Goal: Task Accomplishment & Management: Use online tool/utility

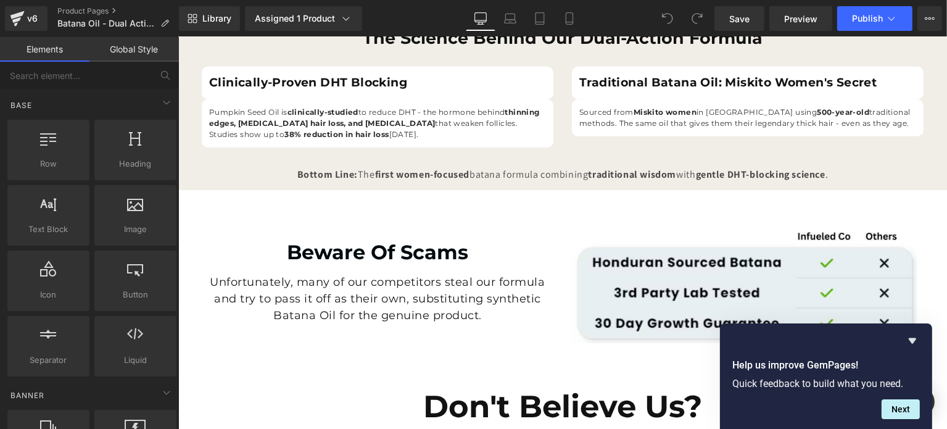
scroll to position [740, 0]
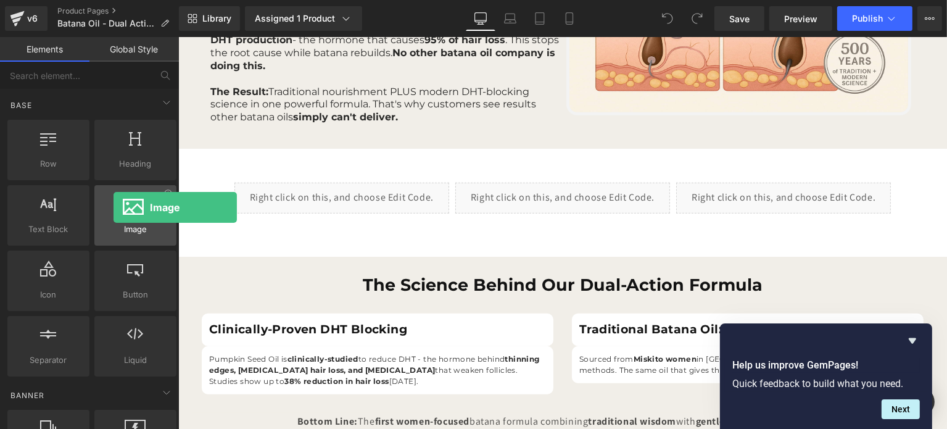
click at [114, 207] on div at bounding box center [135, 209] width 75 height 28
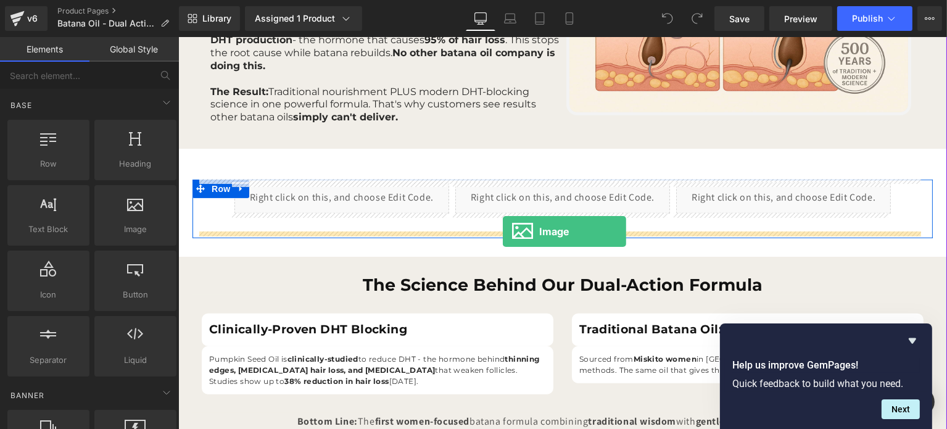
drag, startPoint x: 291, startPoint y: 244, endPoint x: 502, endPoint y: 231, distance: 211.4
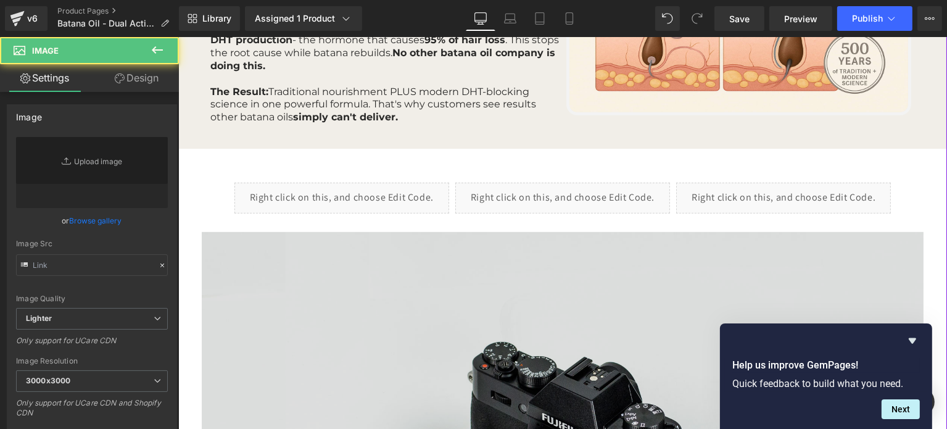
type input "//[DOMAIN_NAME][URL]"
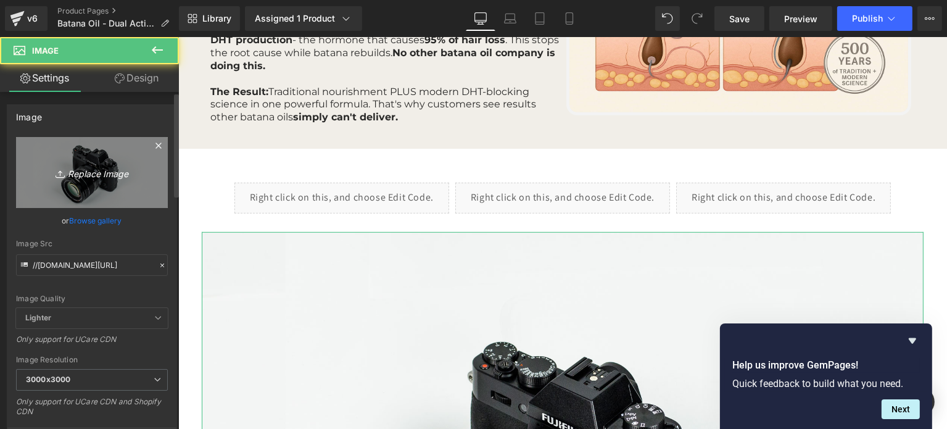
click at [95, 185] on link "Replace Image" at bounding box center [92, 172] width 152 height 71
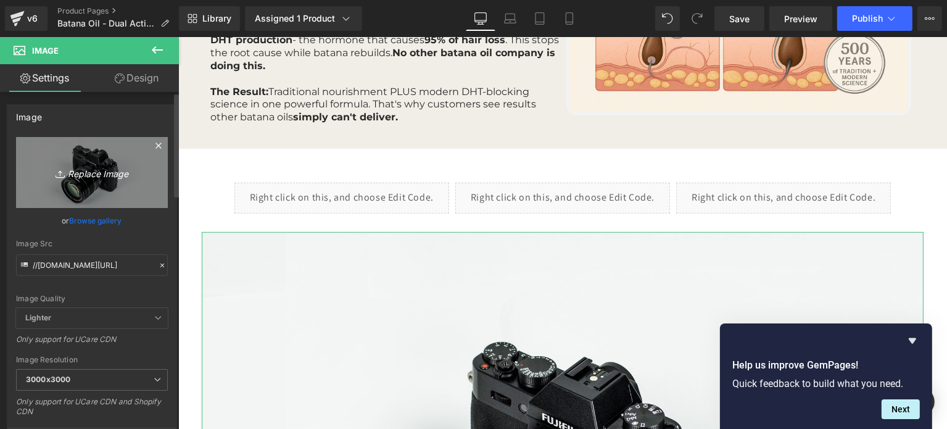
type input "C:\fakepath\Social Proof1.png"
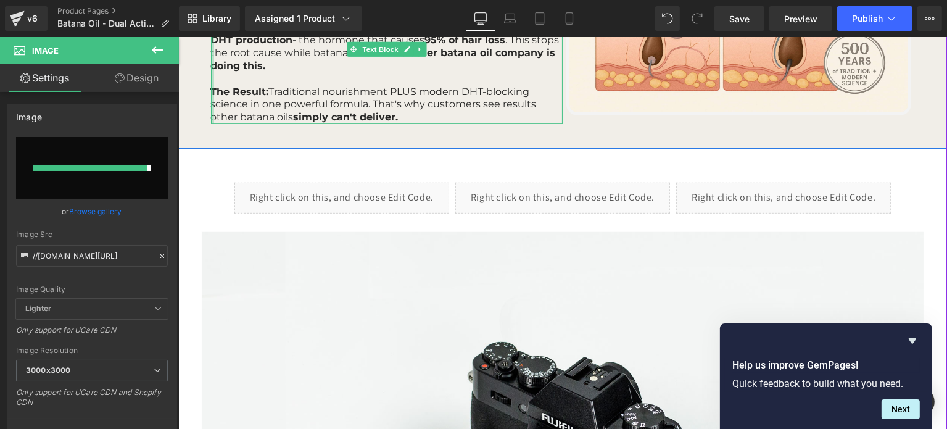
type input "[URL][DOMAIN_NAME]"
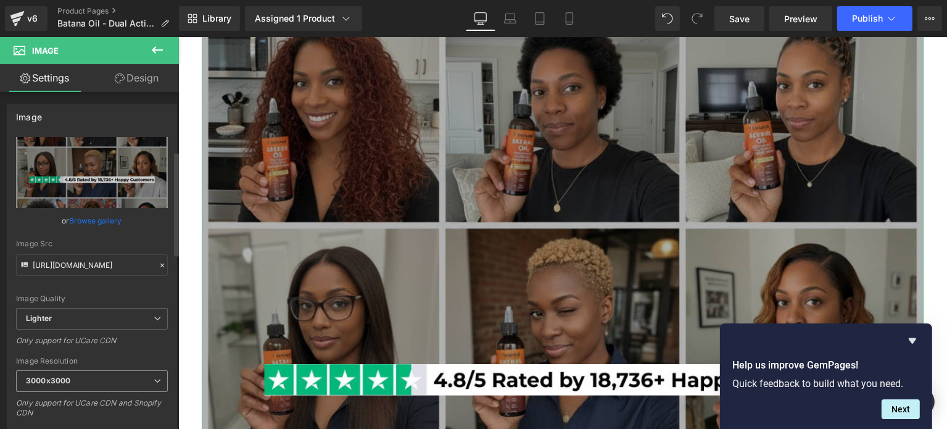
scroll to position [247, 0]
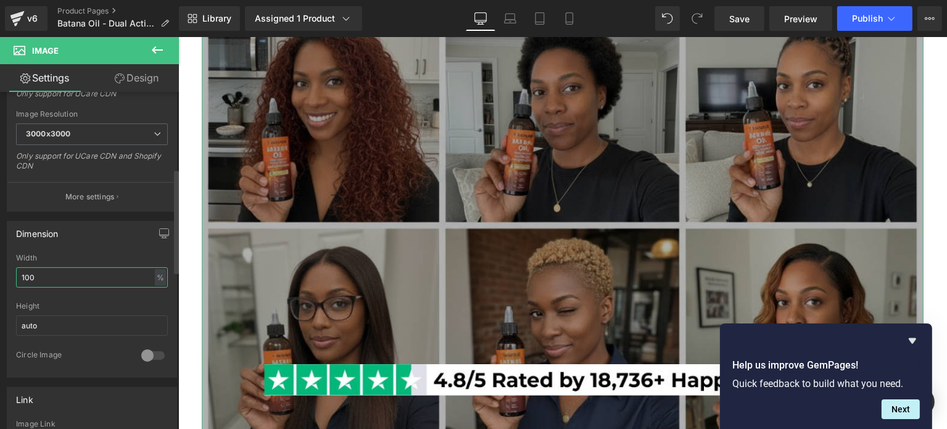
click at [70, 274] on input "100" at bounding box center [92, 277] width 152 height 20
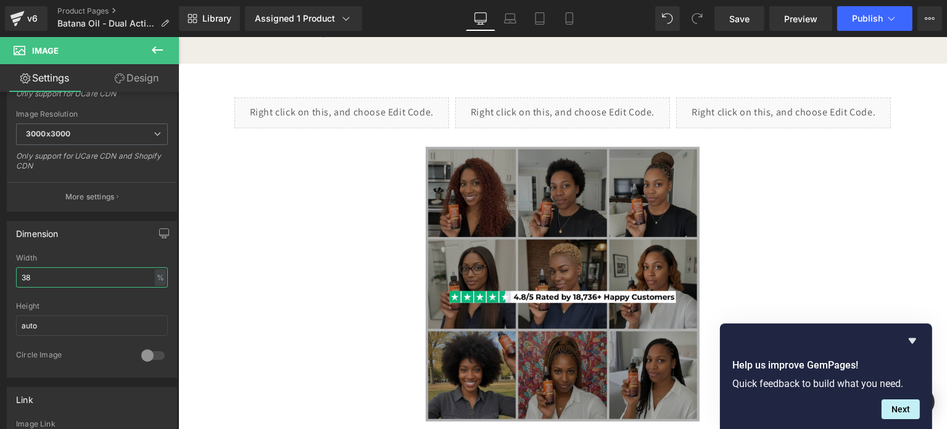
scroll to position [890, 0]
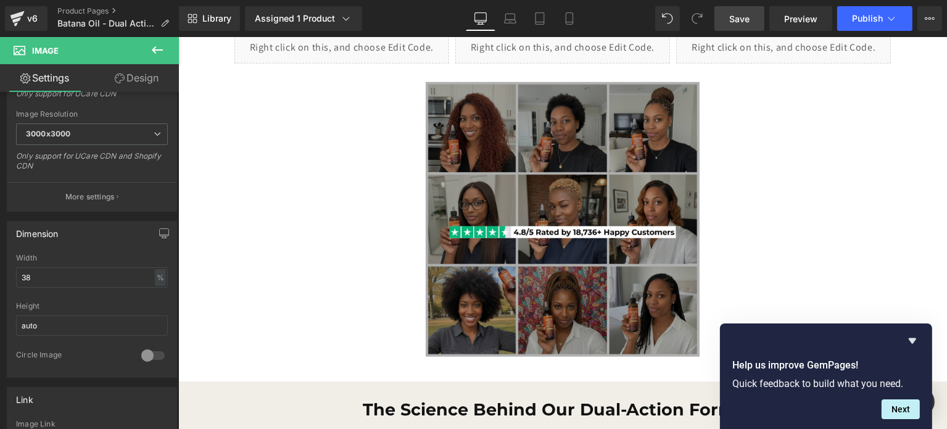
click at [733, 20] on span "Save" at bounding box center [739, 18] width 20 height 13
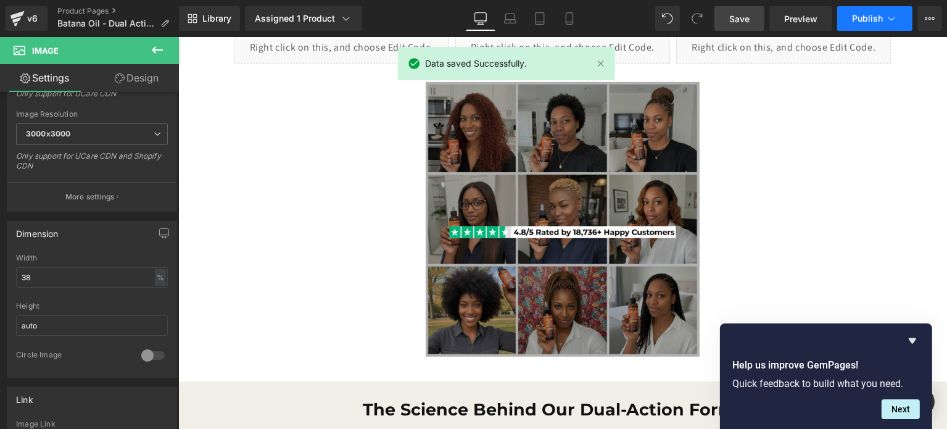
click at [860, 19] on span "Publish" at bounding box center [867, 19] width 31 height 10
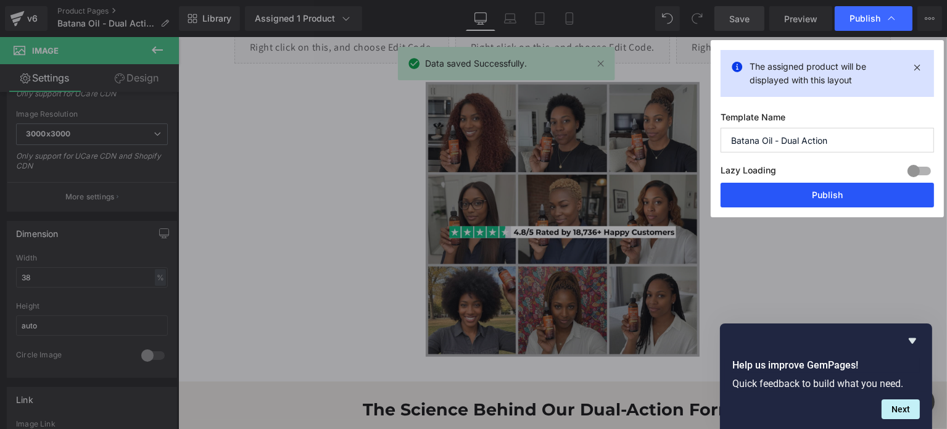
click at [794, 199] on button "Publish" at bounding box center [827, 195] width 213 height 25
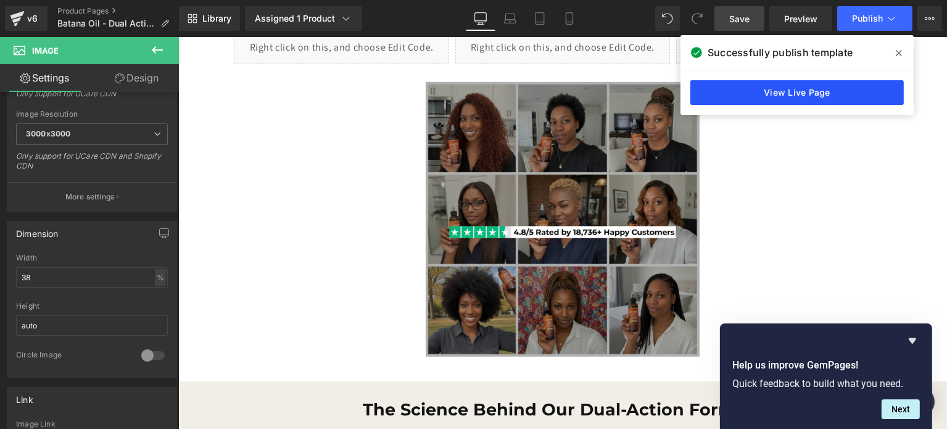
click at [757, 95] on link "View Live Page" at bounding box center [796, 92] width 213 height 25
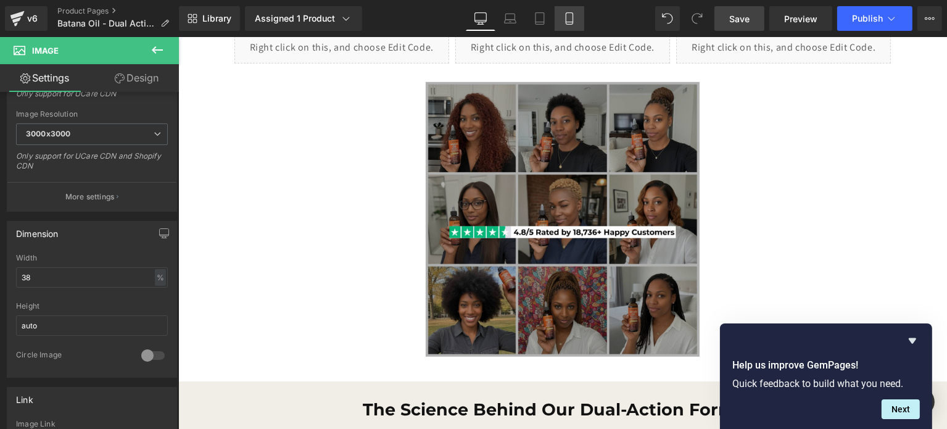
click at [563, 26] on link "Mobile" at bounding box center [570, 18] width 30 height 25
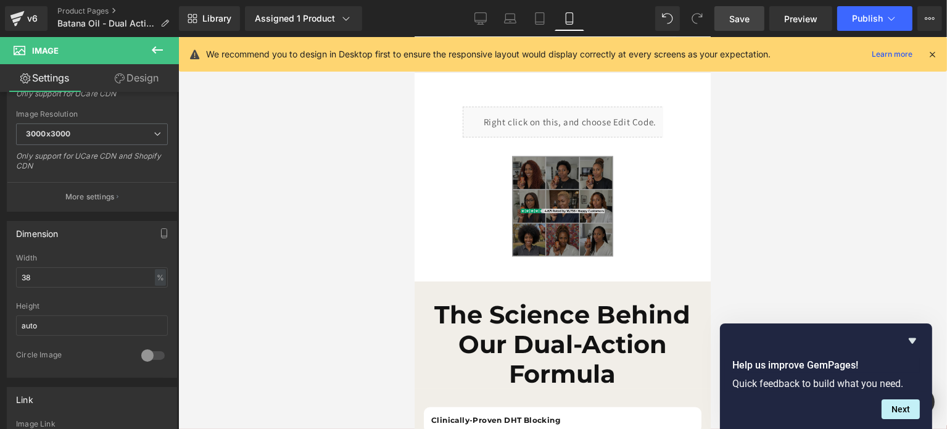
scroll to position [1501, 0]
click at [542, 205] on img at bounding box center [562, 207] width 101 height 101
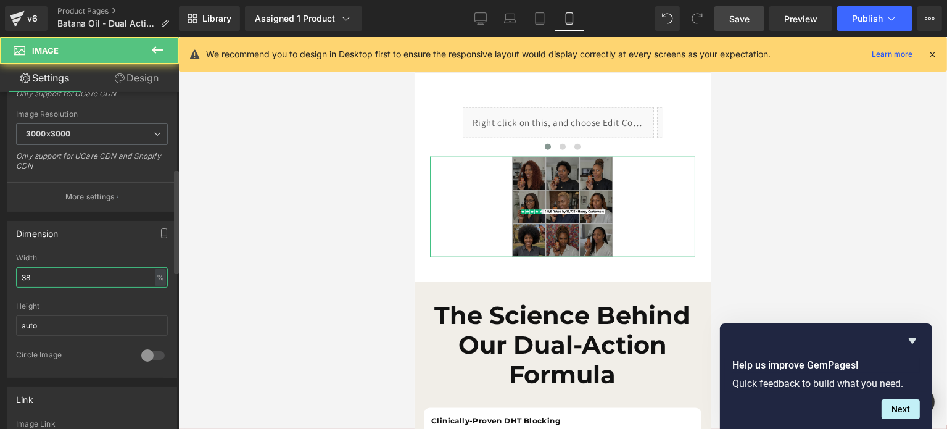
click at [86, 282] on input "38" at bounding box center [92, 277] width 152 height 20
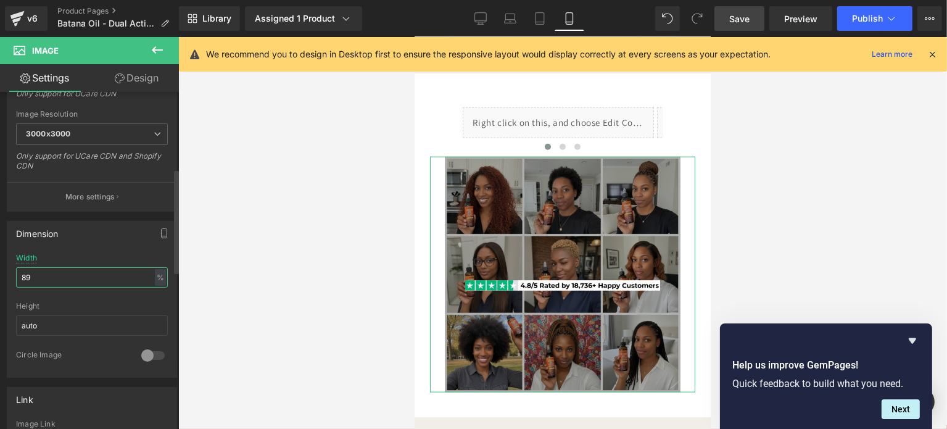
type input "90"
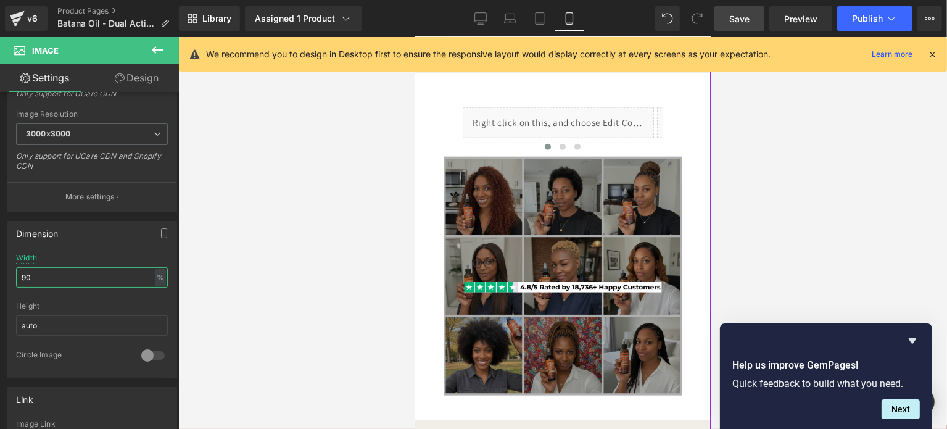
scroll to position [1254, 0]
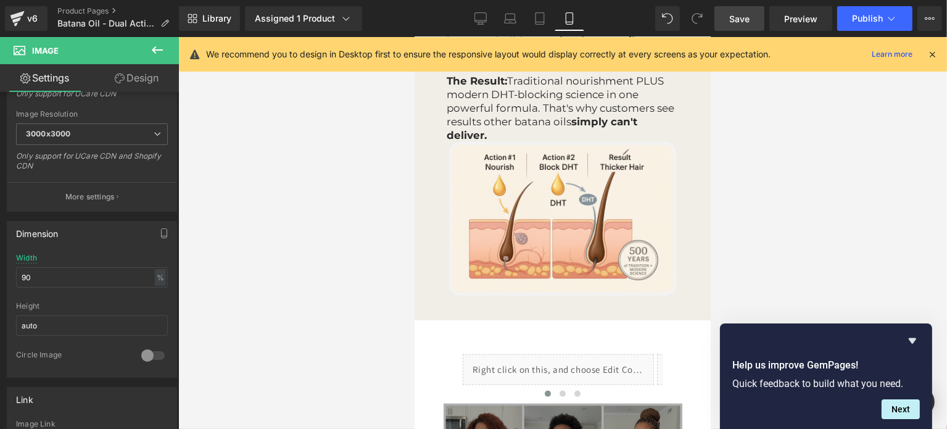
click at [738, 21] on span "Save" at bounding box center [739, 18] width 20 height 13
click at [866, 28] on button "Publish" at bounding box center [874, 18] width 75 height 25
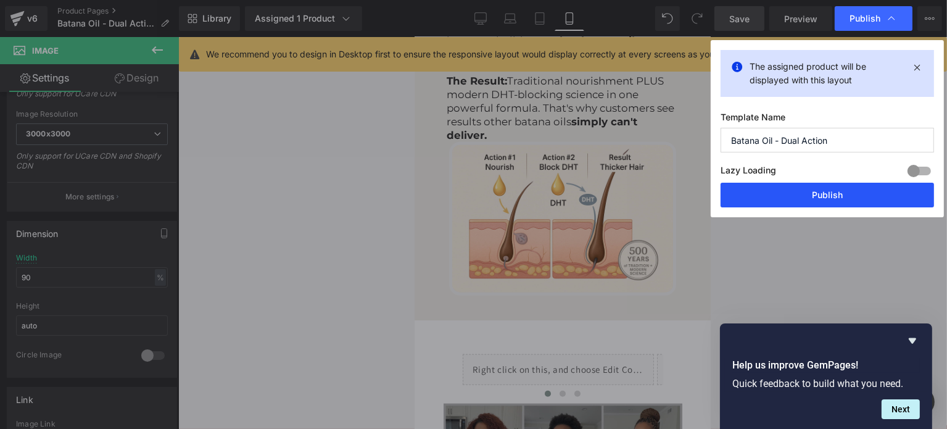
click at [797, 193] on button "Publish" at bounding box center [827, 195] width 213 height 25
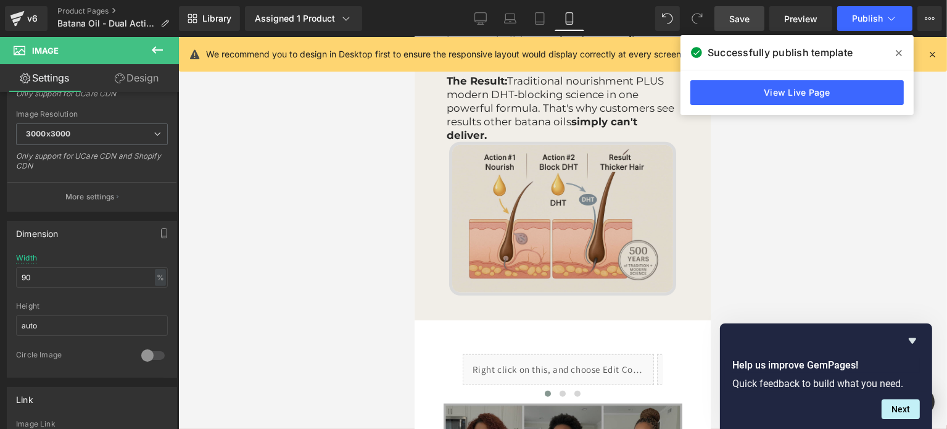
scroll to position [1501, 0]
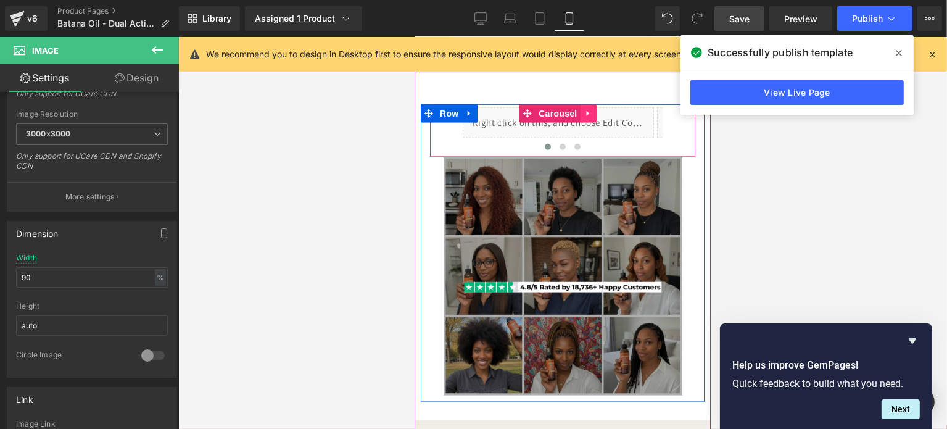
click at [585, 118] on icon at bounding box center [588, 113] width 9 height 9
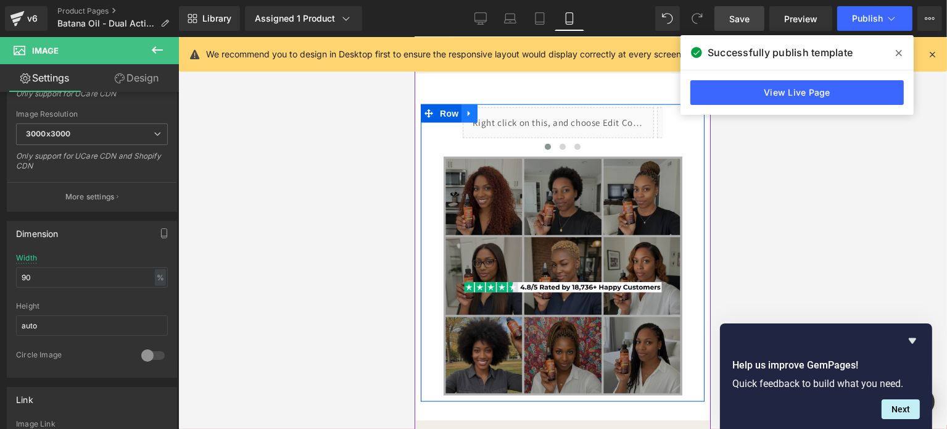
click at [470, 118] on icon at bounding box center [469, 113] width 9 height 9
click at [485, 118] on icon at bounding box center [485, 113] width 9 height 9
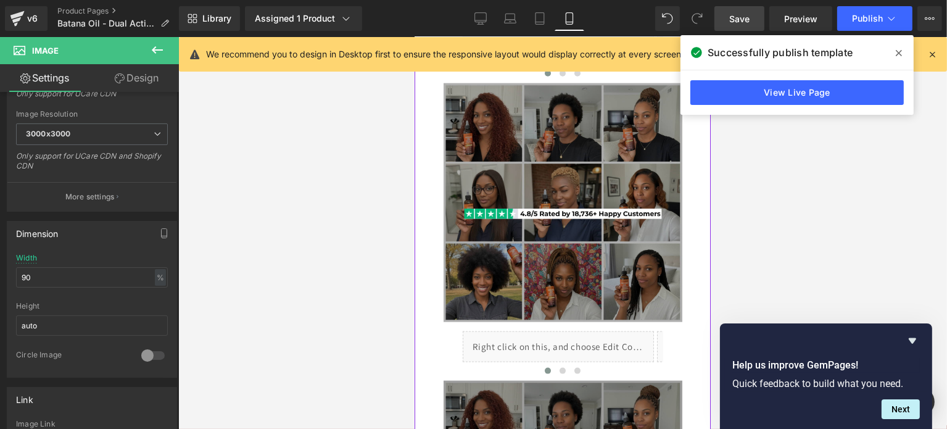
scroll to position [1327, 0]
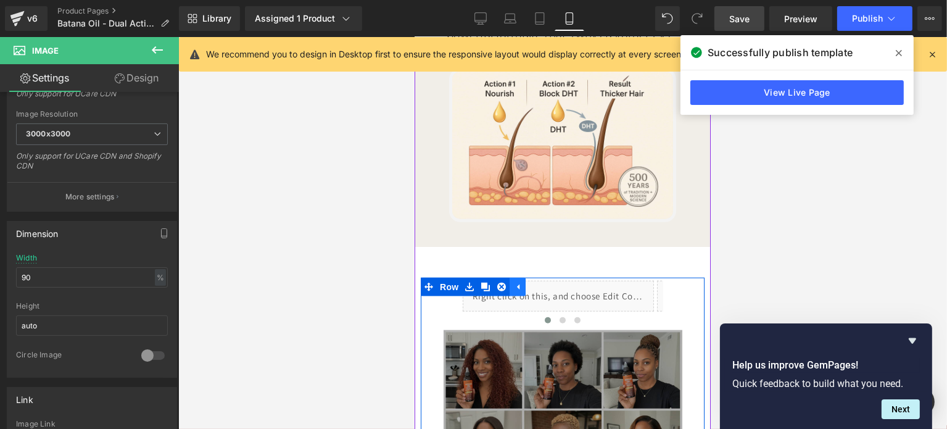
click at [521, 291] on icon at bounding box center [517, 286] width 9 height 9
click at [474, 296] on link at bounding box center [469, 287] width 16 height 19
click at [446, 320] on div "Liquid Liquid Liquid ‹ › [GEOGRAPHIC_DATA]" at bounding box center [561, 304] width 265 height 52
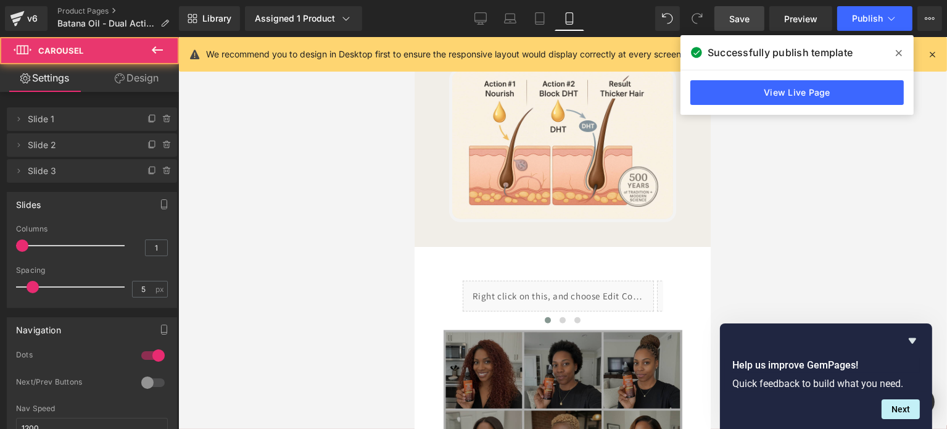
drag, startPoint x: 463, startPoint y: 373, endPoint x: 45, endPoint y: 335, distance: 420.1
click at [463, 373] on div "Rendering Content" at bounding box center [474, 380] width 76 height 14
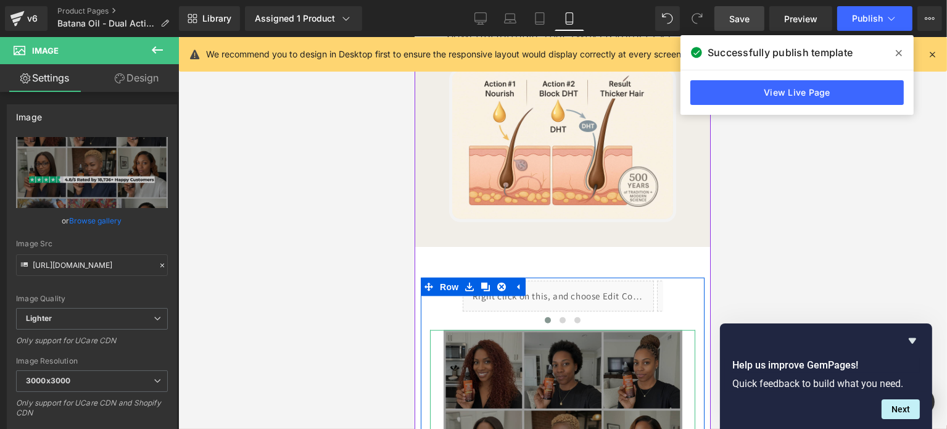
scroll to position [1574, 0]
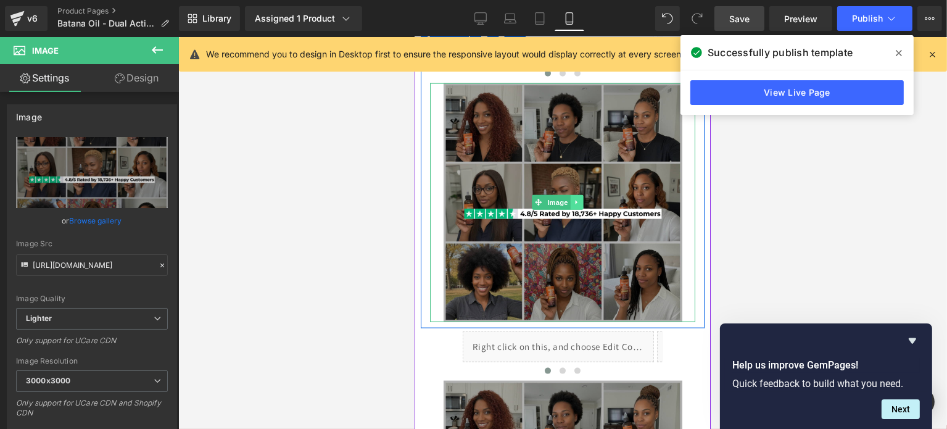
click at [579, 206] on icon at bounding box center [576, 202] width 7 height 7
click at [584, 206] on icon at bounding box center [582, 202] width 7 height 7
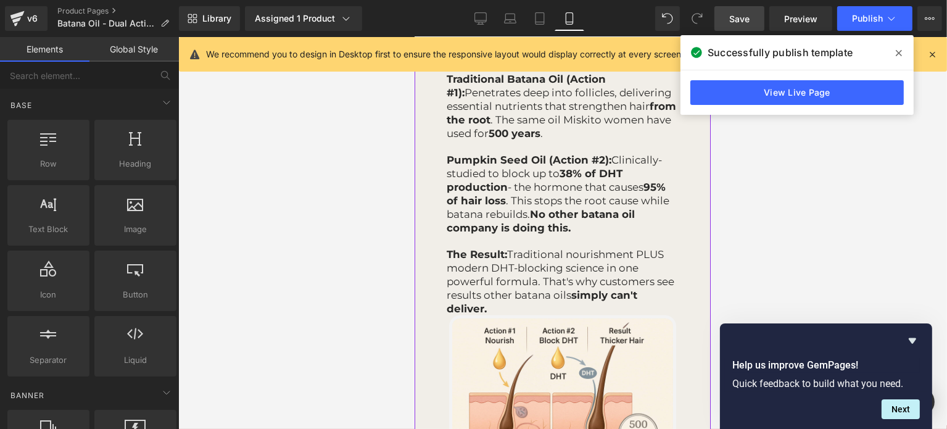
scroll to position [1327, 0]
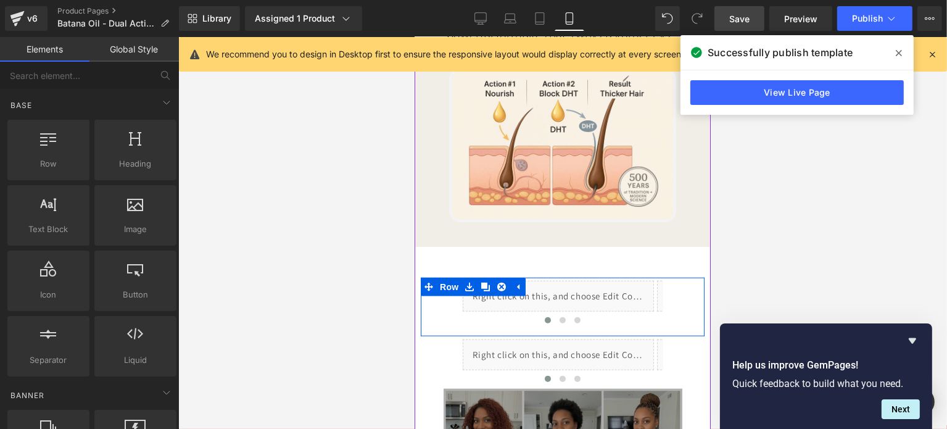
click at [423, 330] on div "Liquid Liquid Liquid ‹ › [GEOGRAPHIC_DATA]" at bounding box center [562, 304] width 284 height 52
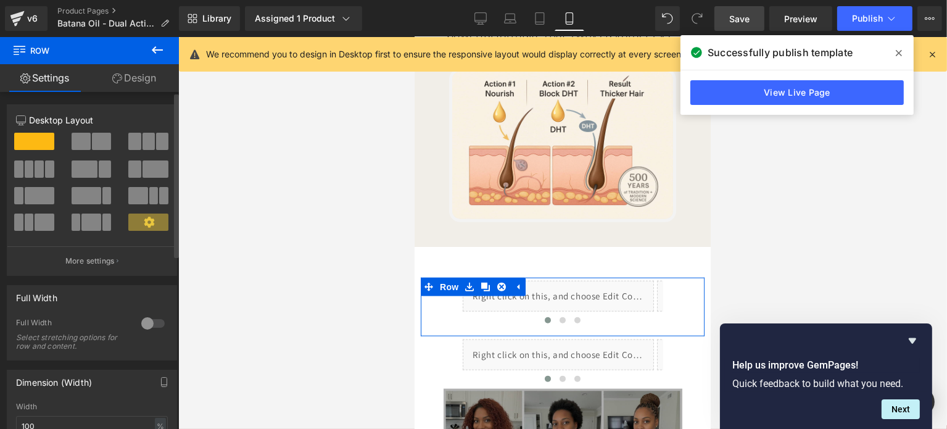
click at [143, 149] on span at bounding box center [149, 141] width 12 height 17
type input "1200"
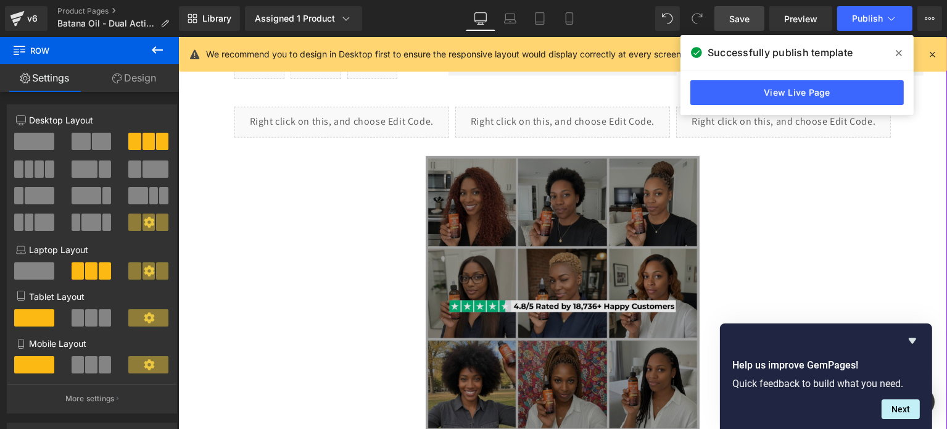
scroll to position [628, 0]
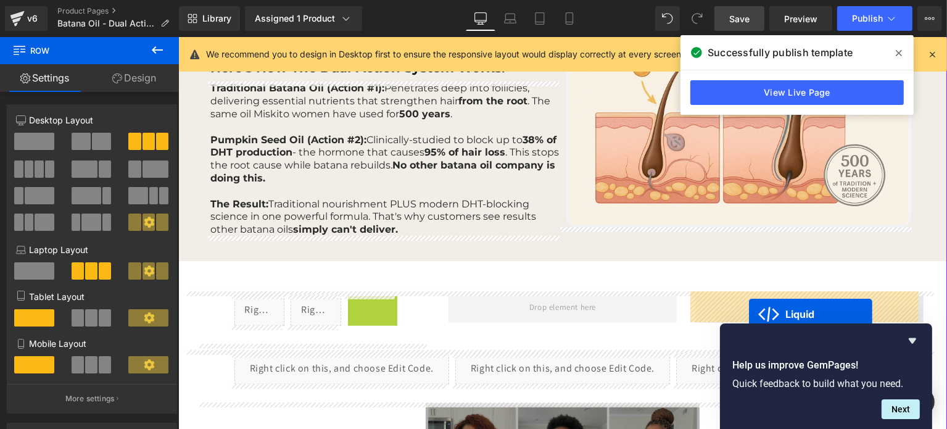
drag, startPoint x: 362, startPoint y: 305, endPoint x: 748, endPoint y: 320, distance: 386.6
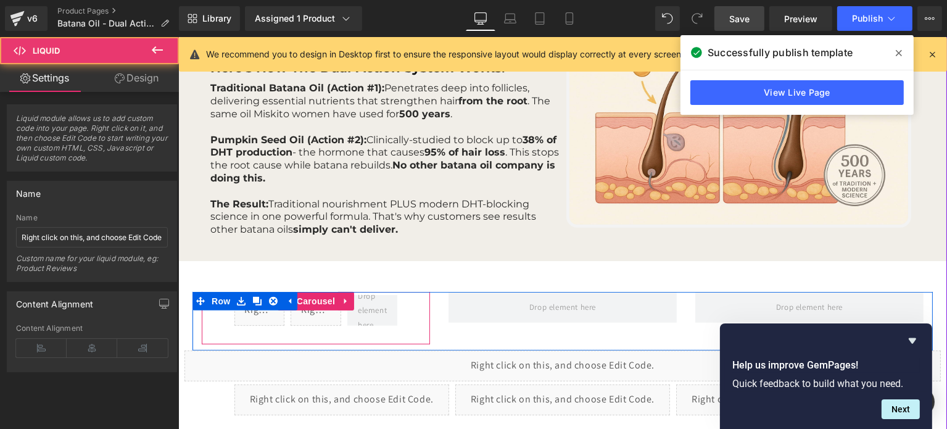
drag, startPoint x: 315, startPoint y: 315, endPoint x: 327, endPoint y: 313, distance: 12.6
click at [327, 313] on div "Liquid" at bounding box center [315, 310] width 51 height 31
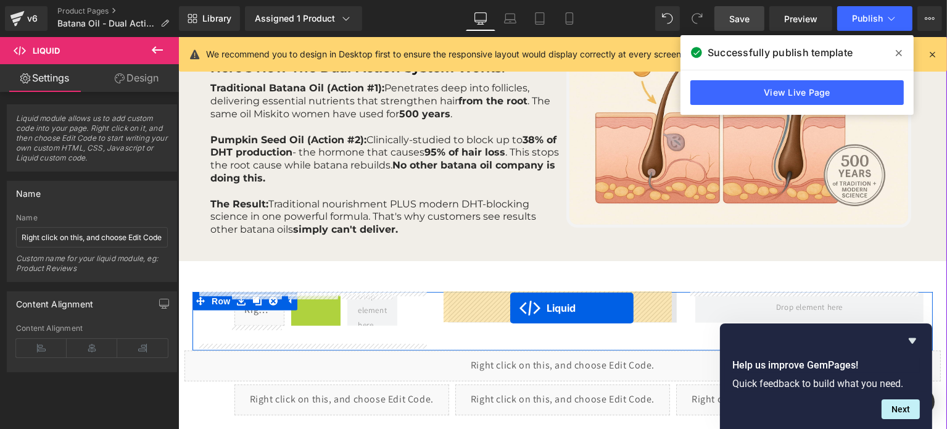
drag, startPoint x: 307, startPoint y: 310, endPoint x: 510, endPoint y: 308, distance: 202.4
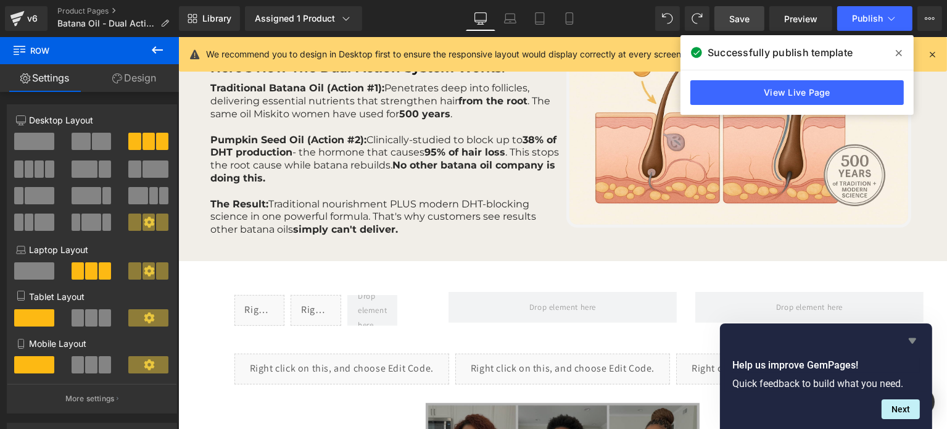
click at [916, 340] on icon "Hide survey" at bounding box center [912, 340] width 15 height 15
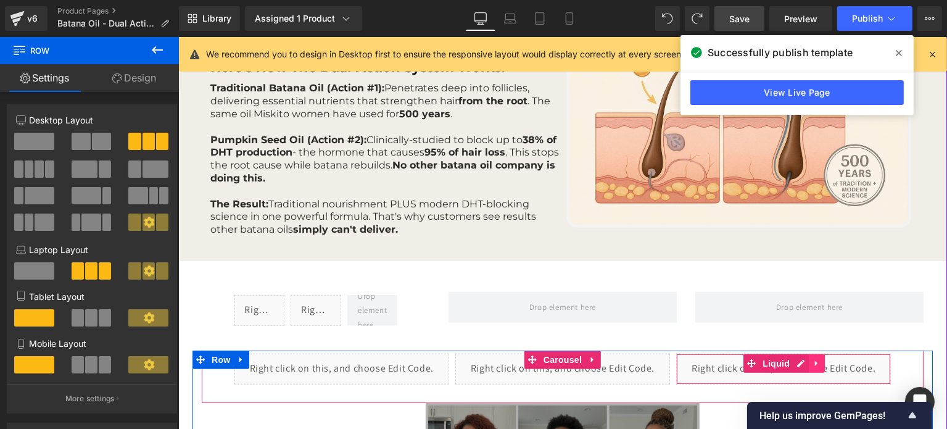
click at [808, 364] on link at bounding box center [816, 363] width 16 height 19
click at [804, 364] on icon at bounding box center [808, 363] width 9 height 9
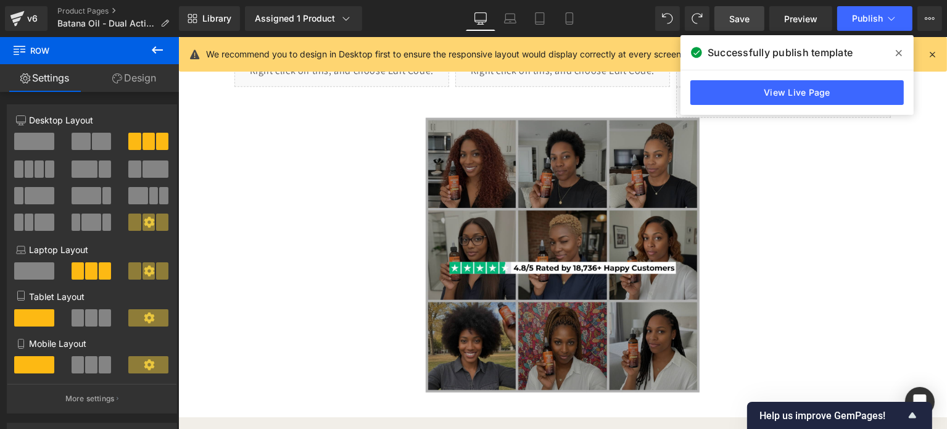
scroll to position [719, 0]
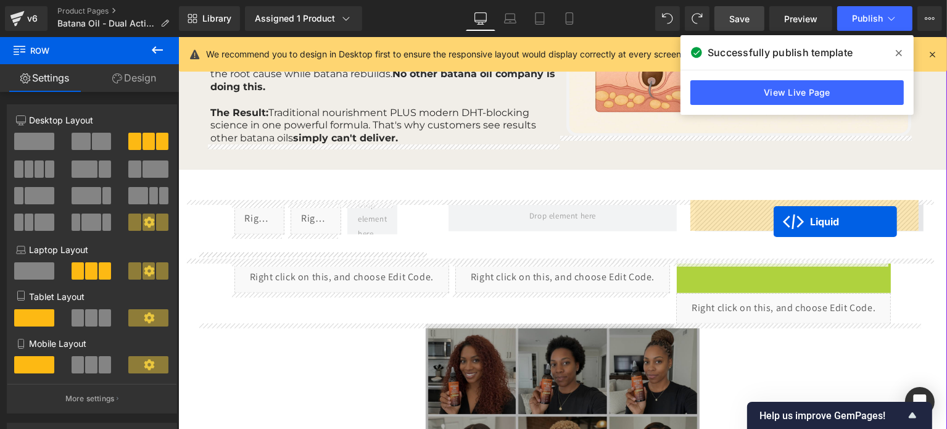
drag, startPoint x: 722, startPoint y: 271, endPoint x: 773, endPoint y: 222, distance: 71.1
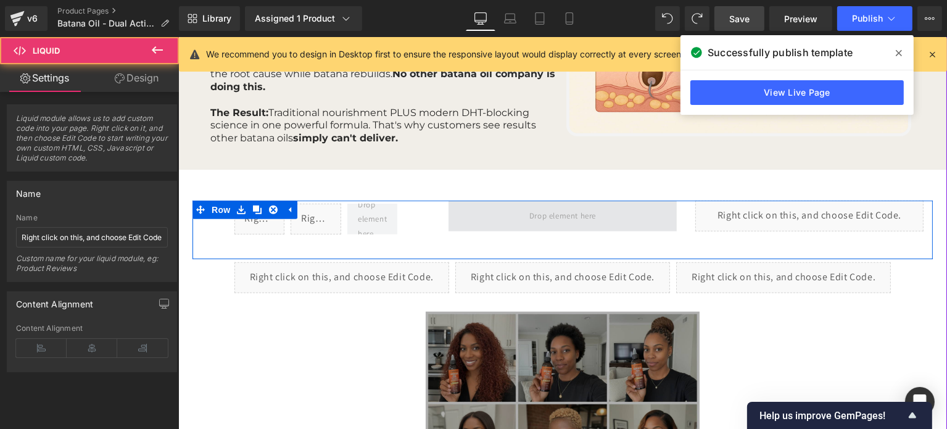
drag, startPoint x: 313, startPoint y: 227, endPoint x: 328, endPoint y: 231, distance: 14.8
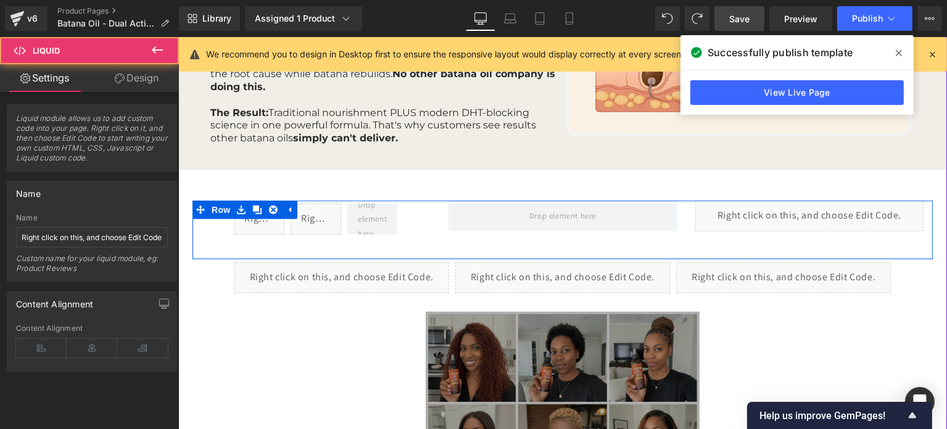
click at [463, 231] on div "Liquid Liquid ‹ ›" at bounding box center [562, 230] width 740 height 59
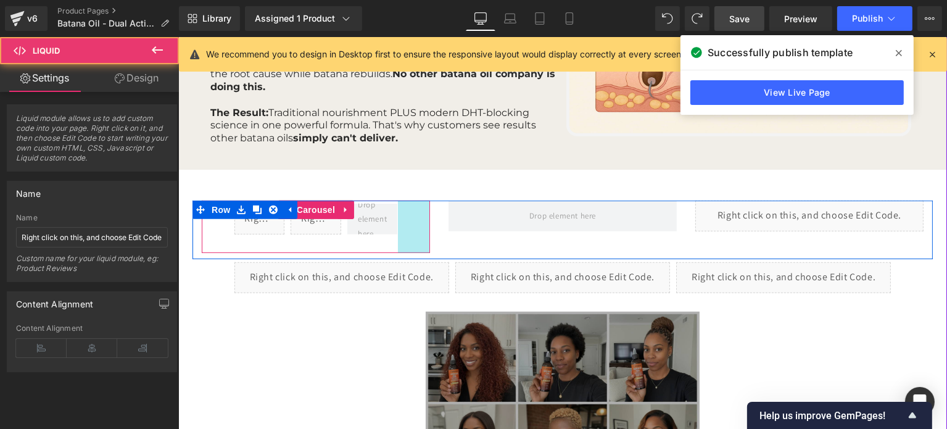
drag, startPoint x: 302, startPoint y: 229, endPoint x: 404, endPoint y: 230, distance: 101.8
click at [429, 225] on div "Liquid Liquid ‹ ›" at bounding box center [315, 227] width 247 height 52
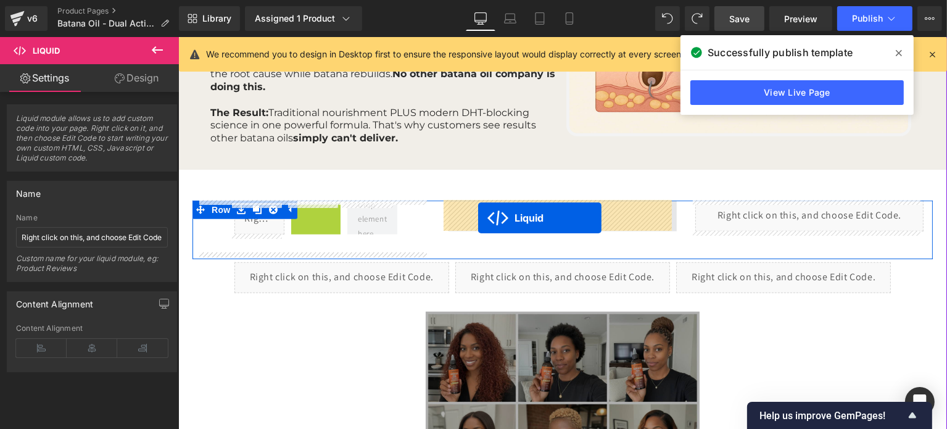
drag, startPoint x: 281, startPoint y: 219, endPoint x: 478, endPoint y: 218, distance: 196.8
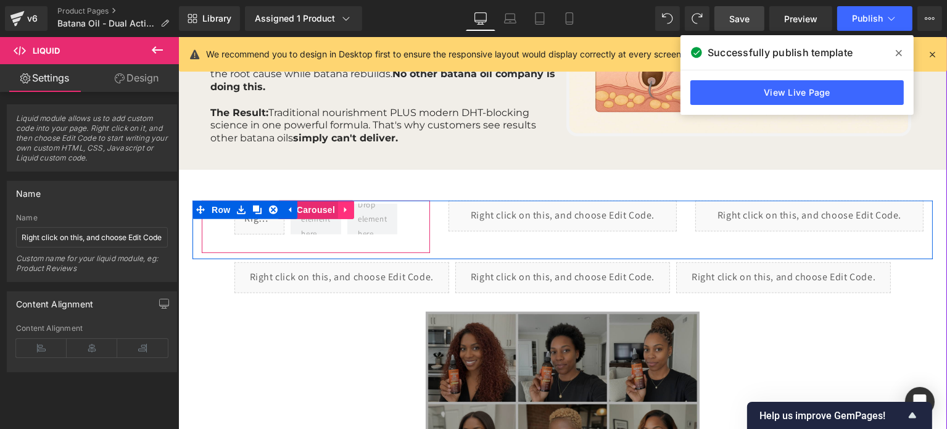
click at [344, 209] on icon at bounding box center [345, 210] width 2 height 6
click at [354, 213] on link at bounding box center [354, 210] width 16 height 19
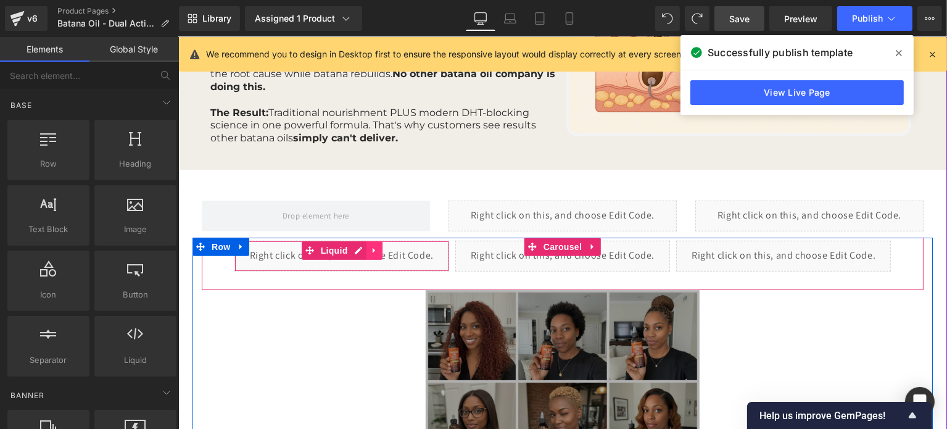
click at [371, 249] on icon at bounding box center [374, 250] width 9 height 9
click at [362, 246] on icon at bounding box center [366, 250] width 9 height 9
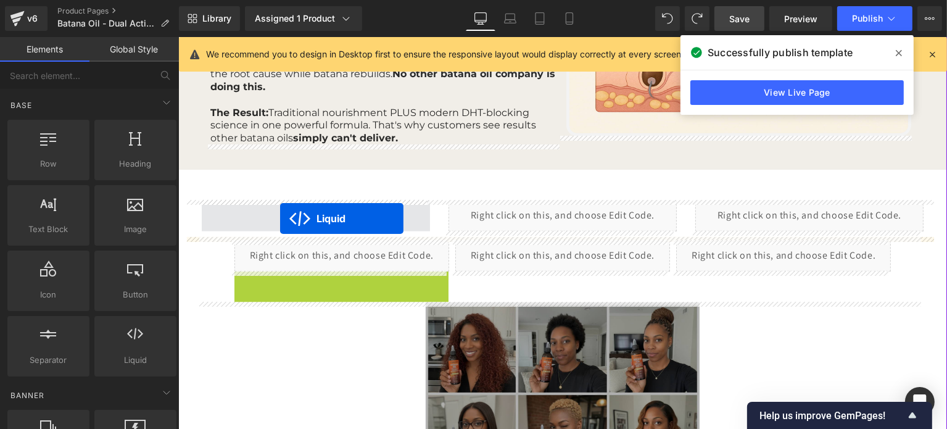
drag, startPoint x: 305, startPoint y: 283, endPoint x: 280, endPoint y: 218, distance: 69.0
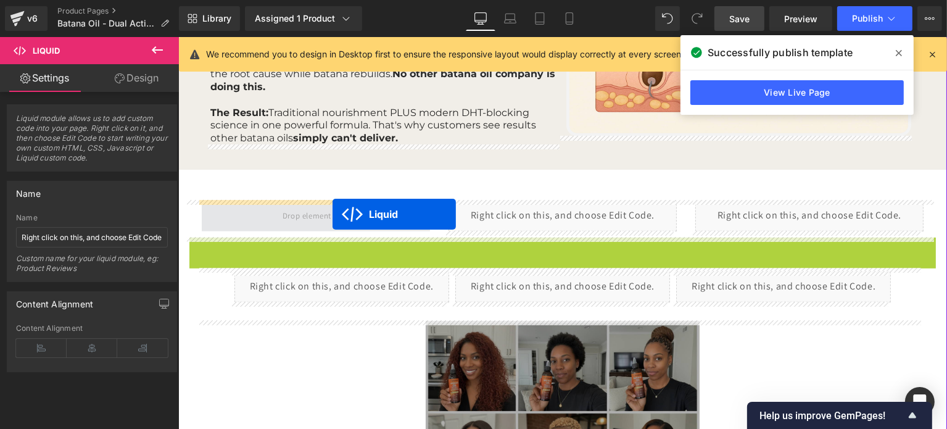
drag, startPoint x: 531, startPoint y: 246, endPoint x: 321, endPoint y: 215, distance: 212.8
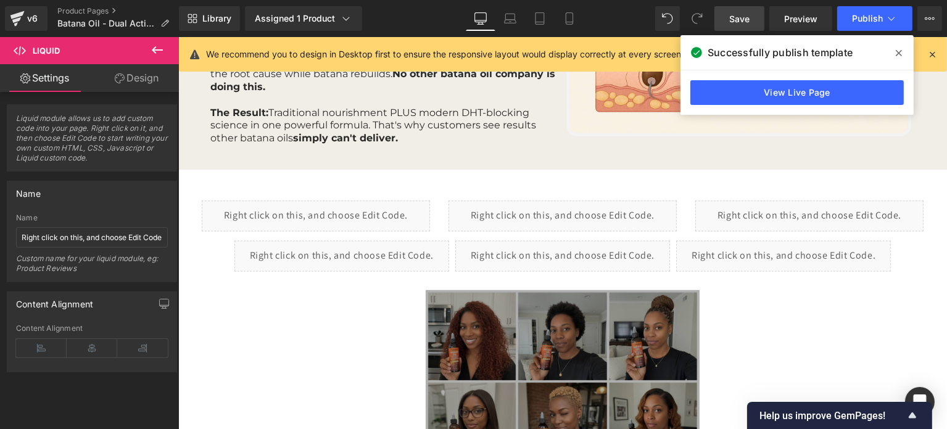
click at [736, 24] on span "Save" at bounding box center [739, 18] width 20 height 13
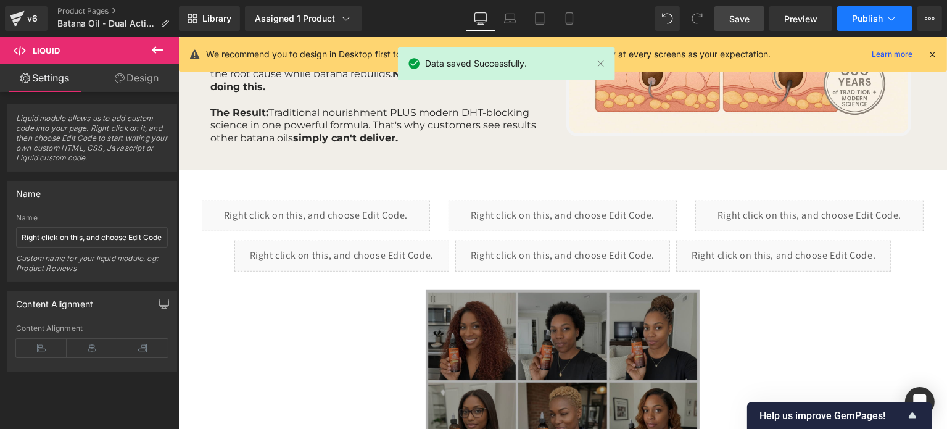
click at [858, 15] on span "Publish" at bounding box center [867, 19] width 31 height 10
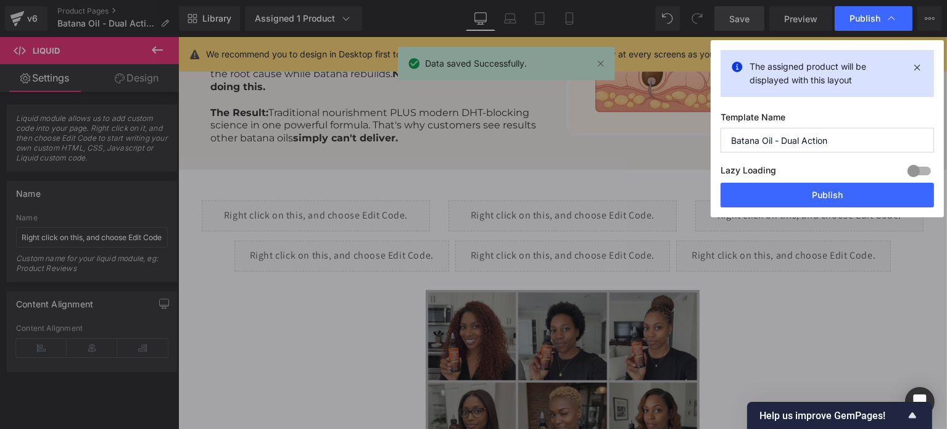
click at [838, 182] on div "Lazy Loading Build Upgrade plan to unlock" at bounding box center [827, 172] width 213 height 20
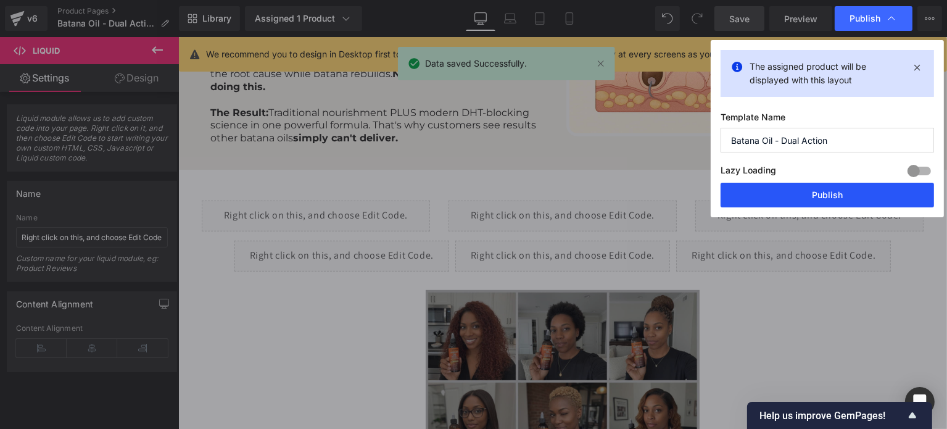
click at [842, 191] on button "Publish" at bounding box center [827, 195] width 213 height 25
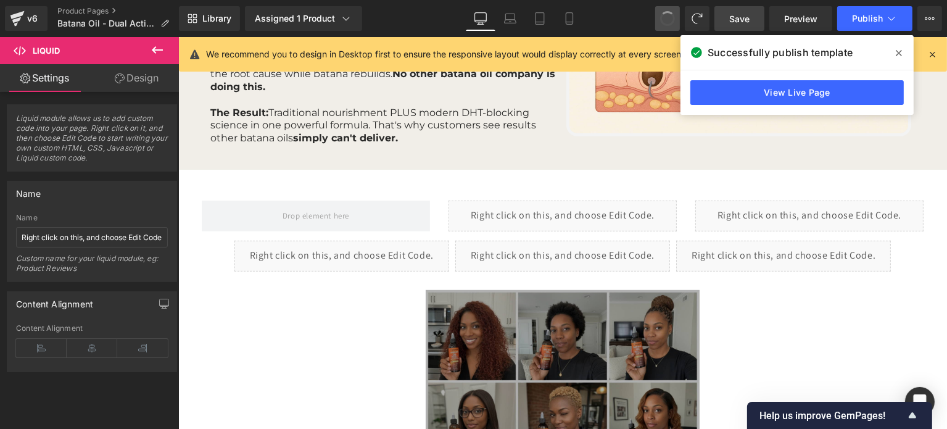
click at [668, 20] on span at bounding box center [668, 18] width 16 height 16
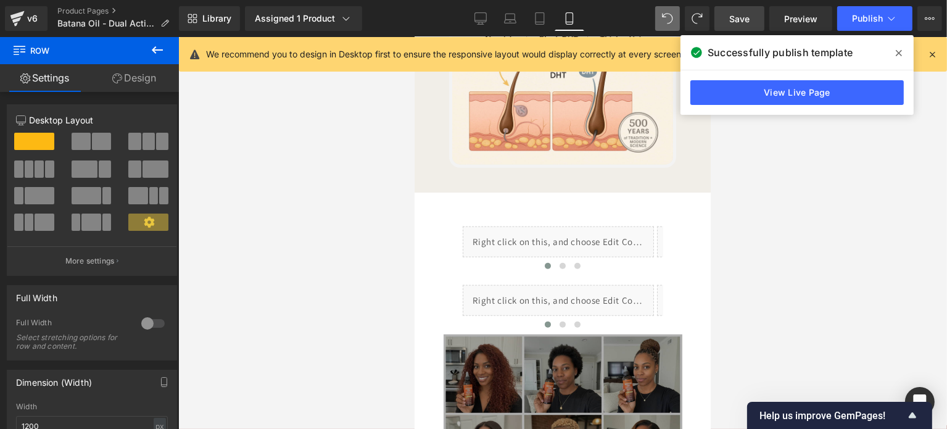
scroll to position [1415, 0]
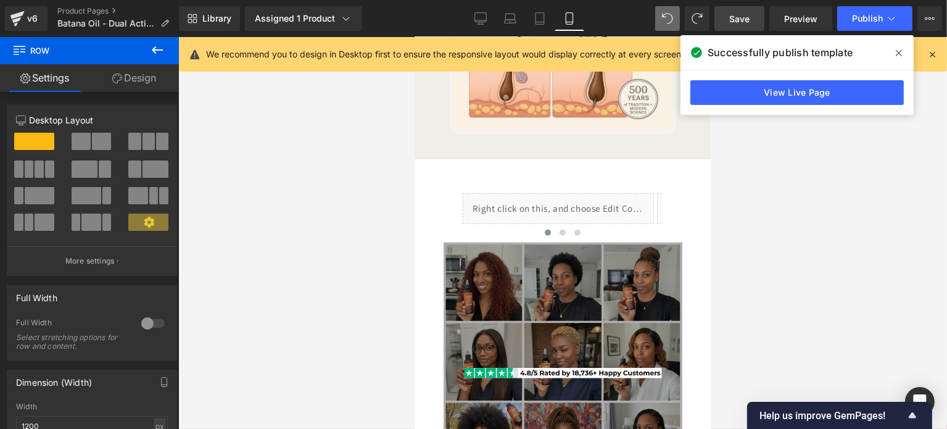
click at [699, 31] on div "Library Assigned 1 Product Product Preview Dual-Action Batana Oil Manage assign…" at bounding box center [563, 18] width 768 height 37
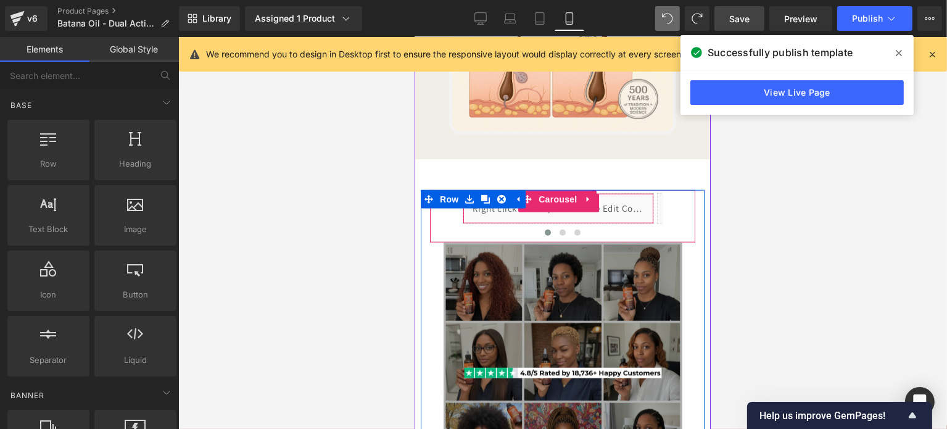
click at [603, 222] on div "Liquid" at bounding box center [557, 208] width 191 height 31
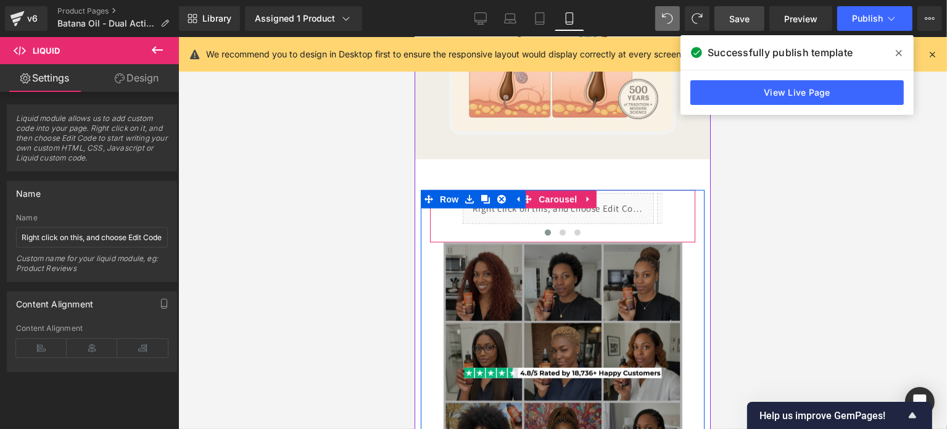
click at [674, 231] on div "Liquid Liquid ‹ › [GEOGRAPHIC_DATA]" at bounding box center [561, 216] width 265 height 52
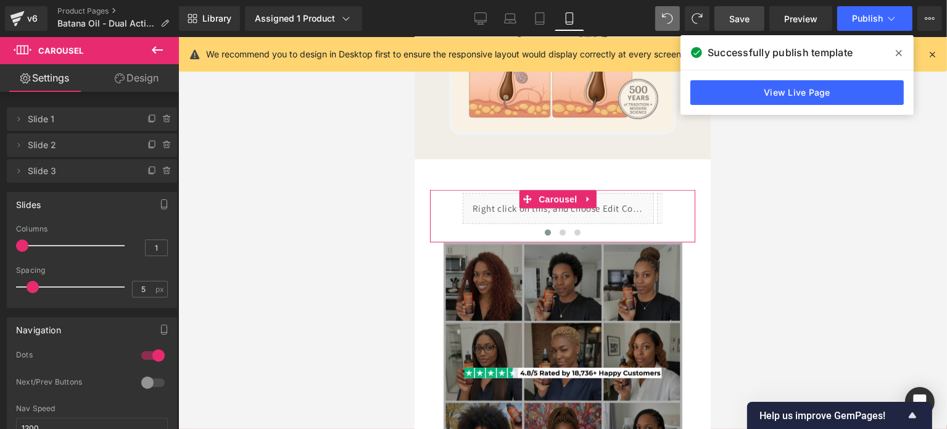
click at [144, 88] on link "Design" at bounding box center [136, 78] width 89 height 28
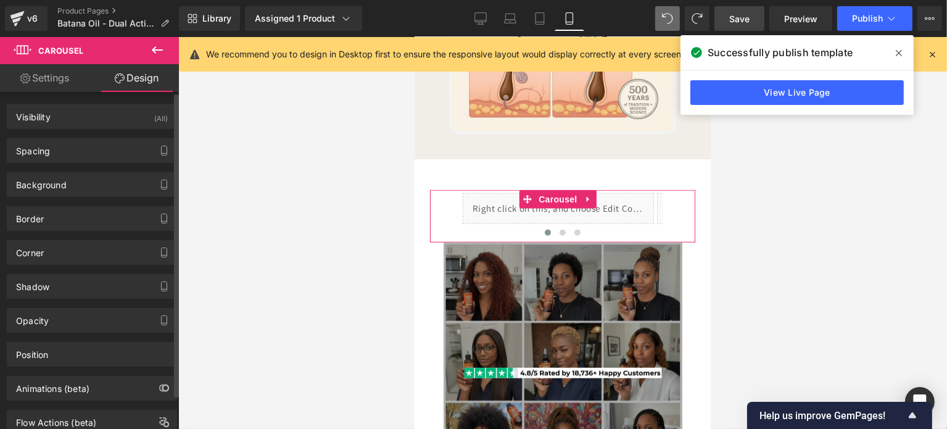
type input "0"
type input "5"
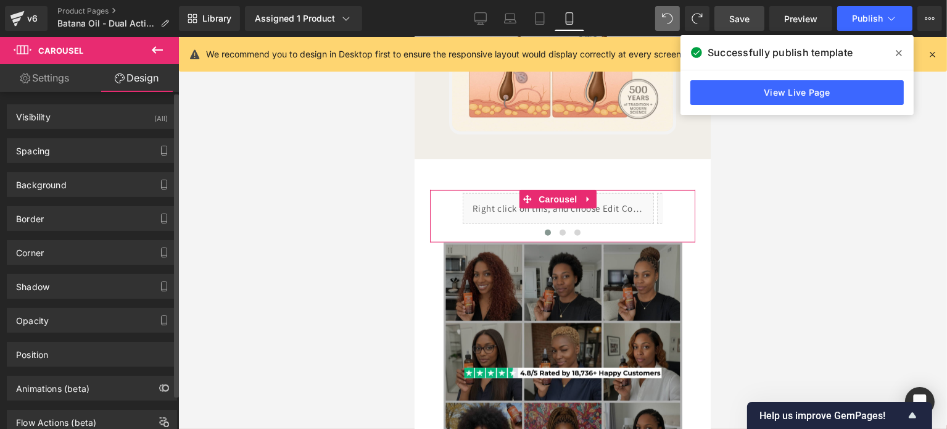
type input "L"
type input "0"
type input "L"
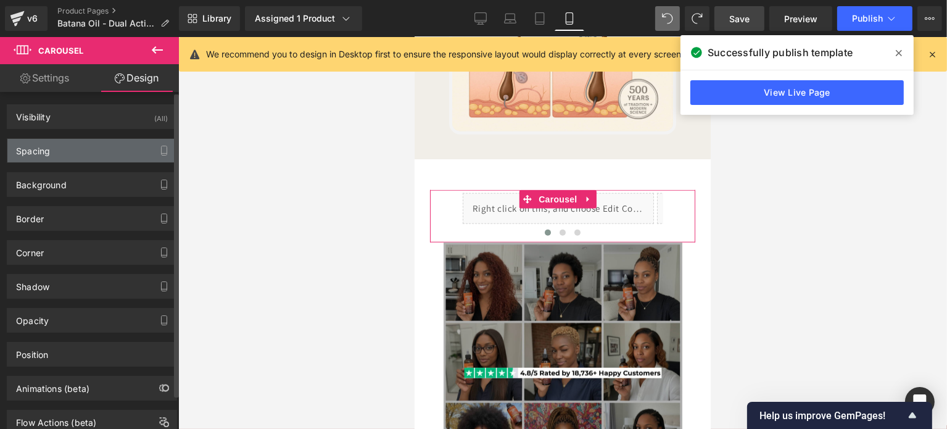
click at [67, 154] on div "Spacing" at bounding box center [91, 150] width 169 height 23
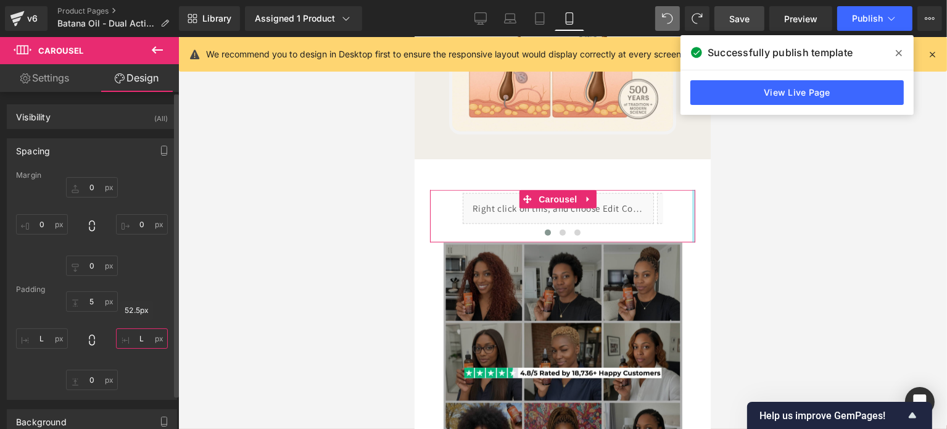
click at [132, 330] on input "L" at bounding box center [142, 338] width 52 height 20
type input "0"
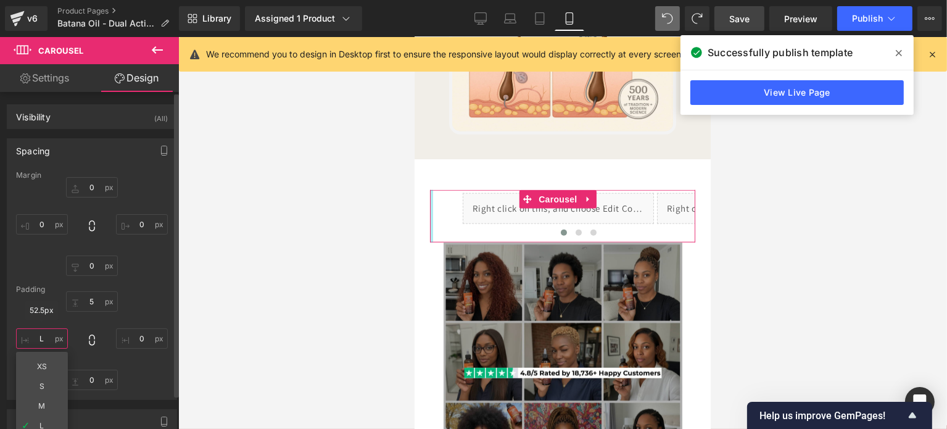
click at [30, 342] on input "L" at bounding box center [42, 338] width 52 height 20
type input "0"
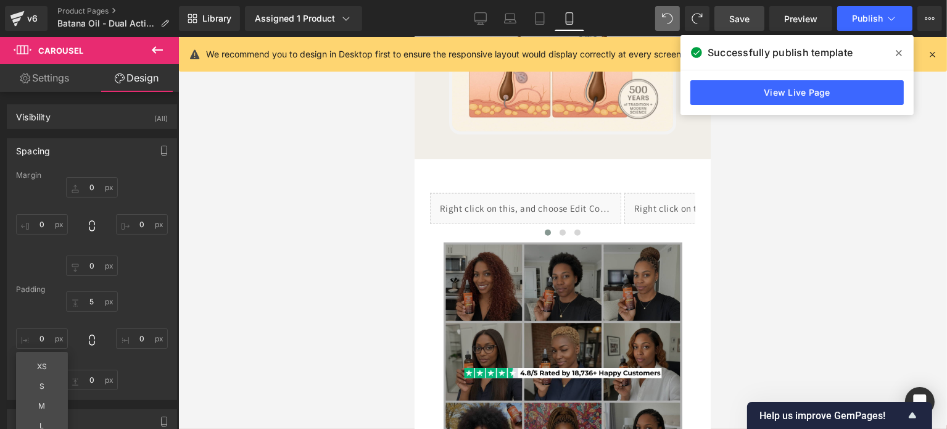
click at [748, 13] on span "Save" at bounding box center [739, 18] width 20 height 13
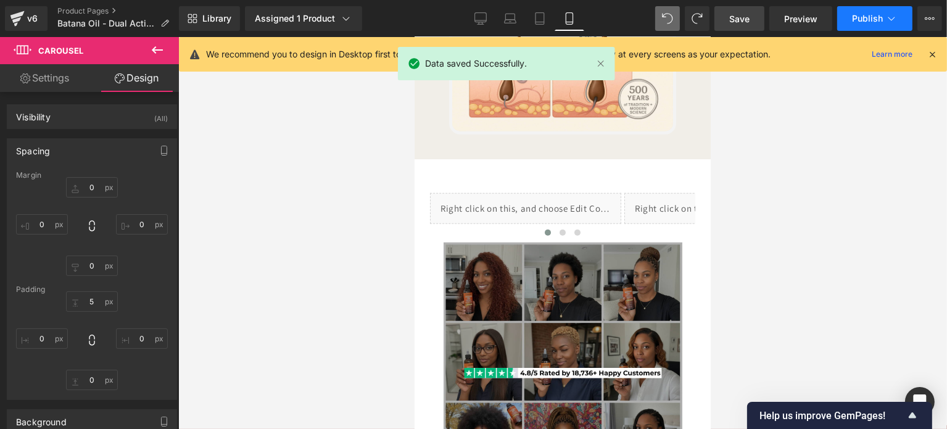
click at [854, 19] on span "Publish" at bounding box center [867, 19] width 31 height 10
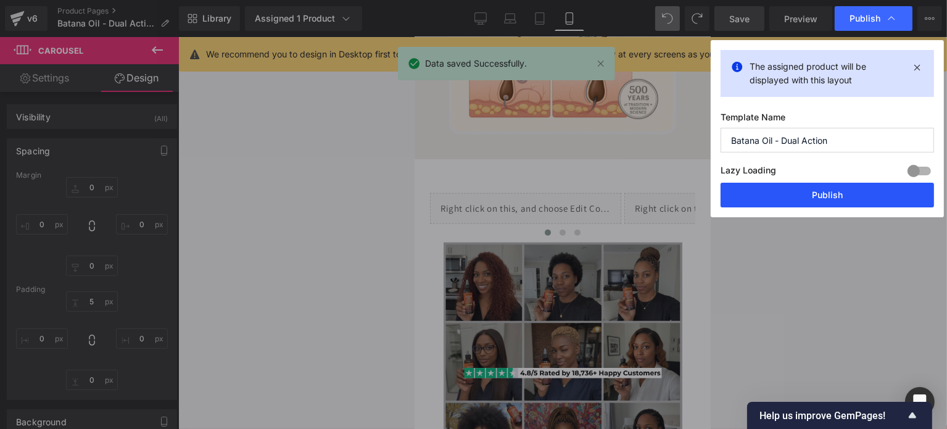
click at [795, 201] on button "Publish" at bounding box center [827, 195] width 213 height 25
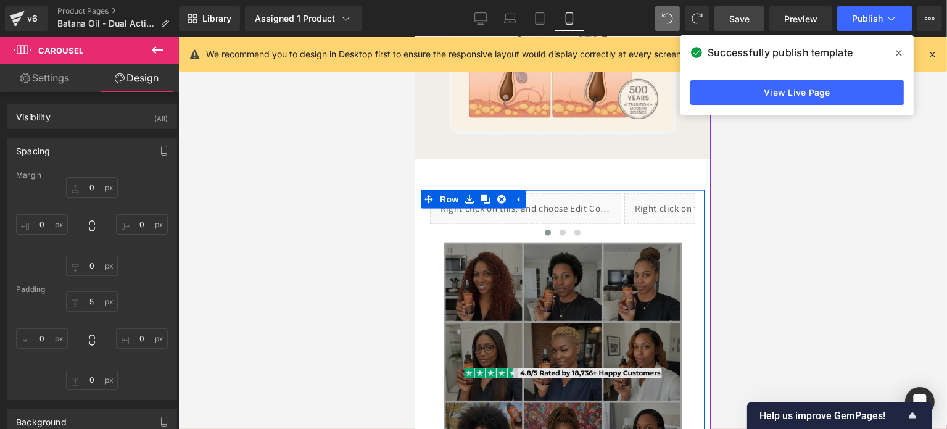
scroll to position [1662, 0]
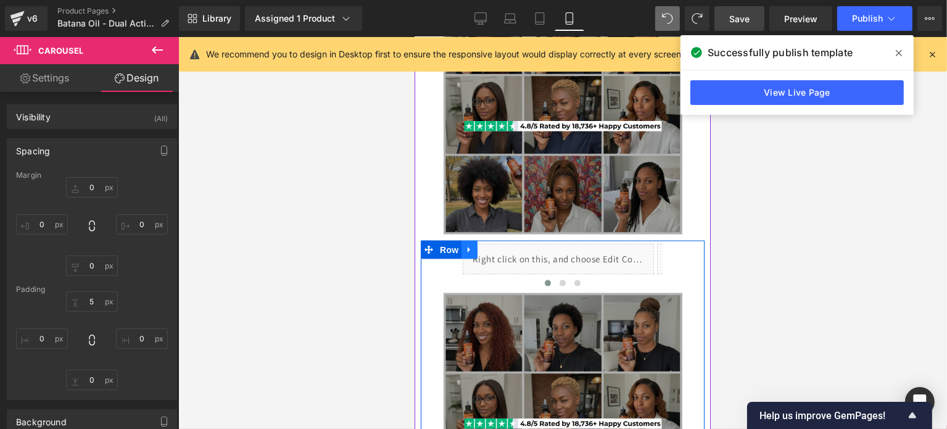
click at [472, 254] on icon at bounding box center [469, 249] width 9 height 9
click at [502, 254] on icon at bounding box center [501, 250] width 9 height 9
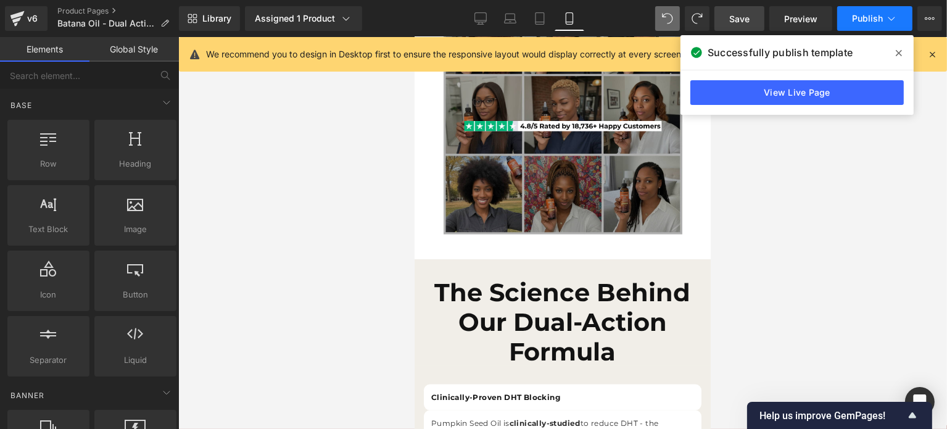
click at [753, 12] on link "Save" at bounding box center [740, 18] width 50 height 25
click at [864, 14] on span "Publish" at bounding box center [867, 19] width 31 height 10
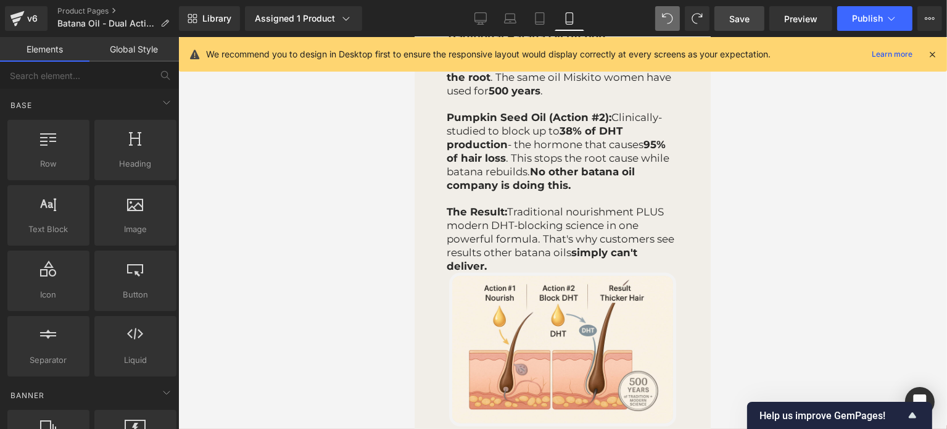
scroll to position [921, 0]
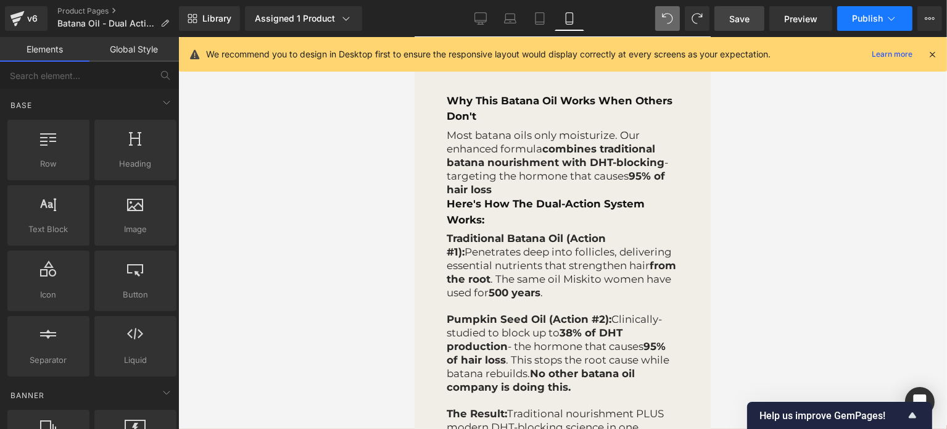
click at [846, 19] on button "Publish" at bounding box center [874, 18] width 75 height 25
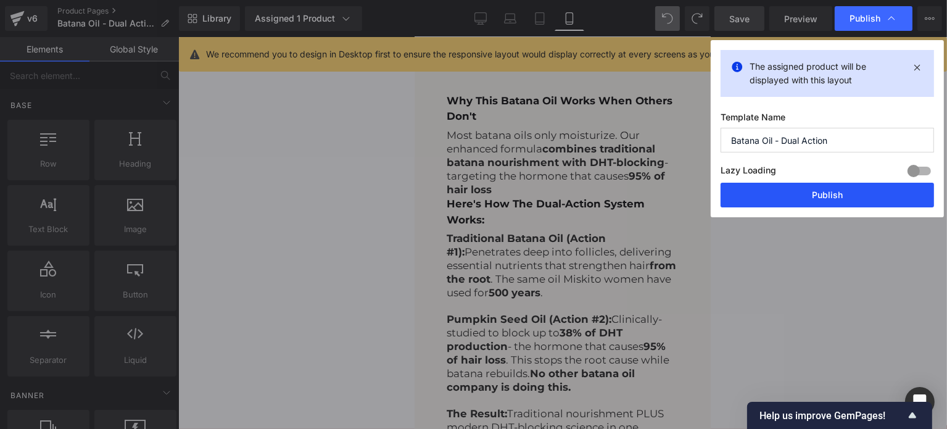
click at [821, 189] on button "Publish" at bounding box center [827, 195] width 213 height 25
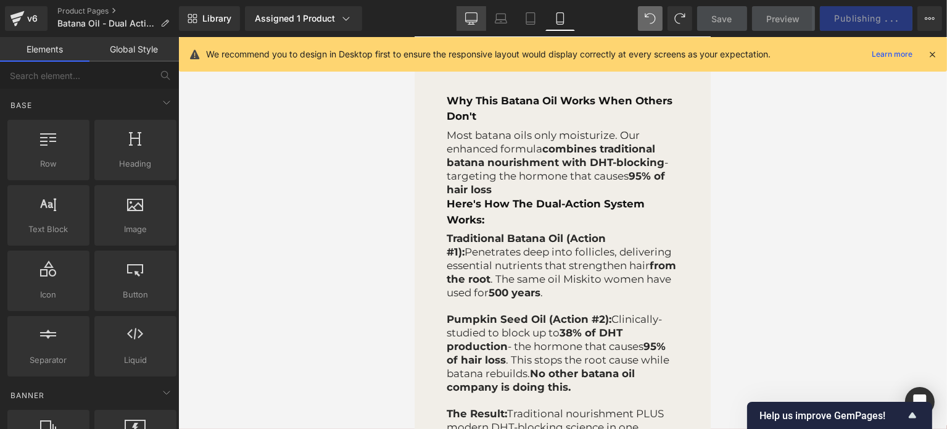
click at [470, 21] on icon at bounding box center [471, 18] width 12 height 12
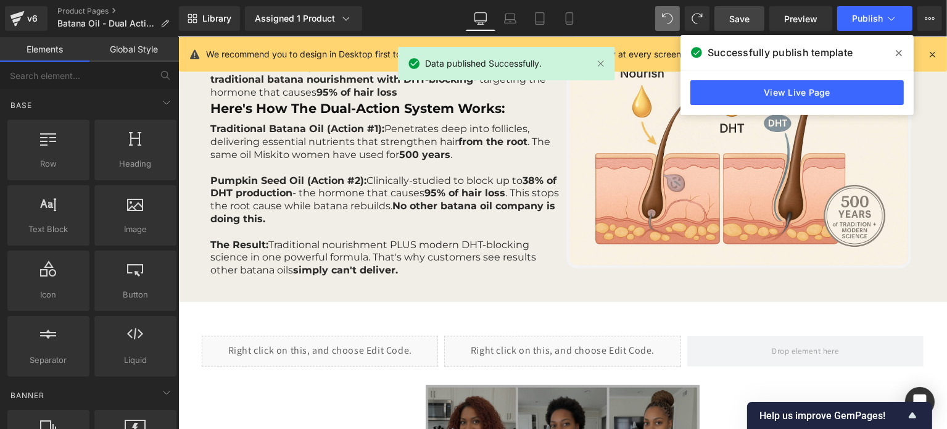
scroll to position [341, 0]
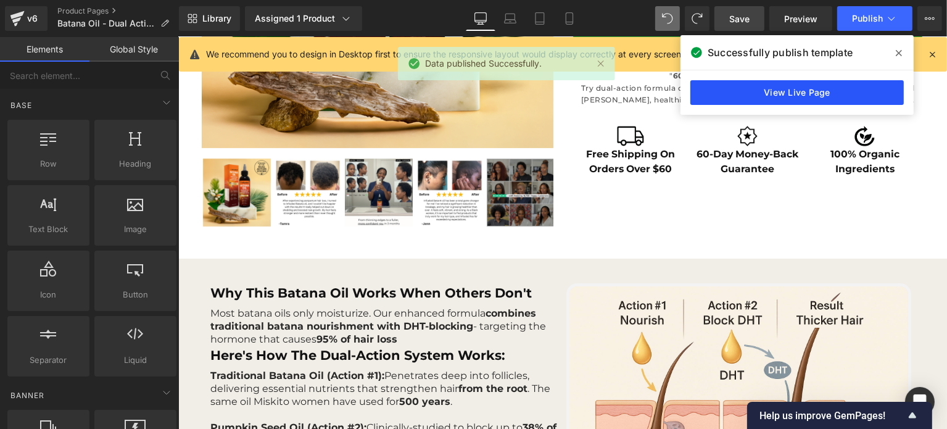
click at [792, 83] on link "View Live Page" at bounding box center [796, 92] width 213 height 25
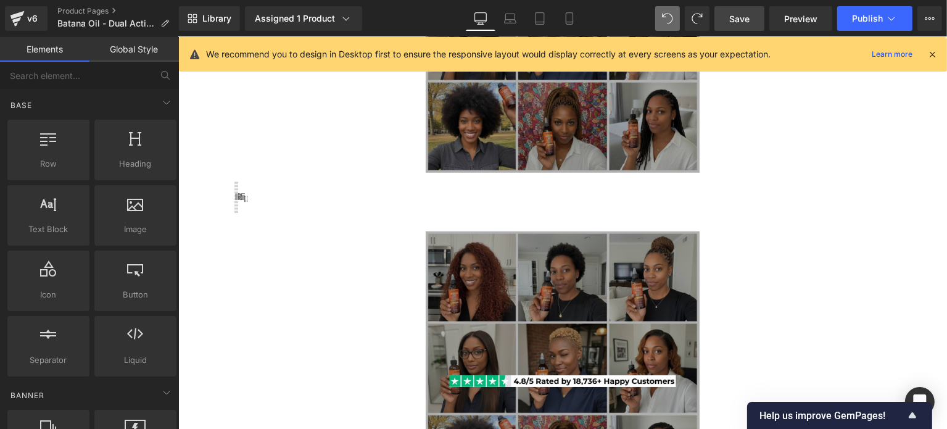
scroll to position [1083, 0]
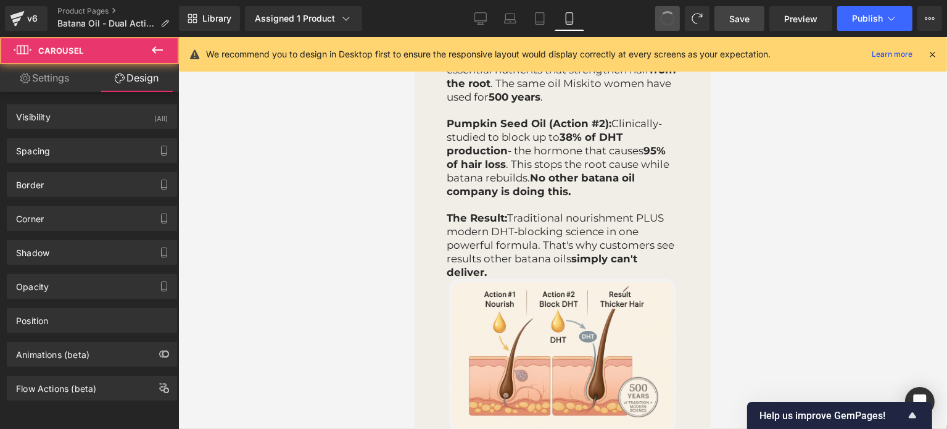
click at [675, 25] on button at bounding box center [667, 18] width 25 height 25
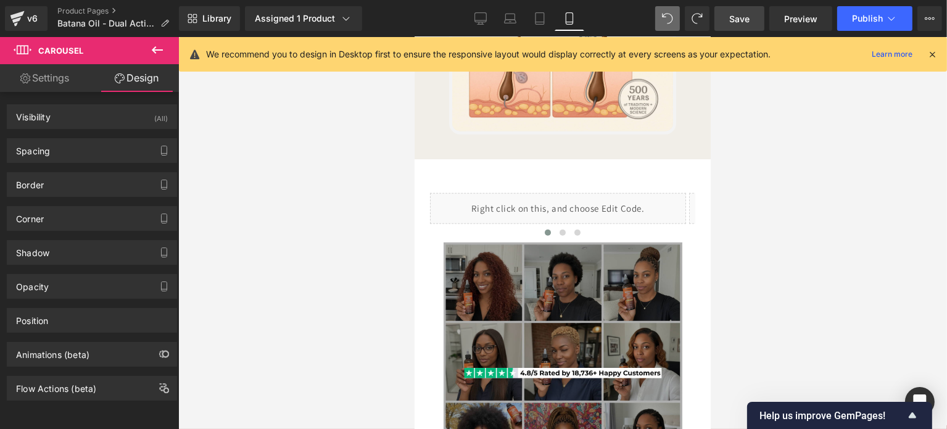
scroll to position [1449, 0]
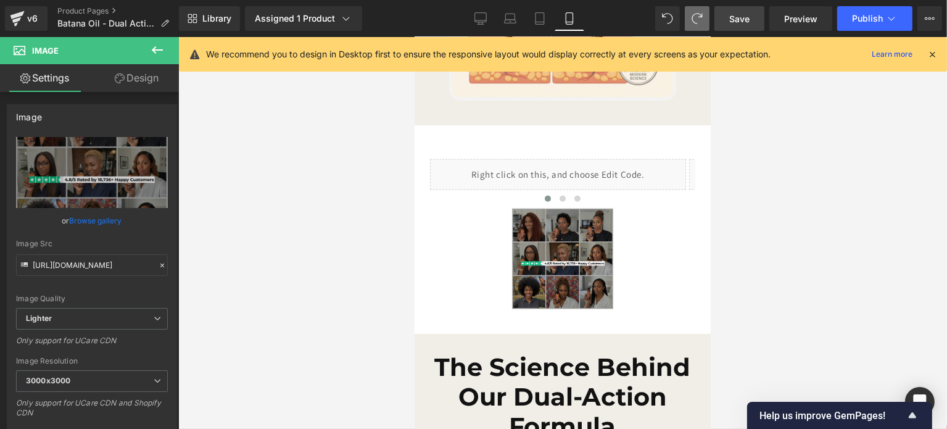
type input "90"
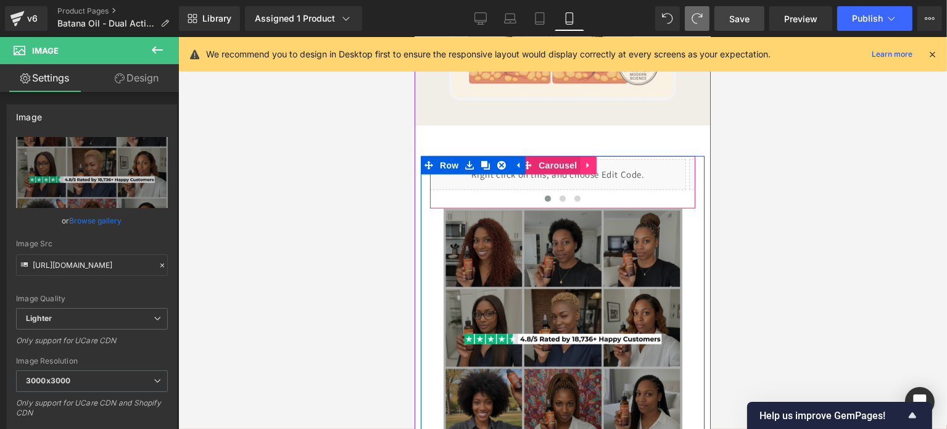
click at [589, 170] on icon at bounding box center [588, 164] width 9 height 9
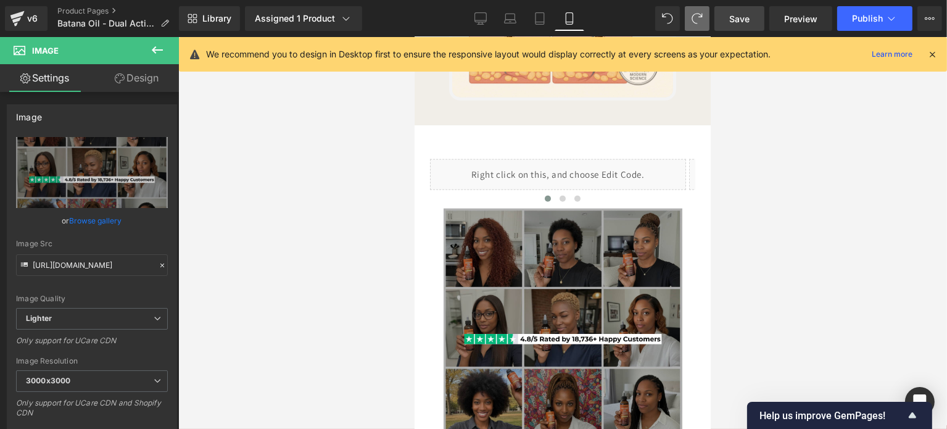
click at [755, 22] on link "Save" at bounding box center [740, 18] width 50 height 25
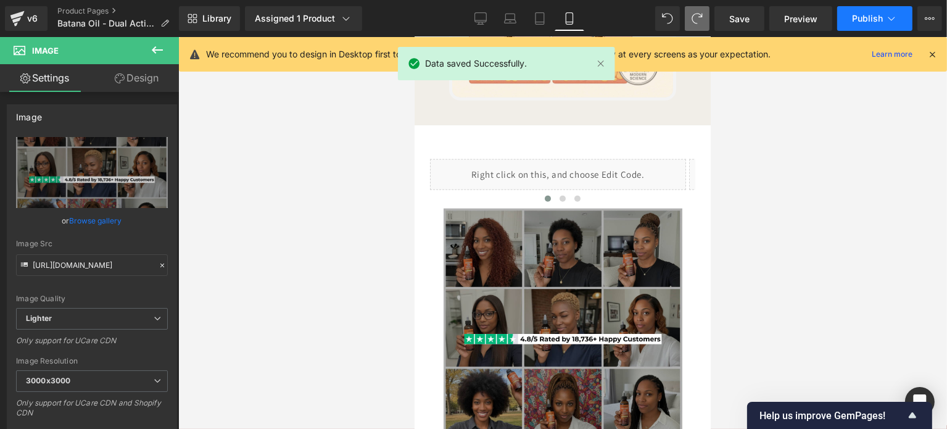
click at [856, 19] on span "Publish" at bounding box center [867, 19] width 31 height 10
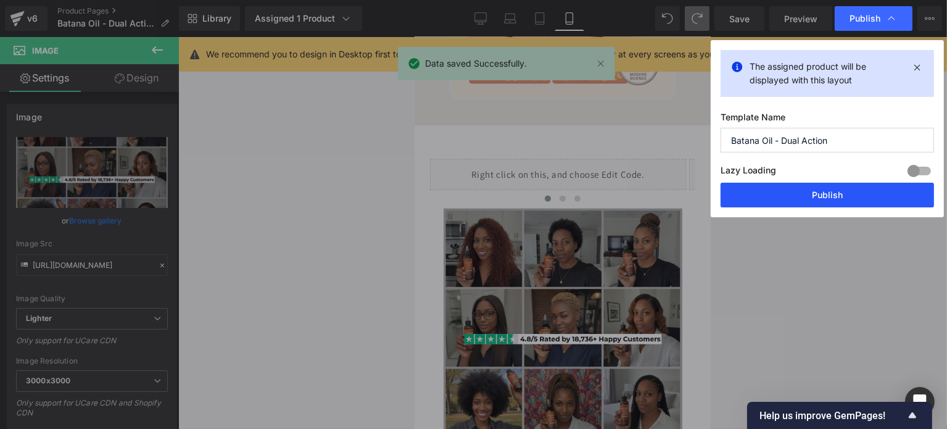
click at [785, 203] on button "Publish" at bounding box center [827, 195] width 213 height 25
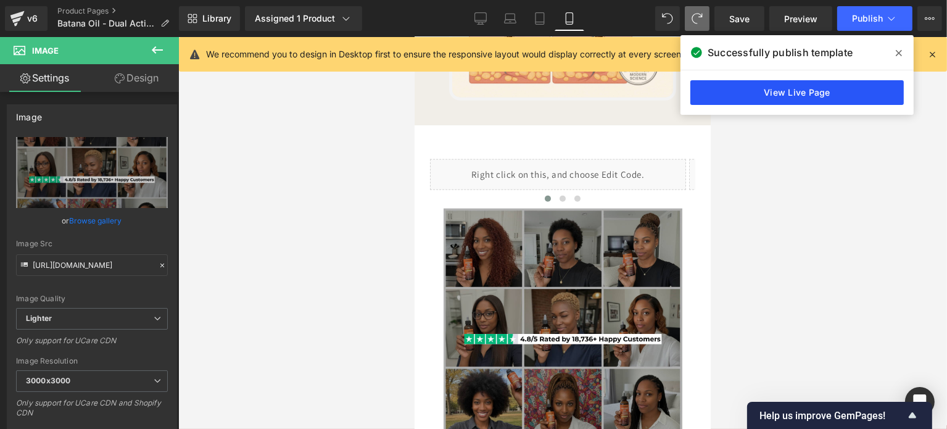
click at [763, 98] on link "View Live Page" at bounding box center [796, 92] width 213 height 25
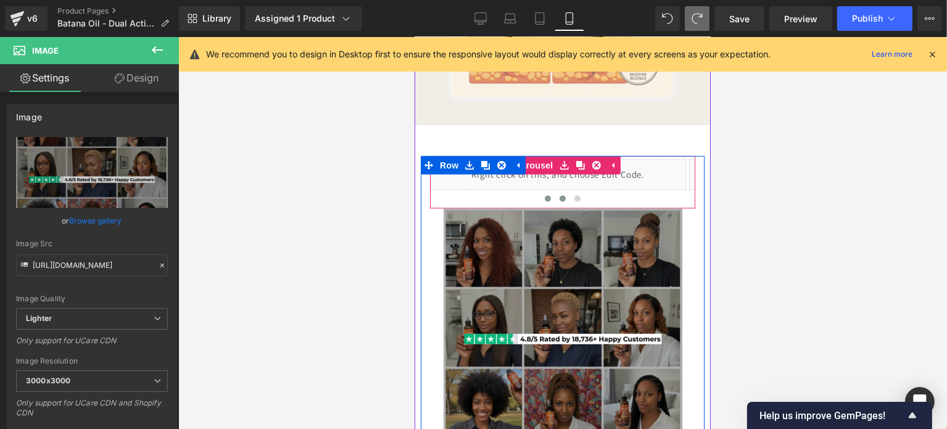
click at [559, 202] on span at bounding box center [562, 199] width 6 height 6
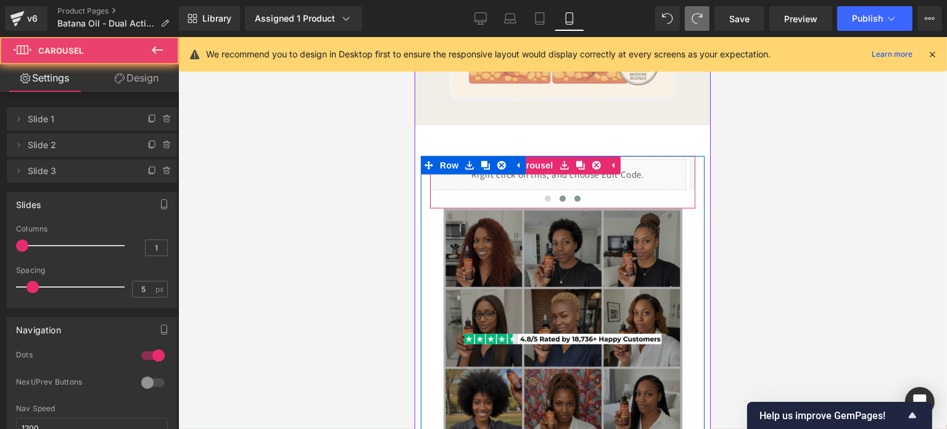
click at [574, 202] on span at bounding box center [577, 199] width 6 height 6
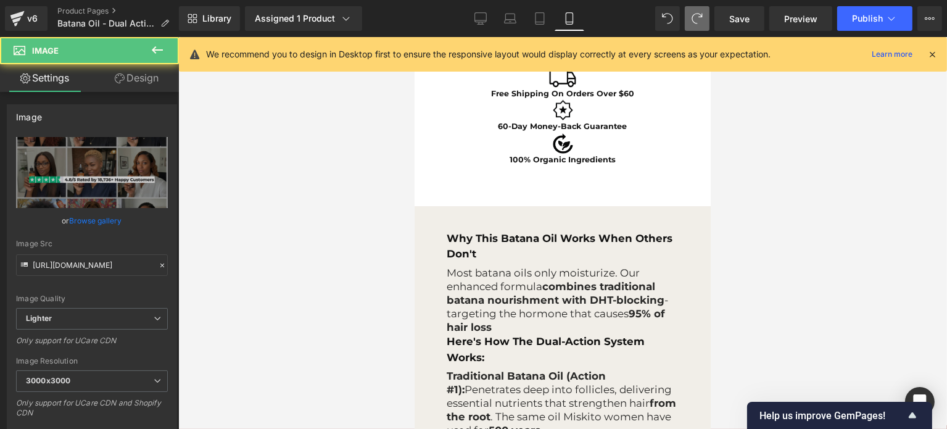
type input "100"
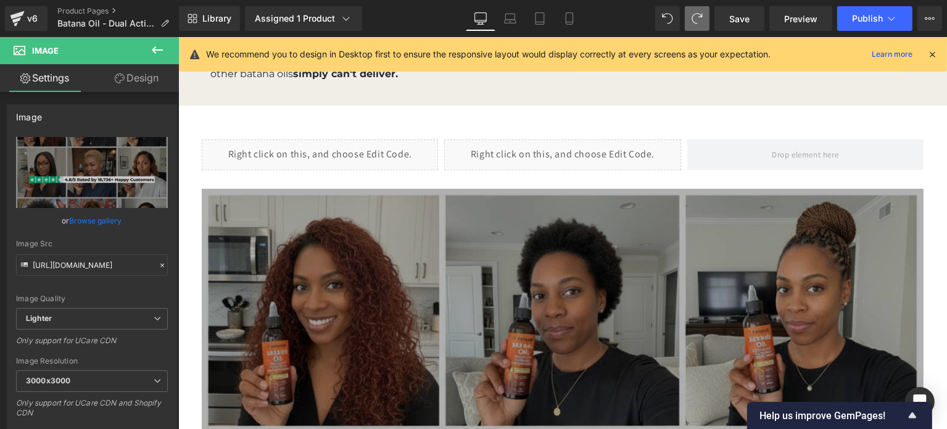
scroll to position [750, 0]
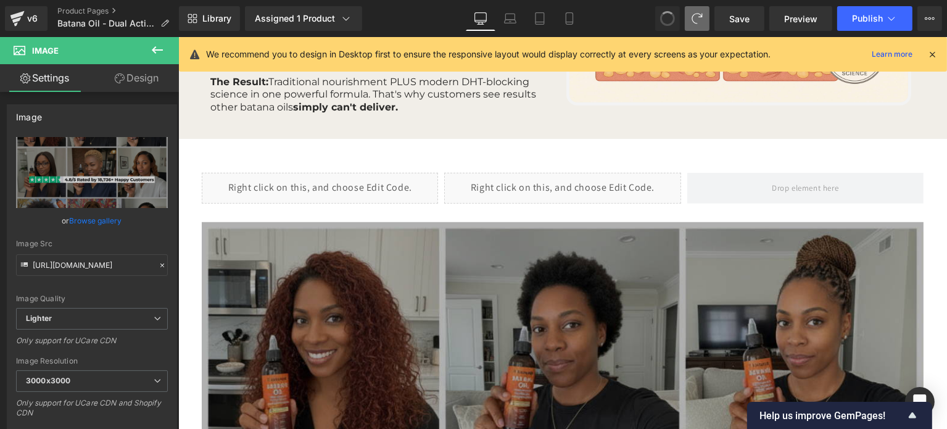
type input "//[DOMAIN_NAME][URL]"
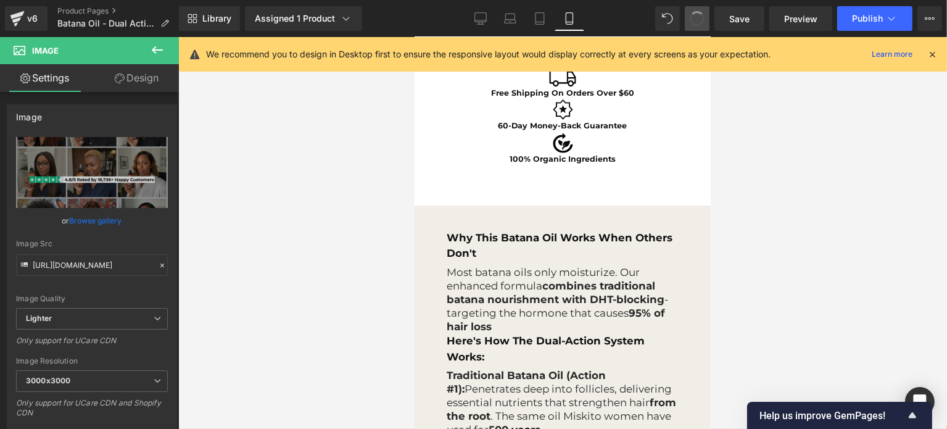
type input "90"
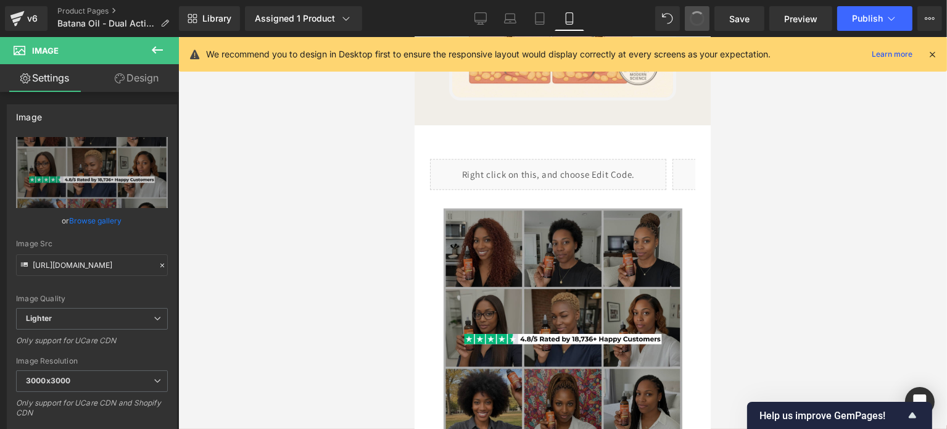
scroll to position [1449, 0]
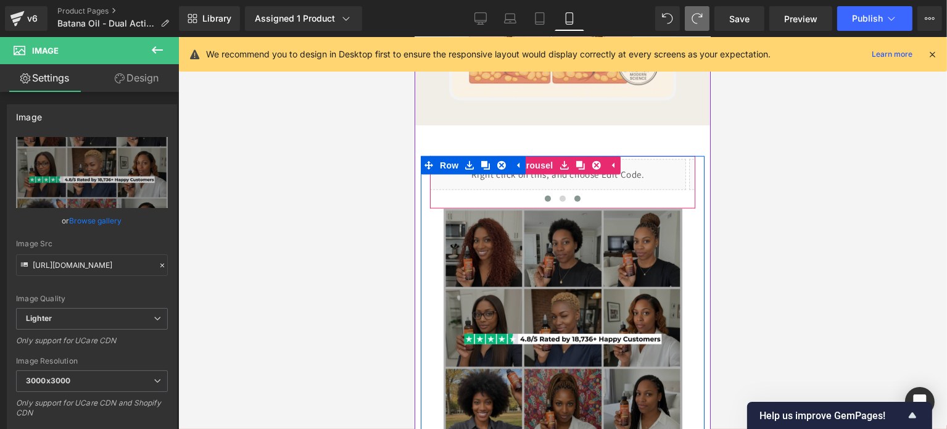
click at [574, 202] on span at bounding box center [577, 199] width 6 height 6
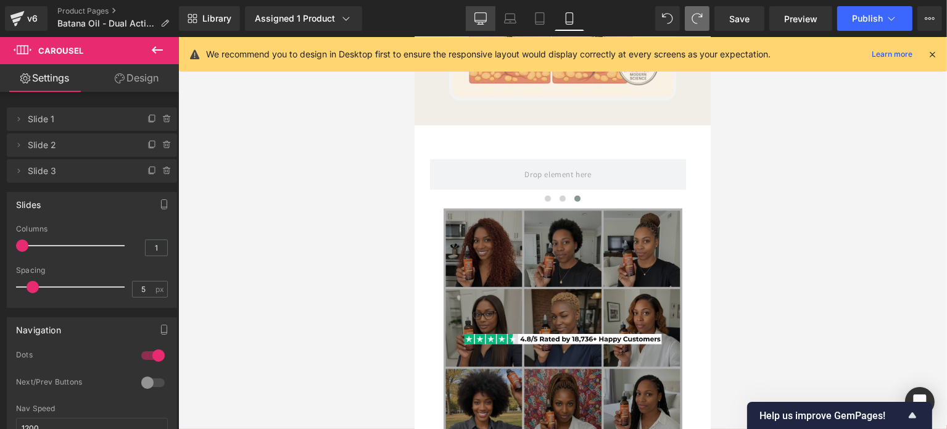
click at [476, 12] on link "Desktop" at bounding box center [481, 18] width 30 height 25
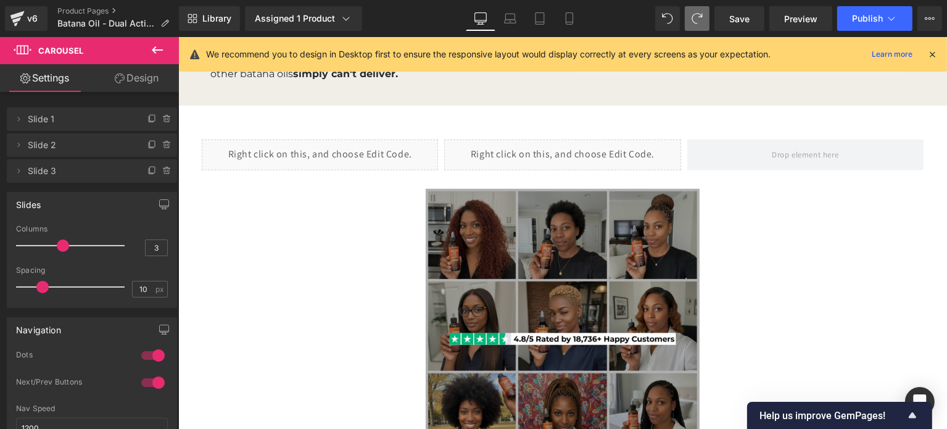
scroll to position [750, 0]
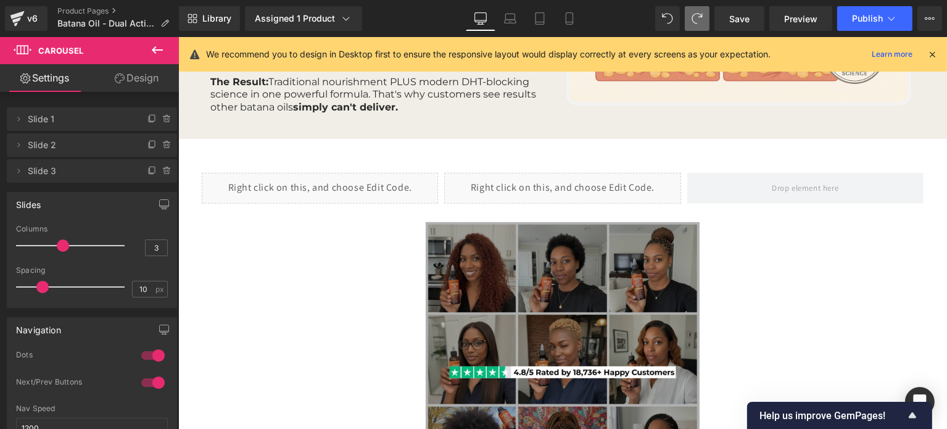
click at [565, 184] on div "Liquid Liquid ‹ › [GEOGRAPHIC_DATA]" at bounding box center [562, 196] width 722 height 52
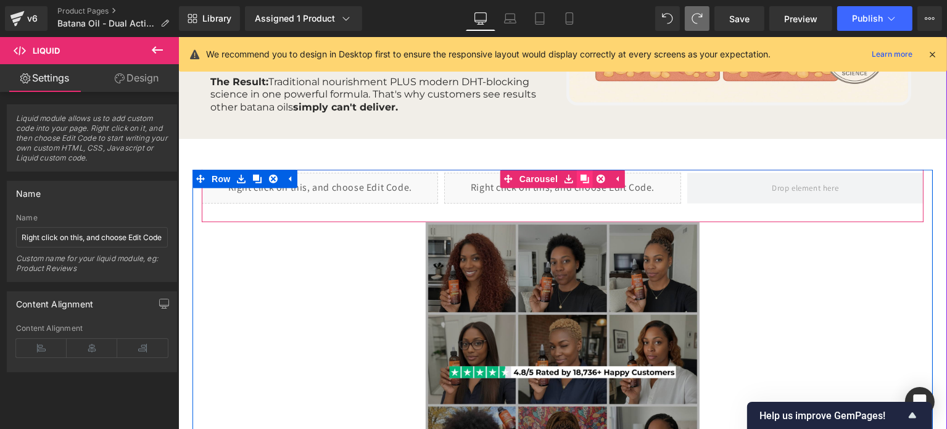
click at [582, 183] on icon at bounding box center [584, 179] width 9 height 9
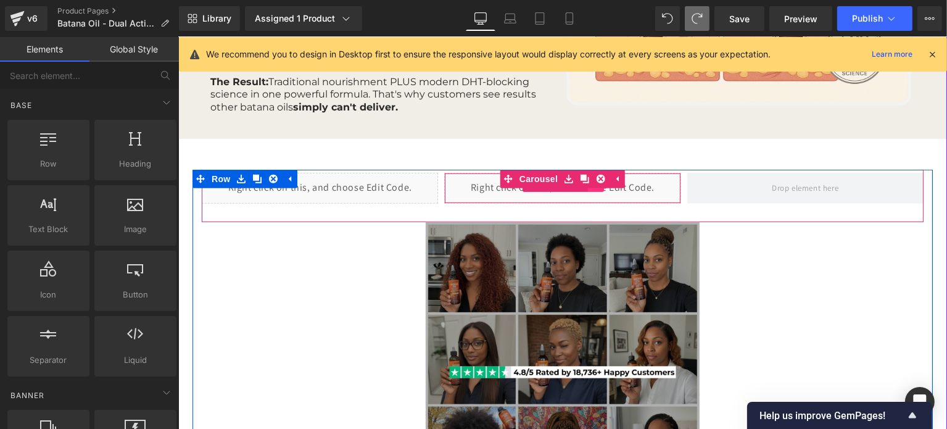
click at [587, 190] on link at bounding box center [595, 182] width 16 height 19
click at [595, 190] on link at bounding box center [603, 182] width 16 height 19
click at [594, 188] on link at bounding box center [595, 182] width 16 height 19
click at [614, 188] on link at bounding box center [619, 182] width 16 height 19
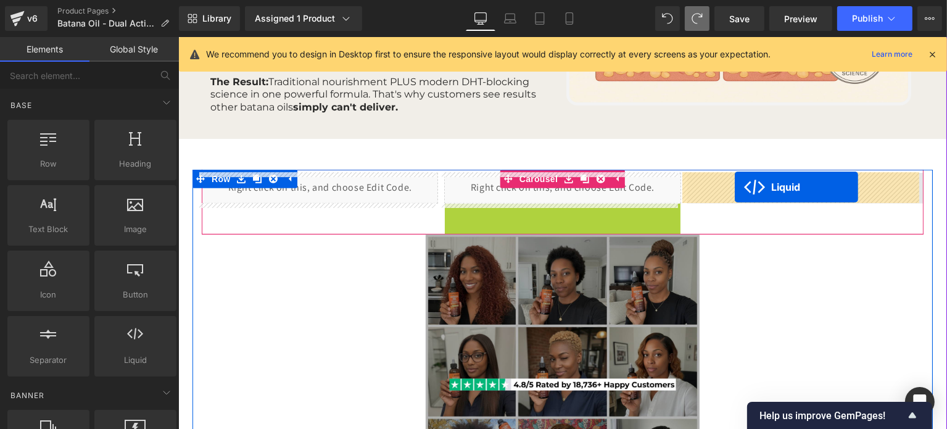
drag, startPoint x: 531, startPoint y: 215, endPoint x: 734, endPoint y: 187, distance: 205.6
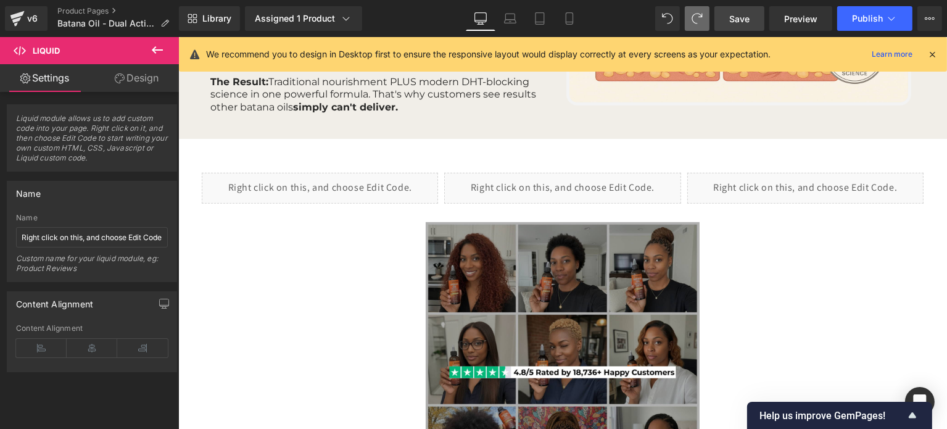
click at [744, 22] on span "Save" at bounding box center [739, 18] width 20 height 13
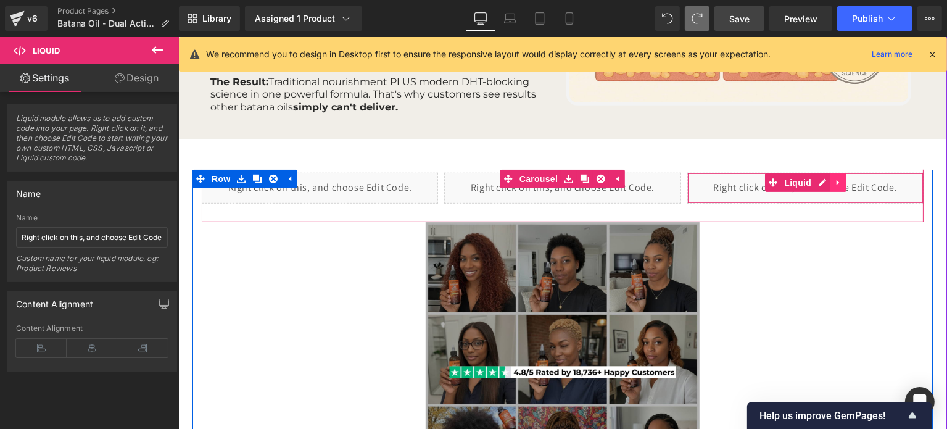
click at [834, 184] on icon at bounding box center [838, 182] width 9 height 9
click at [797, 181] on div "Liquid" at bounding box center [805, 188] width 236 height 31
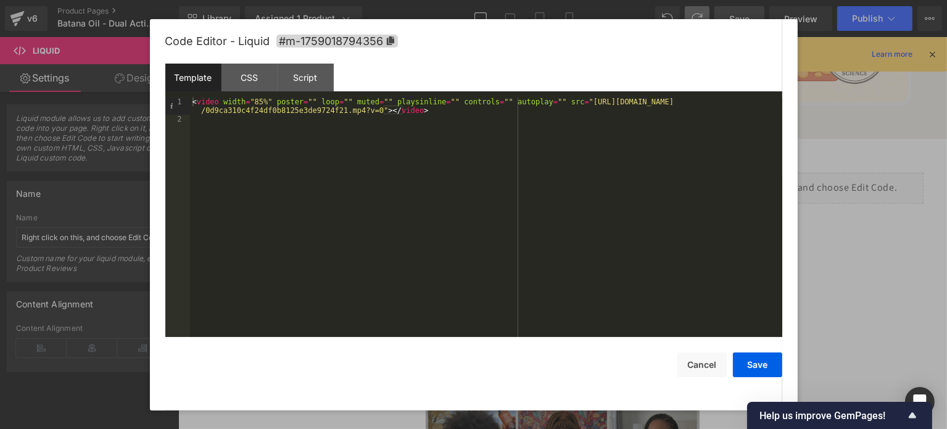
click at [559, 99] on div "< video width = "85%" poster = "" loop = "" muted = "" playsinline = "" control…" at bounding box center [486, 230] width 592 height 267
click at [560, 101] on div "< video width = "85%" poster = "" loop = "" muted = "" playsinline = "" control…" at bounding box center [486, 230] width 592 height 267
click at [366, 110] on div "< video width = "85%" poster = "" loop = "" muted = "" playsinline = "" control…" at bounding box center [486, 230] width 592 height 267
click at [747, 359] on button "Save" at bounding box center [757, 364] width 49 height 25
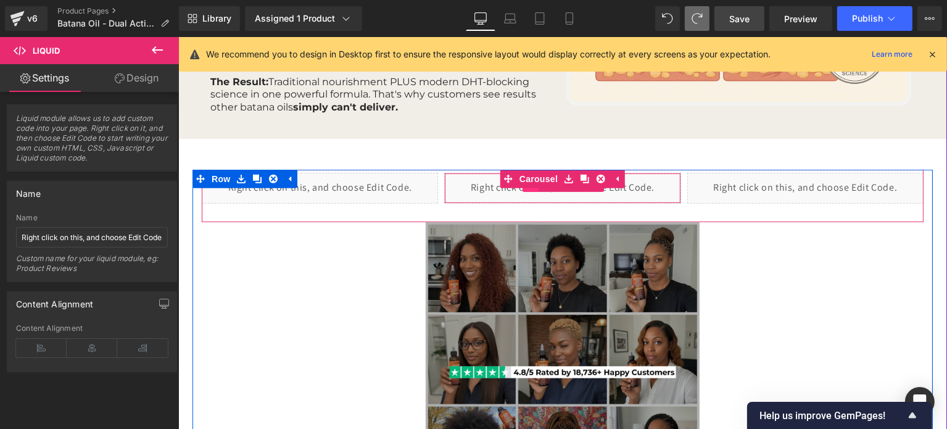
click at [529, 189] on span at bounding box center [530, 182] width 16 height 19
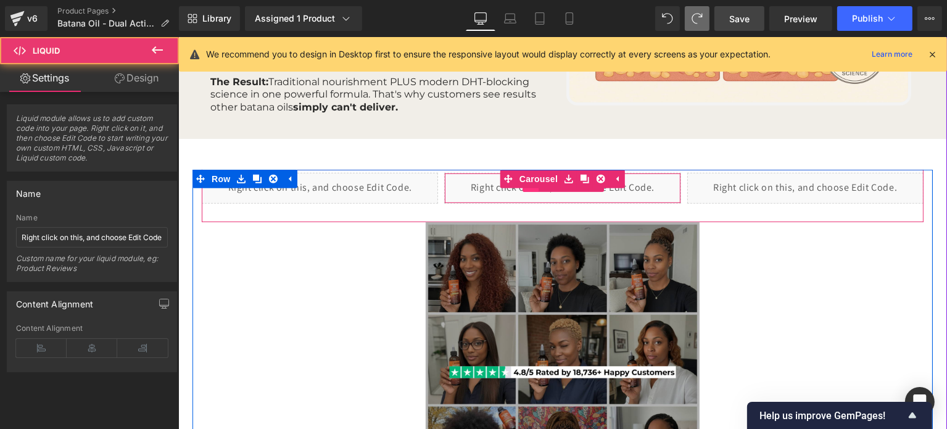
click at [529, 191] on span at bounding box center [530, 182] width 16 height 19
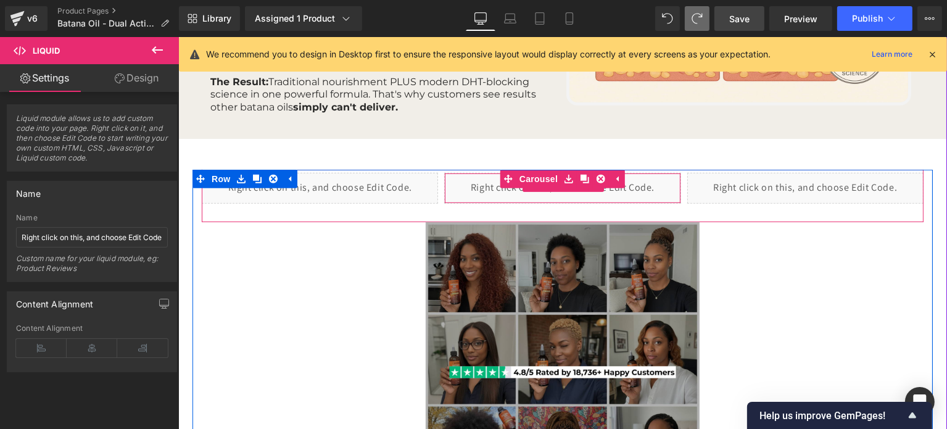
click at [529, 197] on div "Liquid" at bounding box center [562, 188] width 236 height 31
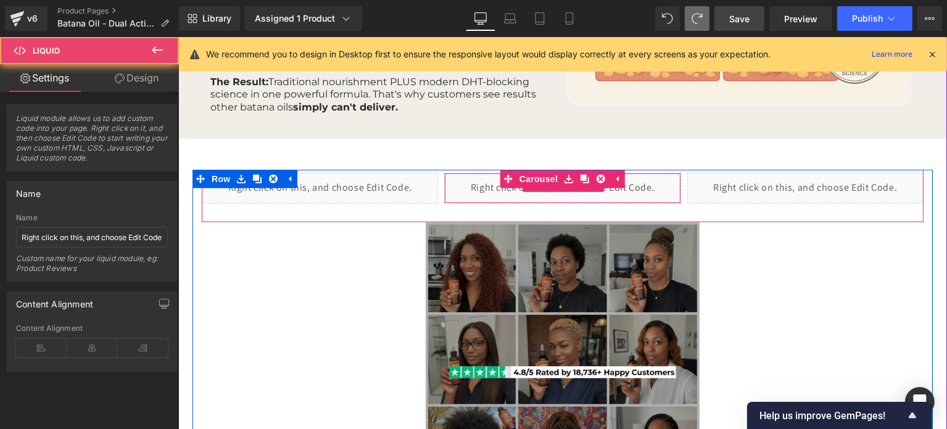
click at [529, 197] on div "Liquid" at bounding box center [562, 188] width 236 height 31
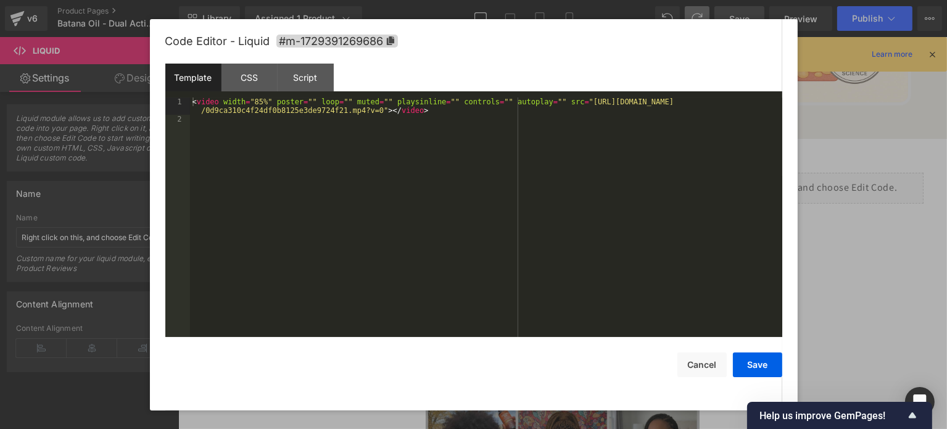
click at [517, 0] on div "Liquid You are previewing how the will restyle your page. You can not edit Elem…" at bounding box center [473, 0] width 947 height 0
click at [559, 101] on div "< video width = "85%" poster = "" loop = "" muted = "" playsinline = "" control…" at bounding box center [486, 230] width 592 height 267
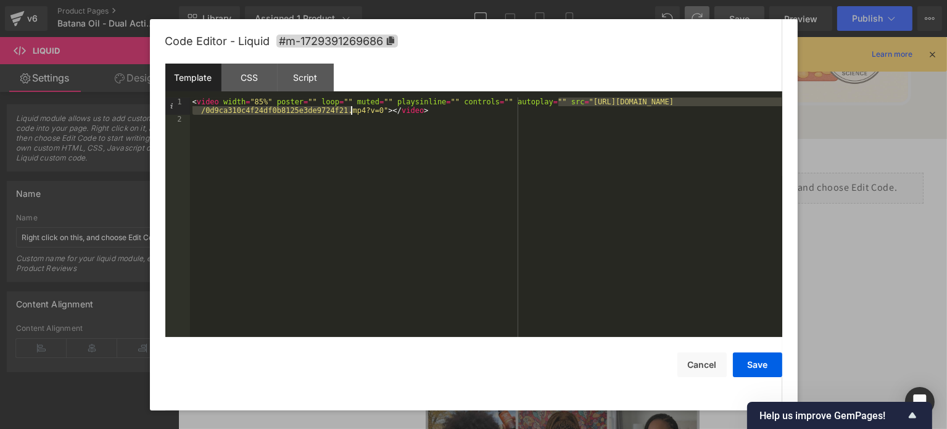
click at [352, 110] on div "< video width = "85%" poster = "" loop = "" muted = "" playsinline = "" control…" at bounding box center [486, 230] width 592 height 267
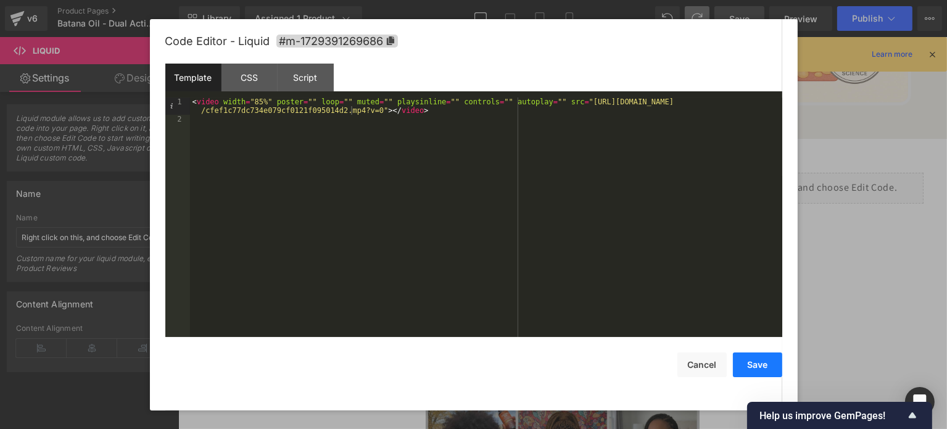
click at [763, 368] on button "Save" at bounding box center [757, 364] width 49 height 25
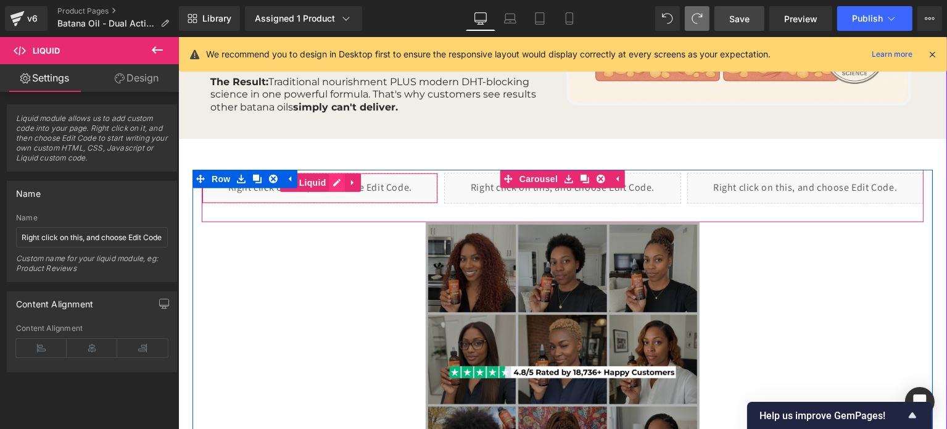
click at [327, 187] on div "Liquid" at bounding box center [319, 188] width 236 height 31
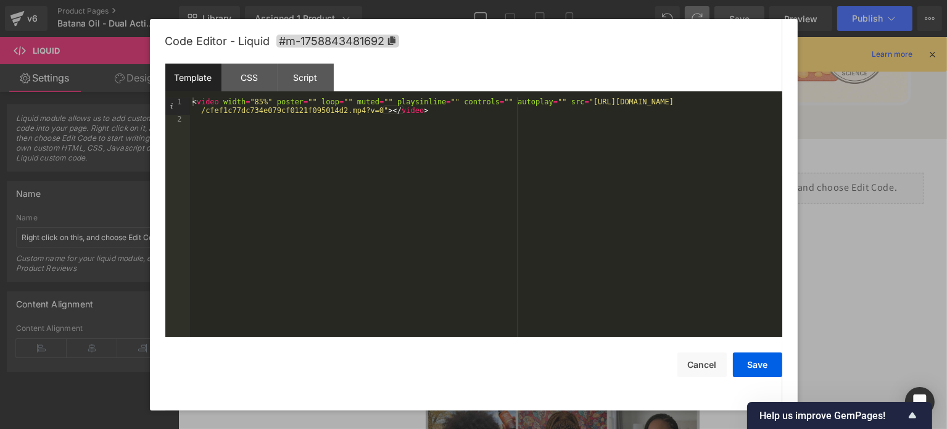
click at [558, 102] on div "< video width = "85%" poster = "" loop = "" muted = "" playsinline = "" control…" at bounding box center [486, 230] width 592 height 267
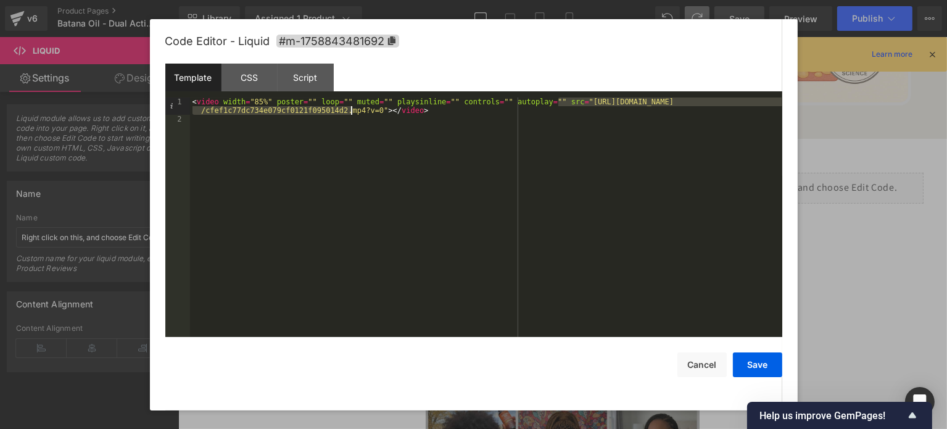
click at [350, 110] on div "< video width = "85%" poster = "" loop = "" muted = "" playsinline = "" control…" at bounding box center [486, 230] width 592 height 267
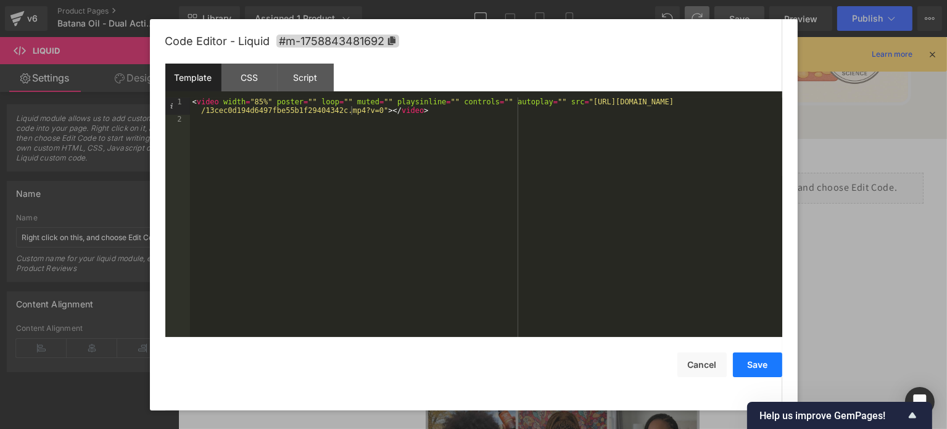
click at [751, 370] on button "Save" at bounding box center [757, 364] width 49 height 25
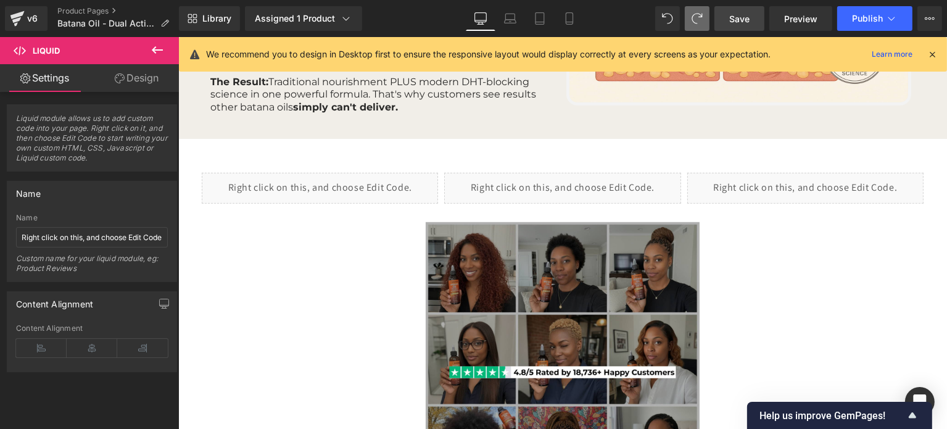
click at [736, 25] on link "Save" at bounding box center [740, 18] width 50 height 25
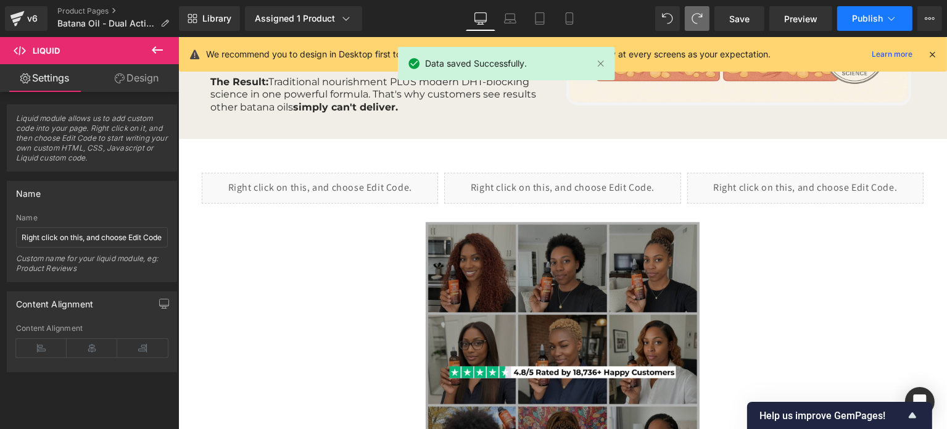
click at [856, 17] on span "Publish" at bounding box center [867, 19] width 31 height 10
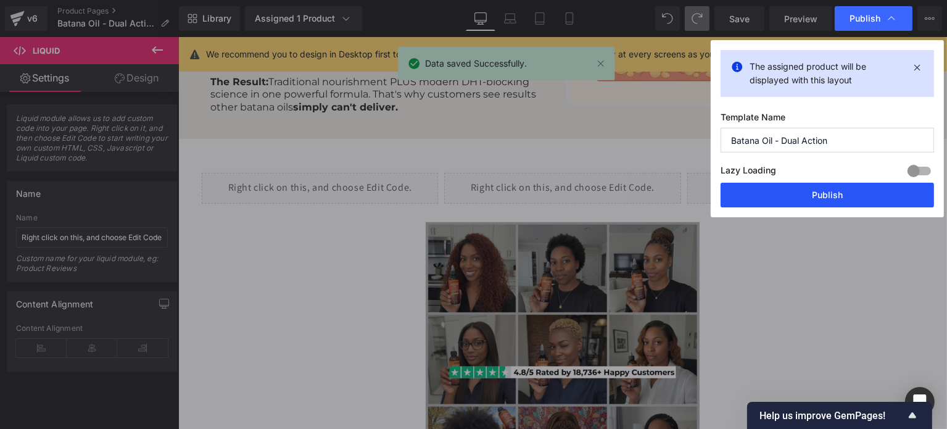
click at [827, 194] on button "Publish" at bounding box center [827, 195] width 213 height 25
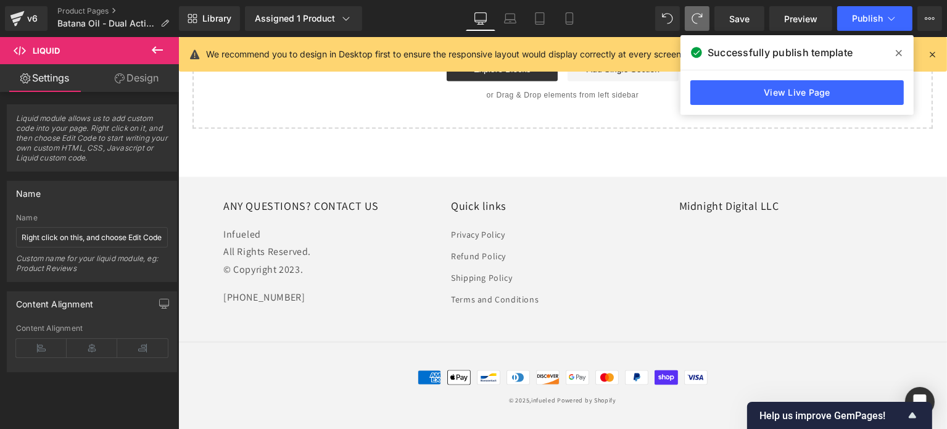
scroll to position [1570, 0]
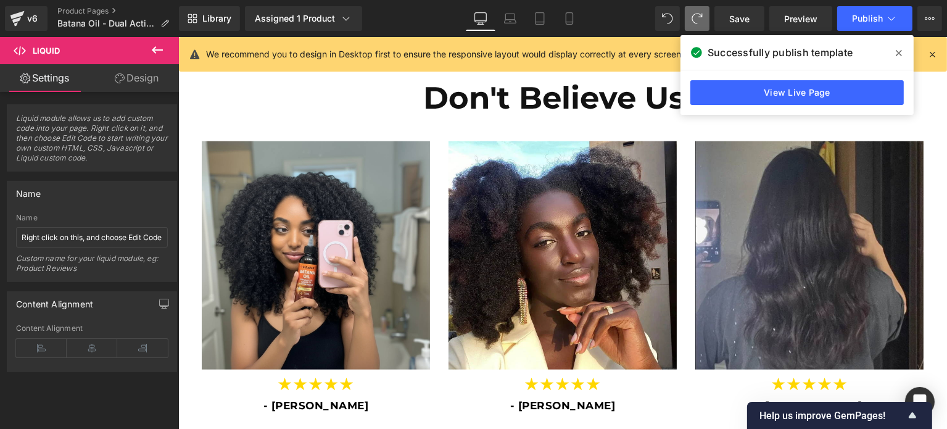
click at [555, 257] on span "Image" at bounding box center [562, 255] width 26 height 15
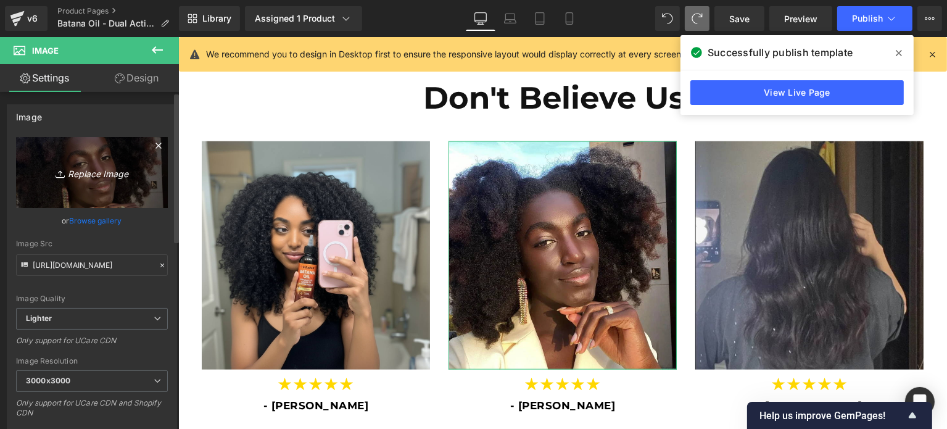
click at [73, 202] on link "Replace Image" at bounding box center [92, 172] width 152 height 71
type input "C:\fakepath\review 3.png"
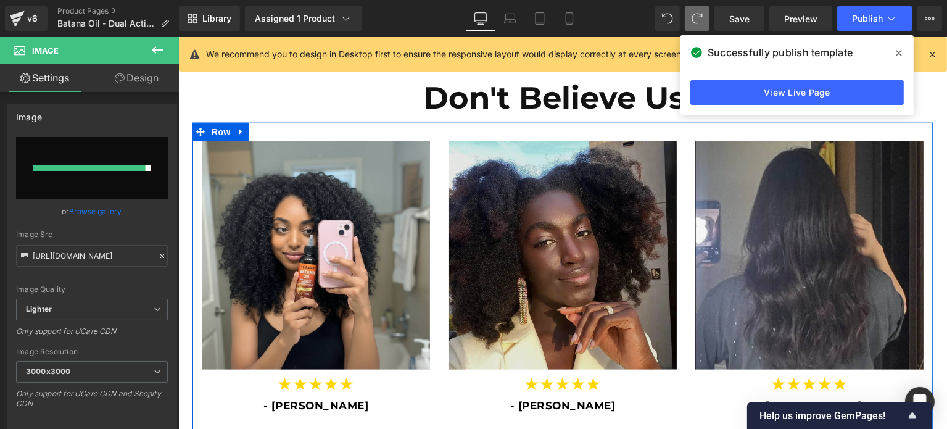
type input "[URL][DOMAIN_NAME]"
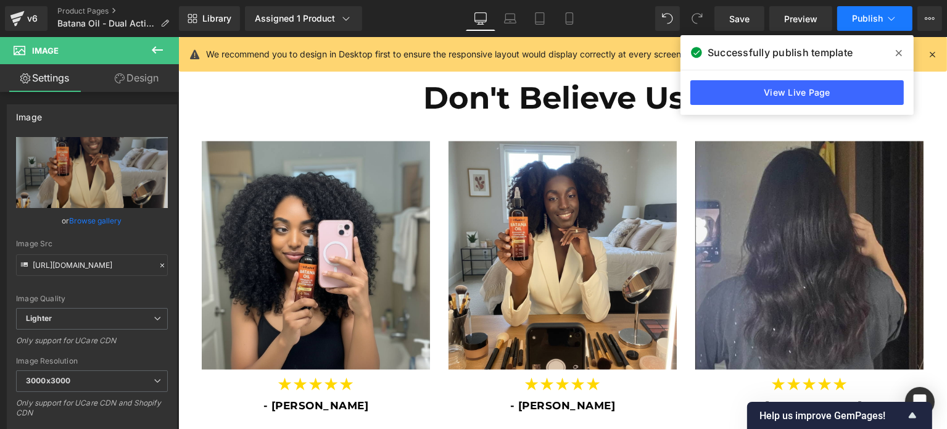
drag, startPoint x: 743, startPoint y: 19, endPoint x: 872, endPoint y: 22, distance: 129.0
click at [743, 19] on span "Save" at bounding box center [739, 18] width 20 height 13
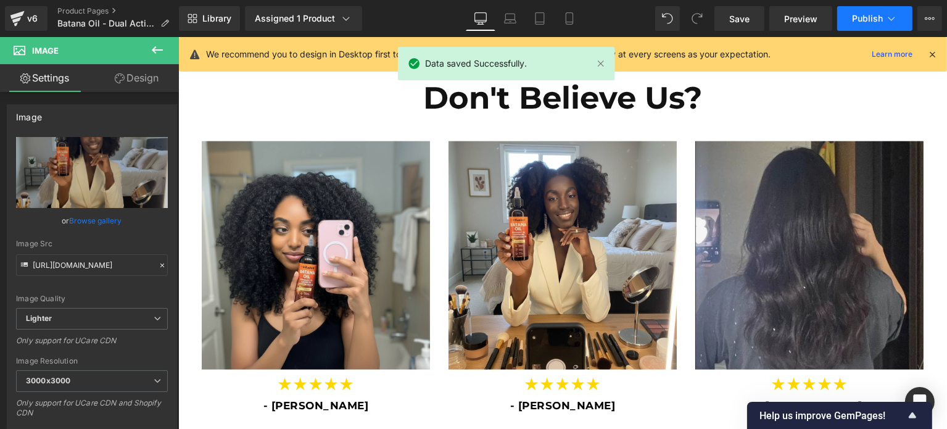
click at [856, 19] on span "Publish" at bounding box center [867, 19] width 31 height 10
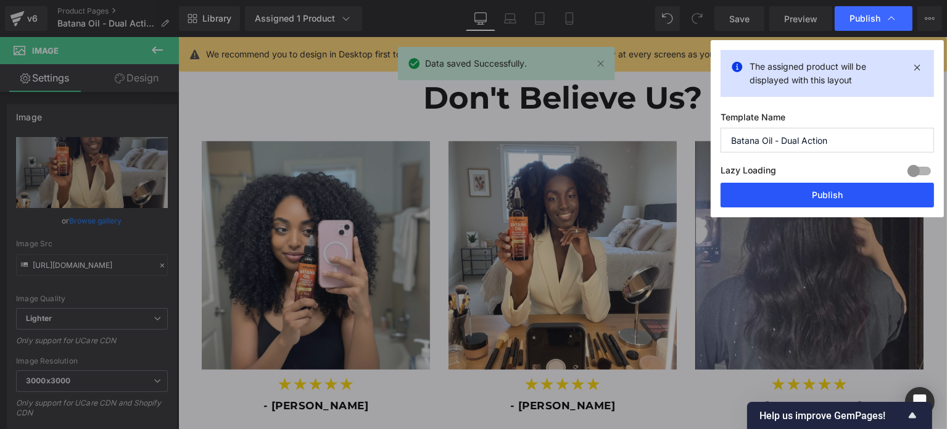
click at [783, 192] on button "Publish" at bounding box center [827, 195] width 213 height 25
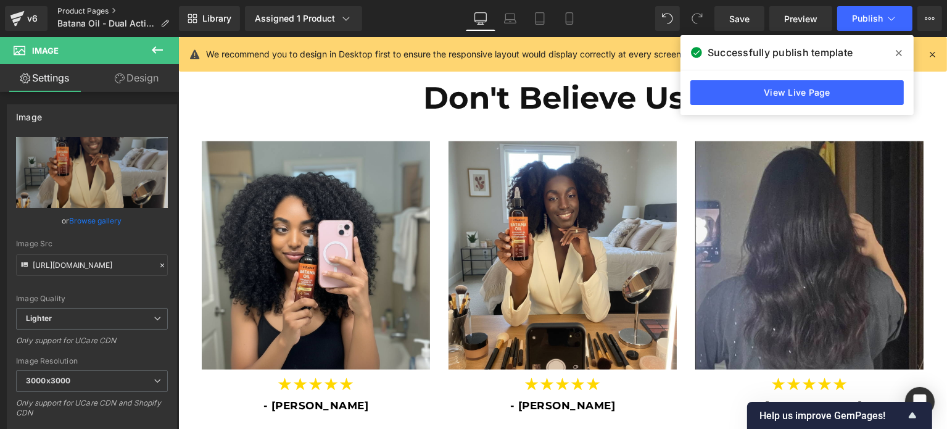
click at [90, 8] on link "Product Pages" at bounding box center [118, 11] width 122 height 10
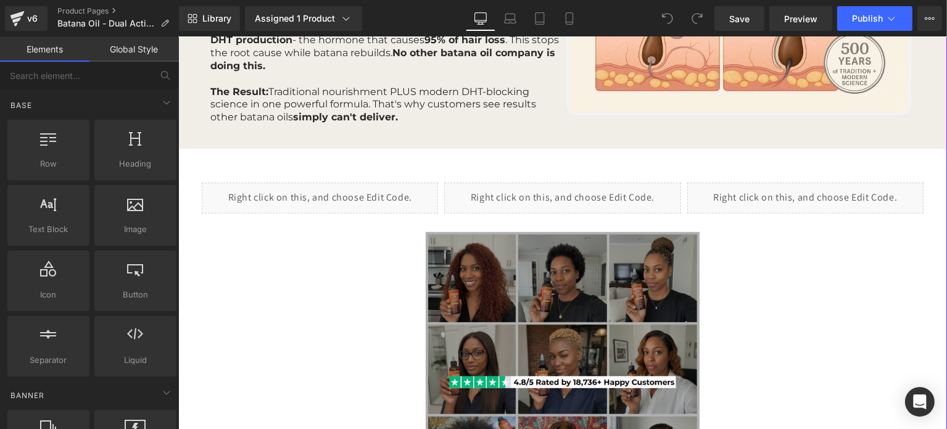
scroll to position [987, 0]
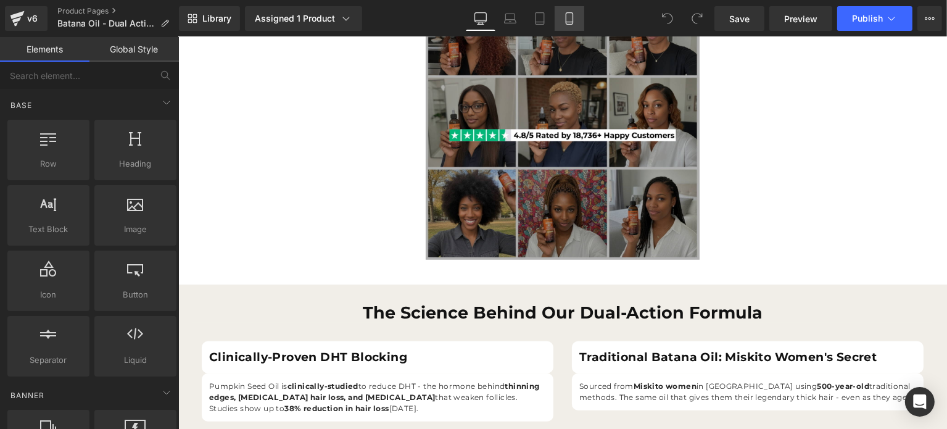
click at [570, 27] on link "Mobile" at bounding box center [570, 18] width 30 height 25
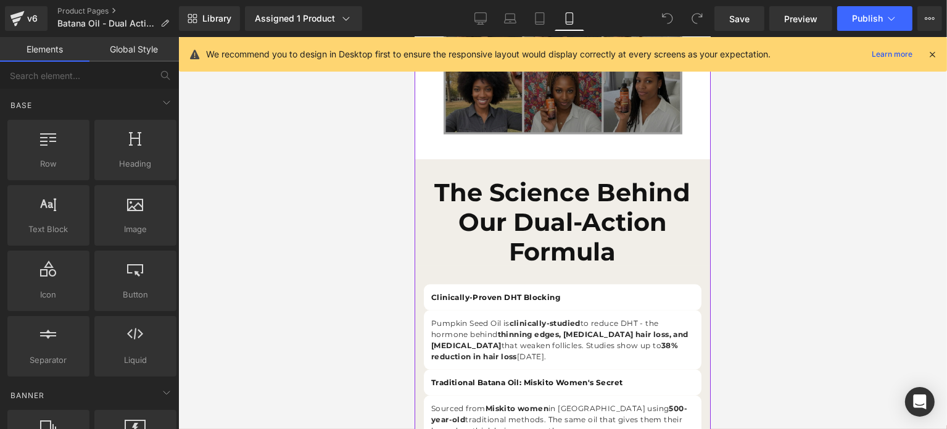
scroll to position [1515, 0]
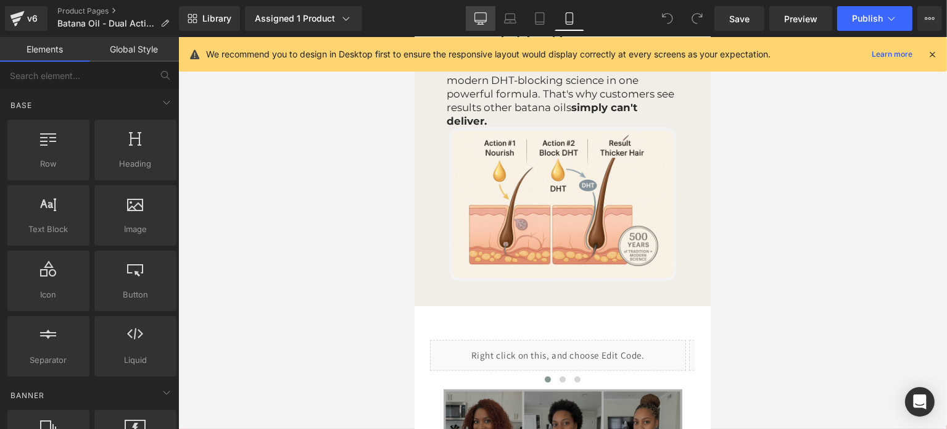
click at [476, 12] on icon at bounding box center [481, 18] width 12 height 12
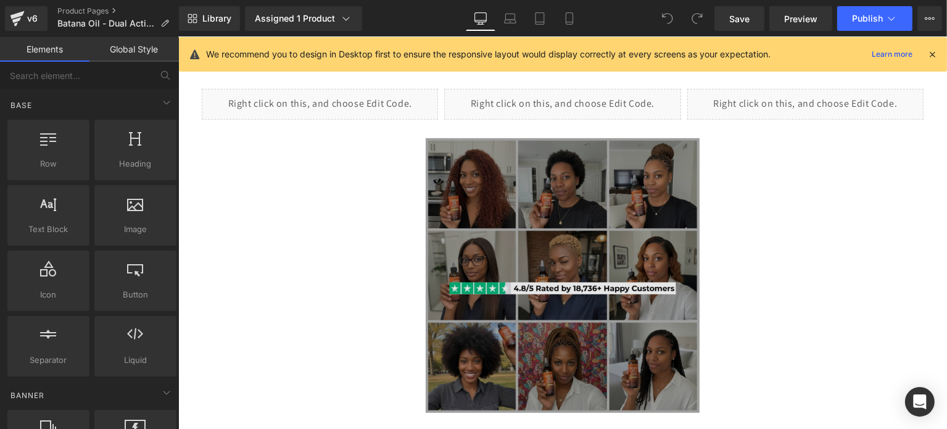
scroll to position [1081, 0]
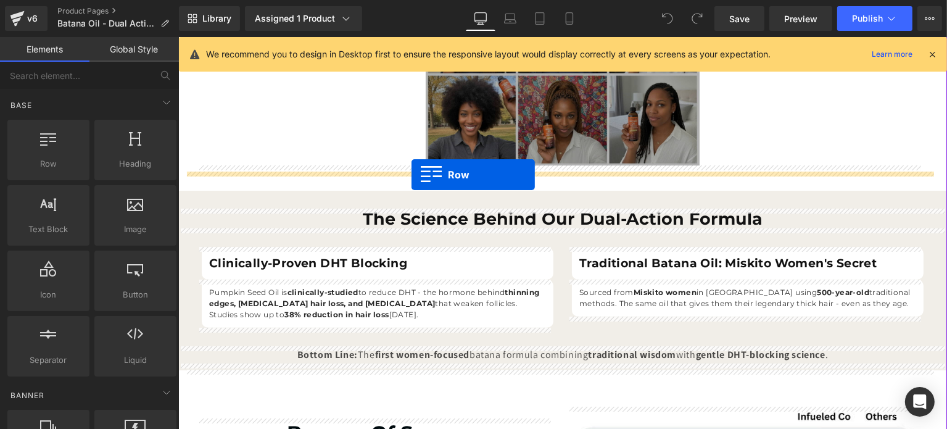
drag, startPoint x: 217, startPoint y: 173, endPoint x: 411, endPoint y: 175, distance: 194.4
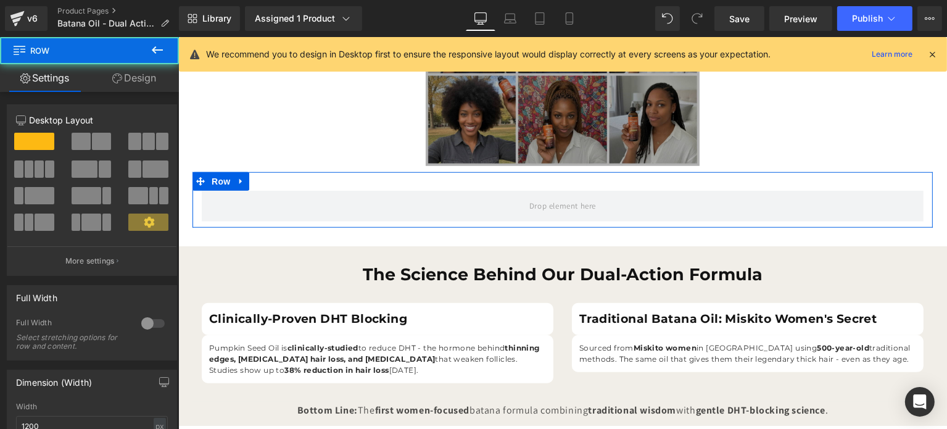
click at [143, 143] on span at bounding box center [149, 141] width 12 height 17
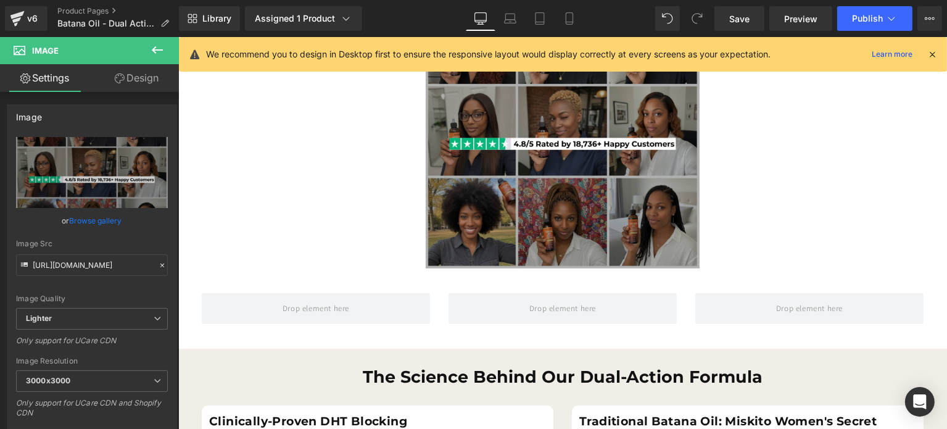
scroll to position [975, 0]
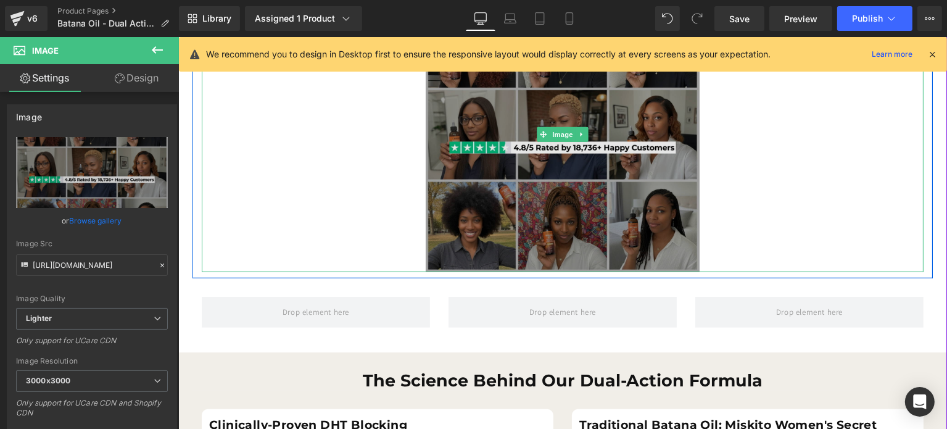
click at [552, 137] on div "Image" at bounding box center [562, 135] width 722 height 275
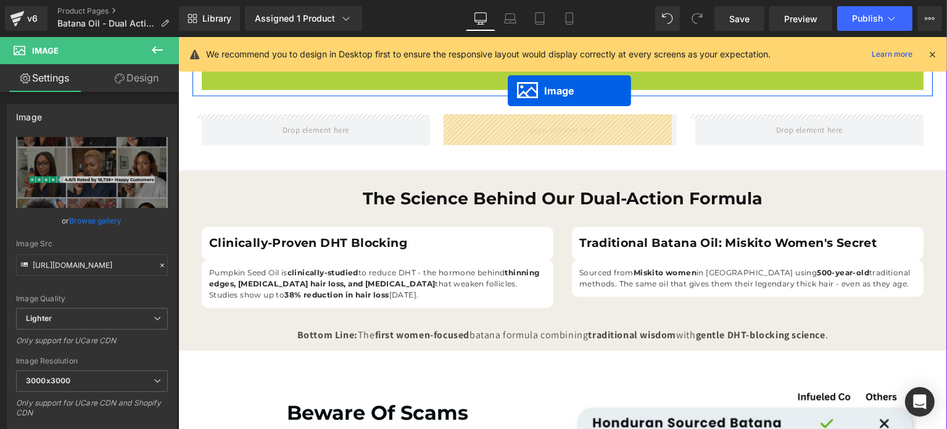
scroll to position [889, 0]
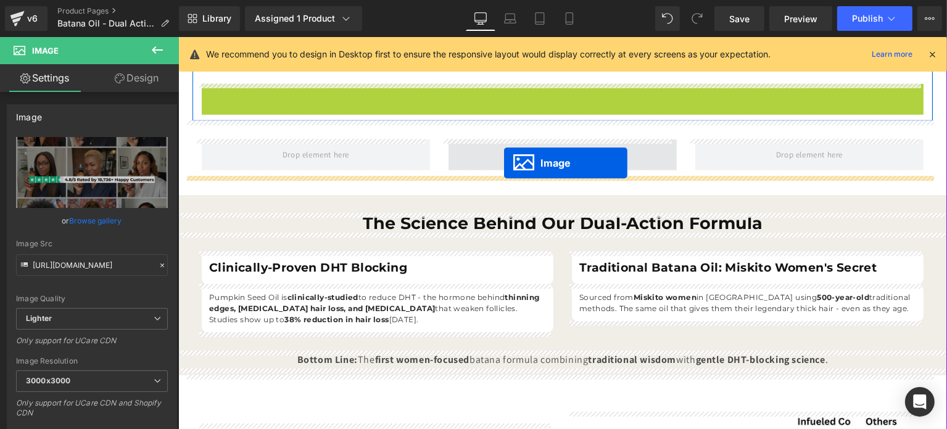
drag, startPoint x: 533, startPoint y: 133, endPoint x: 504, endPoint y: 162, distance: 41.9
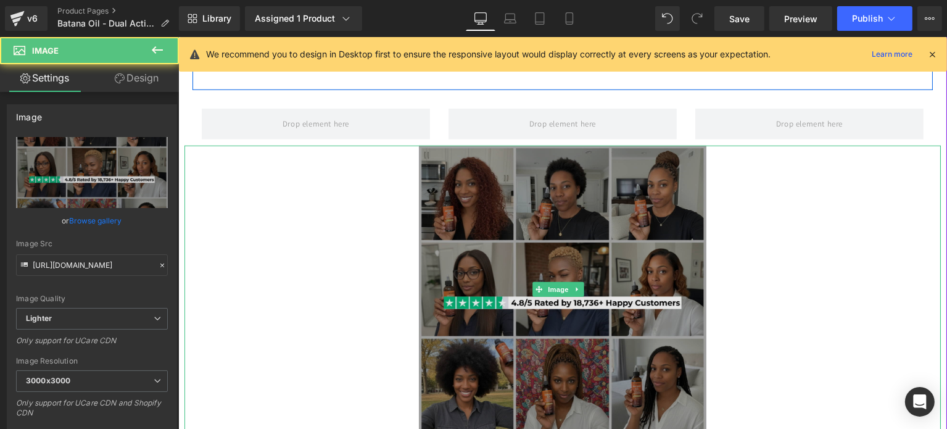
click at [487, 190] on img at bounding box center [562, 290] width 288 height 288
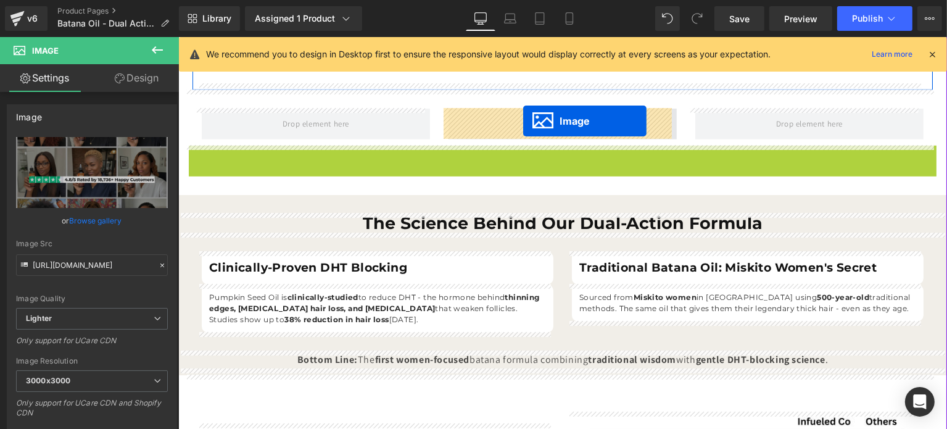
drag, startPoint x: 540, startPoint y: 286, endPoint x: 523, endPoint y: 121, distance: 165.7
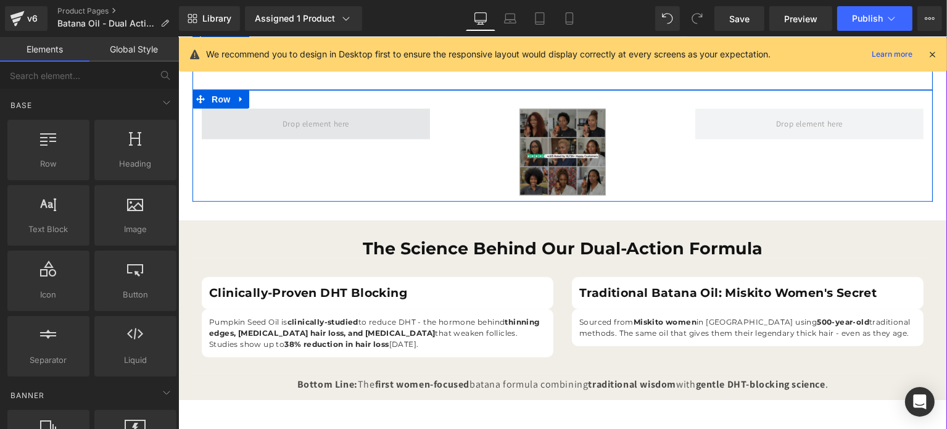
click at [323, 130] on span at bounding box center [315, 124] width 75 height 20
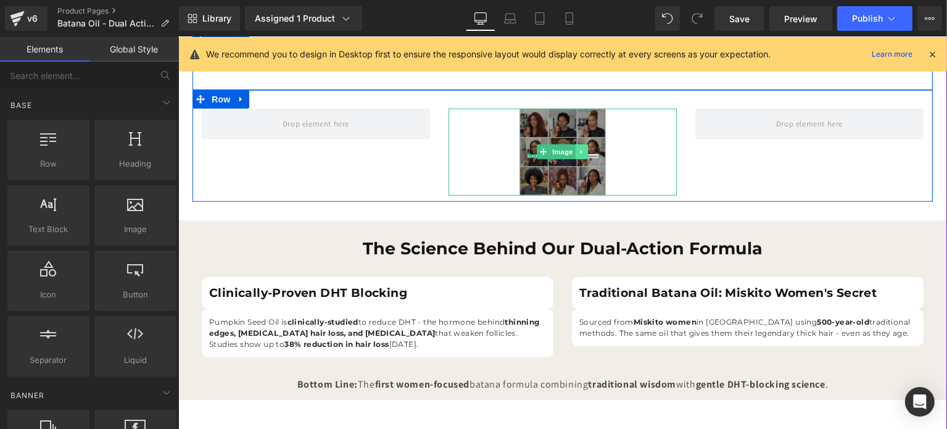
click at [578, 150] on icon at bounding box center [581, 151] width 7 height 7
click at [571, 152] on icon at bounding box center [574, 152] width 7 height 7
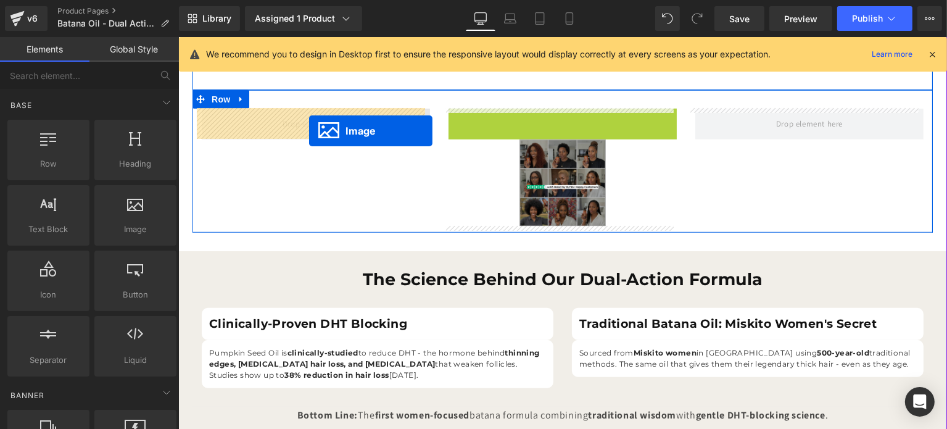
drag, startPoint x: 522, startPoint y: 152, endPoint x: 312, endPoint y: 131, distance: 211.5
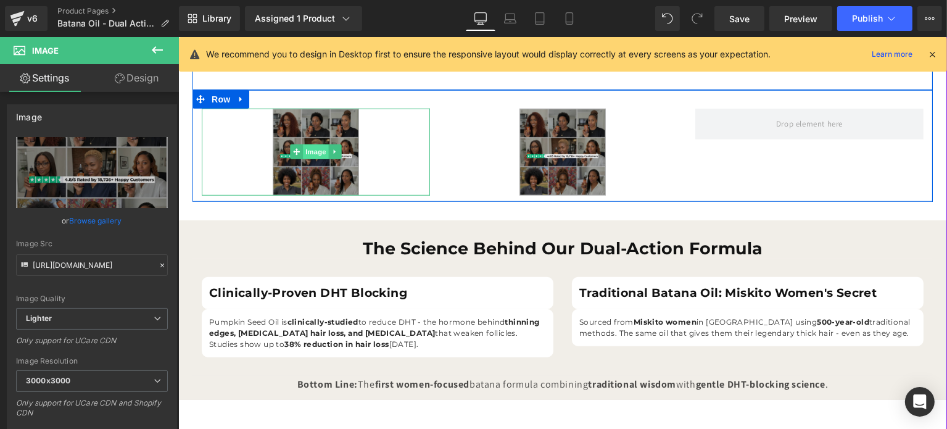
click at [310, 153] on span "Image" at bounding box center [315, 151] width 26 height 15
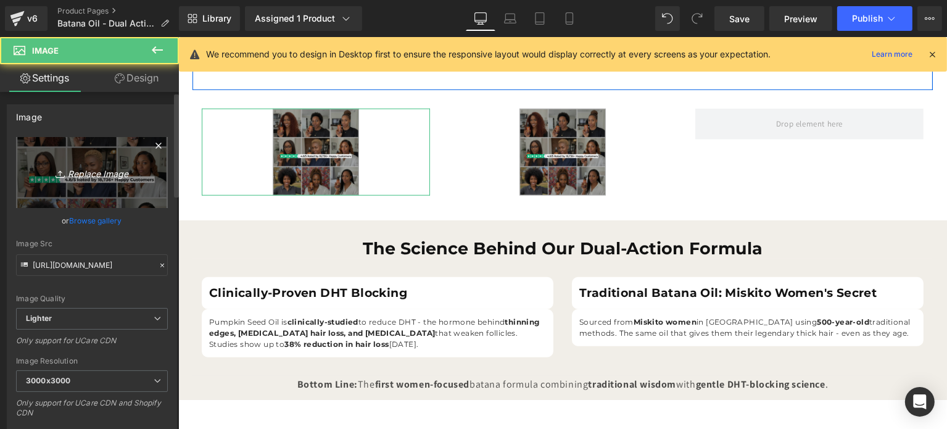
click at [133, 188] on link "Replace Image" at bounding box center [92, 172] width 152 height 71
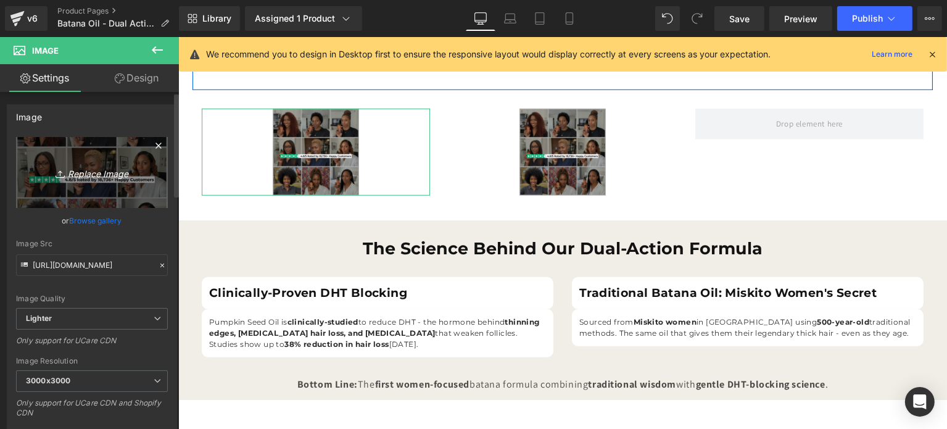
type input "C:\fakepath\postr1.png"
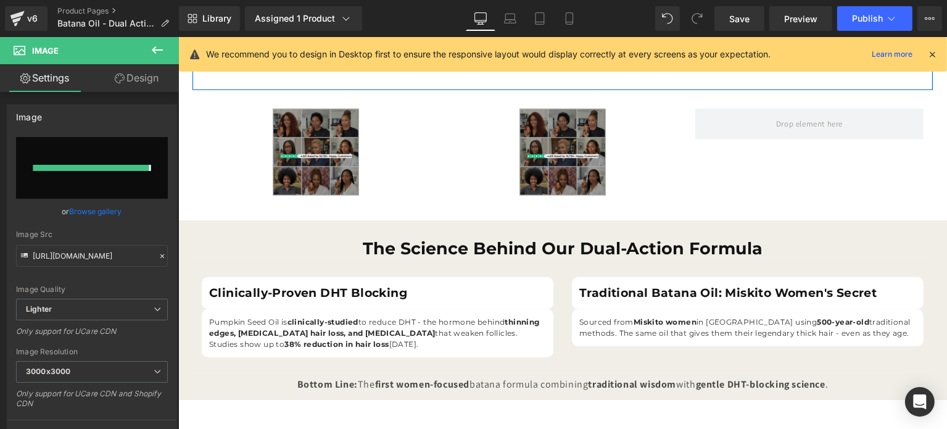
type input "https://ucarecdn.com/48268ee8-225a-4256-aec9-1dc235337026/-/format/auto/-/previ…"
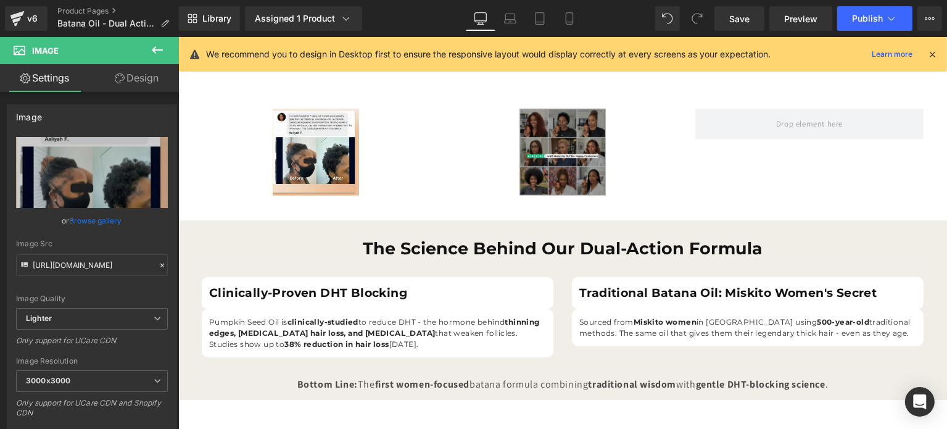
click at [481, 22] on icon at bounding box center [481, 17] width 12 height 9
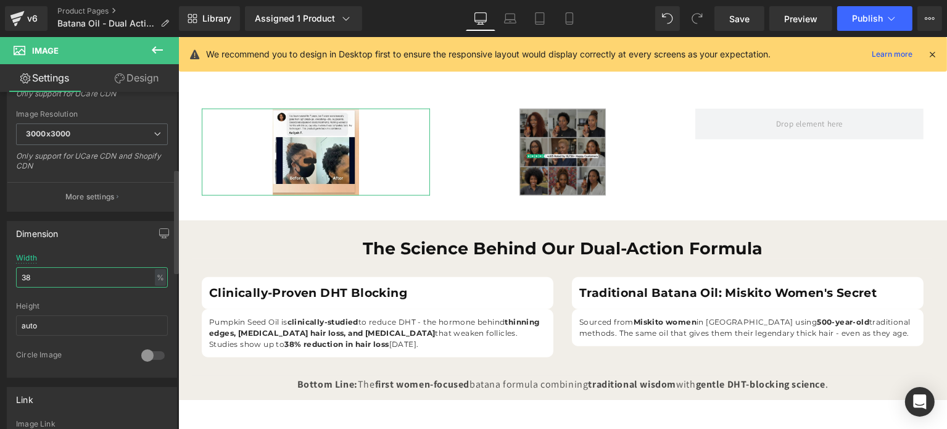
click at [72, 268] on input "38" at bounding box center [92, 277] width 152 height 20
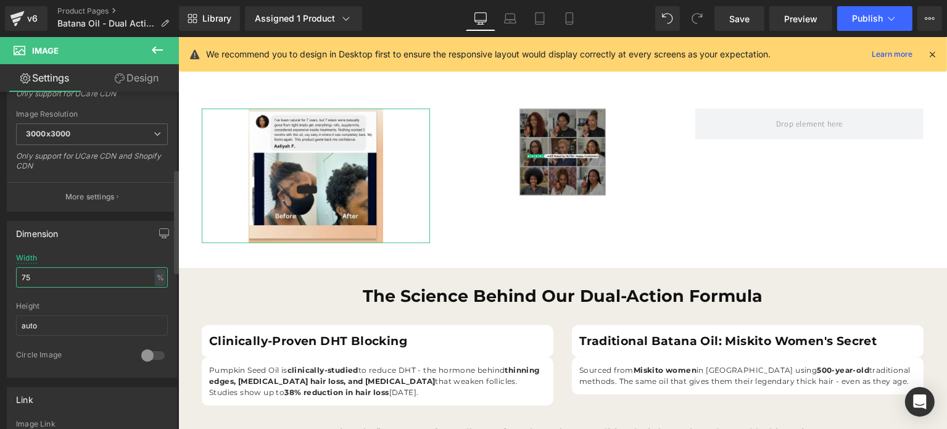
type input "76"
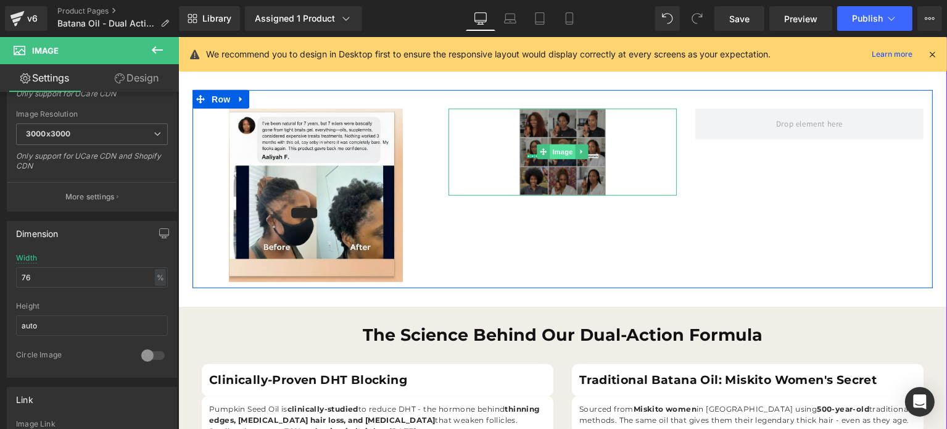
click at [558, 155] on span "Image" at bounding box center [562, 151] width 26 height 15
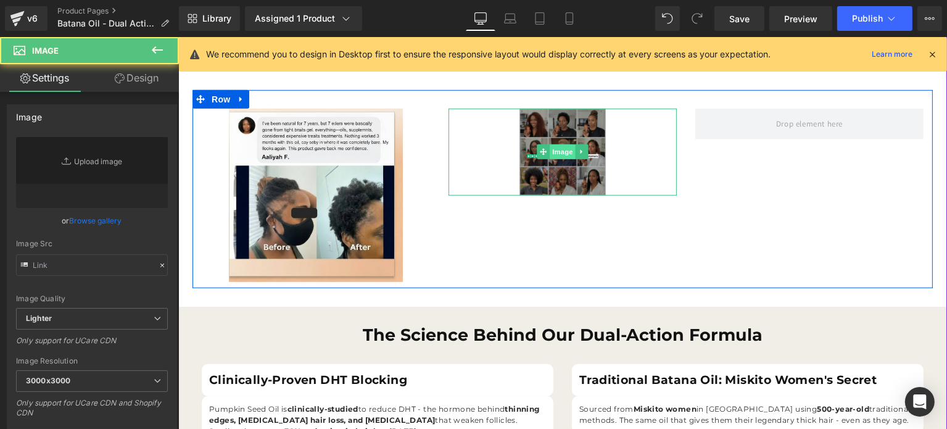
type input "[URL][DOMAIN_NAME]"
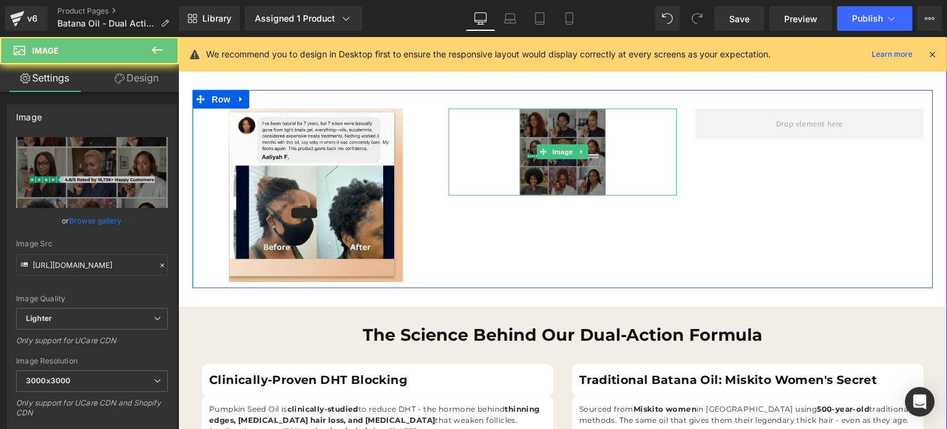
click at [568, 174] on img at bounding box center [562, 152] width 87 height 87
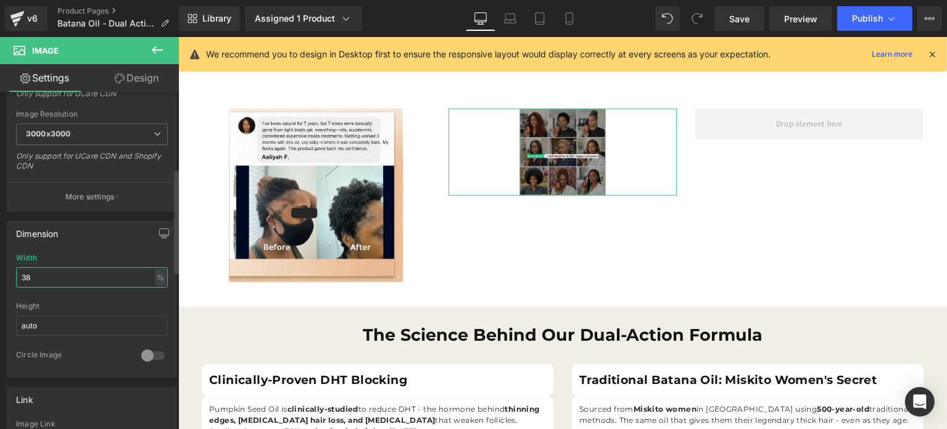
click at [54, 268] on input "38" at bounding box center [92, 277] width 152 height 20
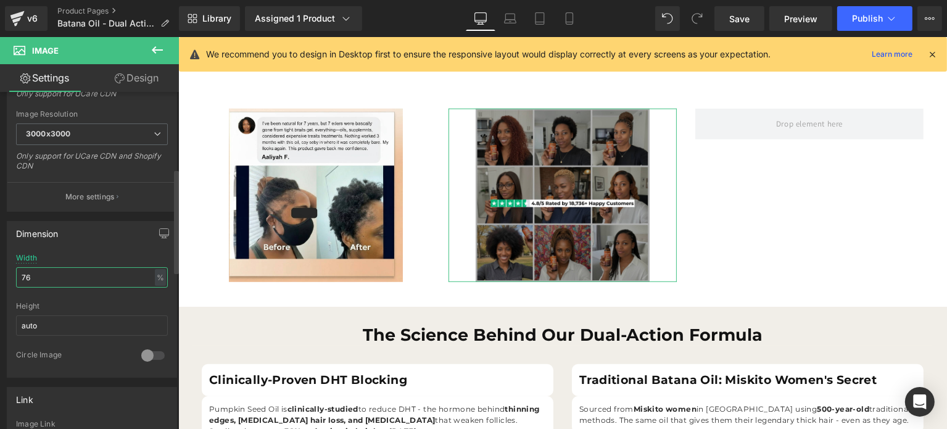
type input "75"
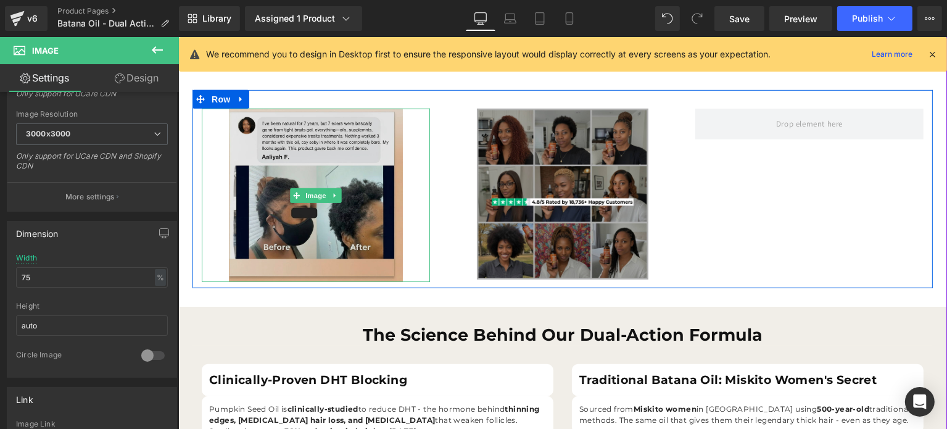
click at [264, 228] on img at bounding box center [314, 195] width 173 height 173
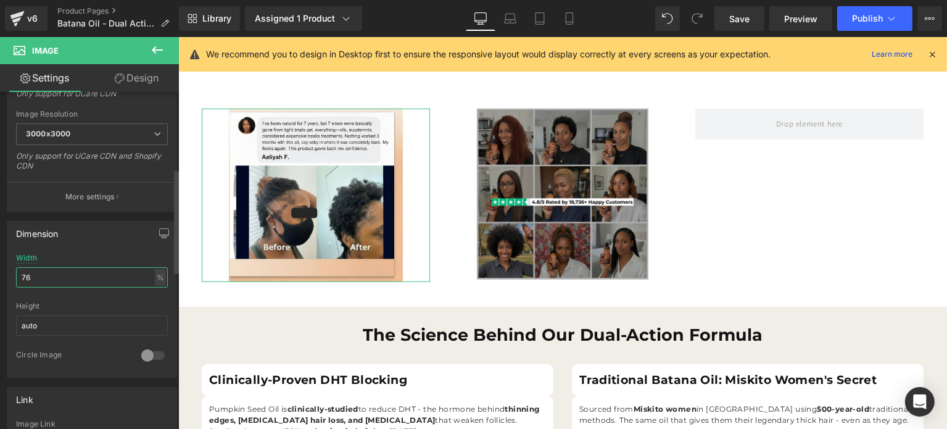
click at [57, 276] on input "76" at bounding box center [92, 277] width 152 height 20
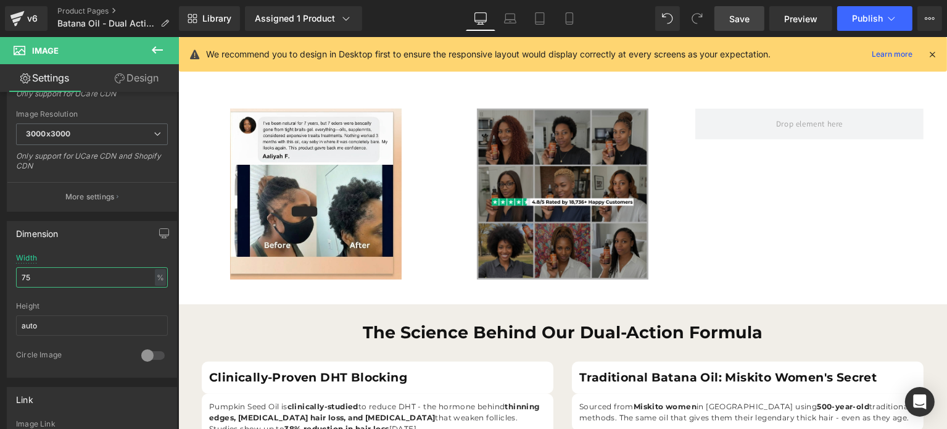
type input "75"
click at [744, 23] on span "Save" at bounding box center [739, 18] width 20 height 13
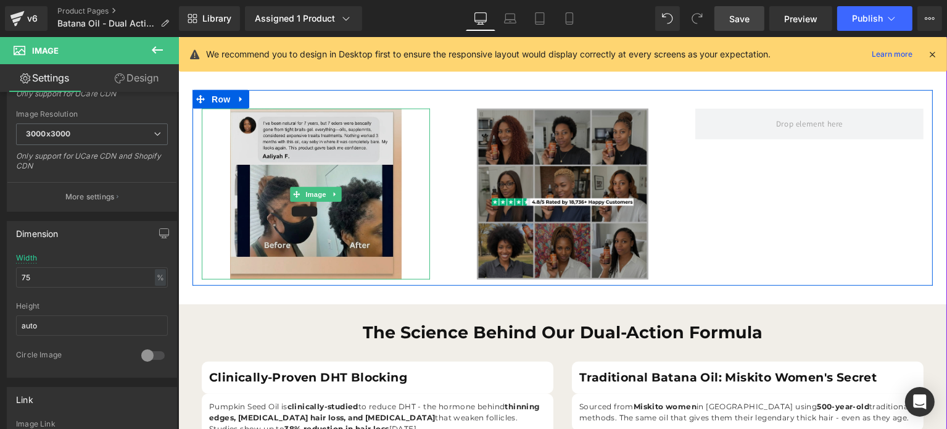
click at [312, 139] on img at bounding box center [315, 194] width 171 height 171
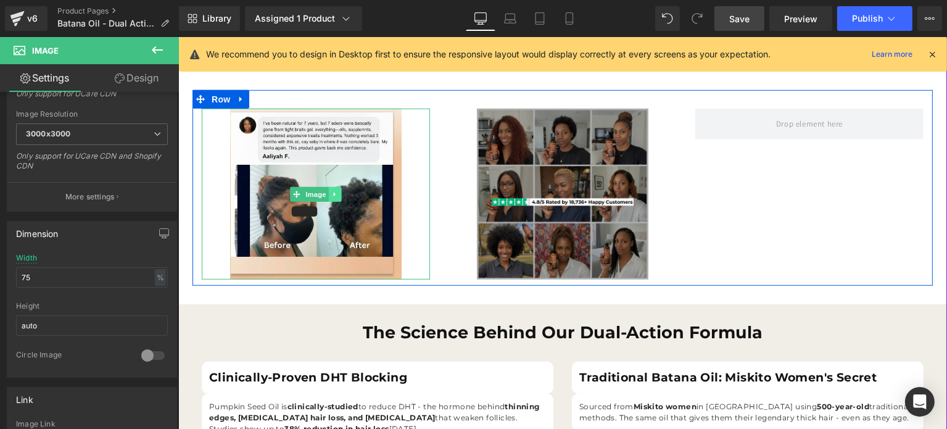
click at [333, 194] on icon at bounding box center [334, 194] width 2 height 4
click at [326, 194] on icon at bounding box center [328, 194] width 7 height 7
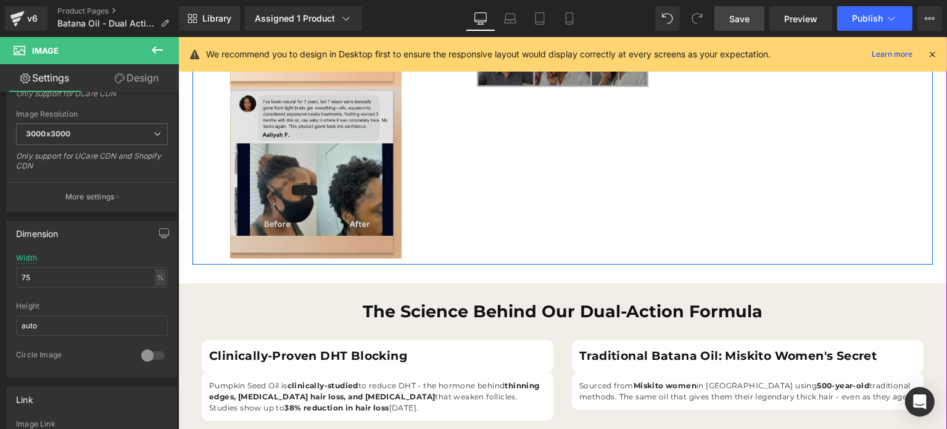
scroll to position [1081, 0]
click at [279, 120] on img at bounding box center [315, 172] width 171 height 171
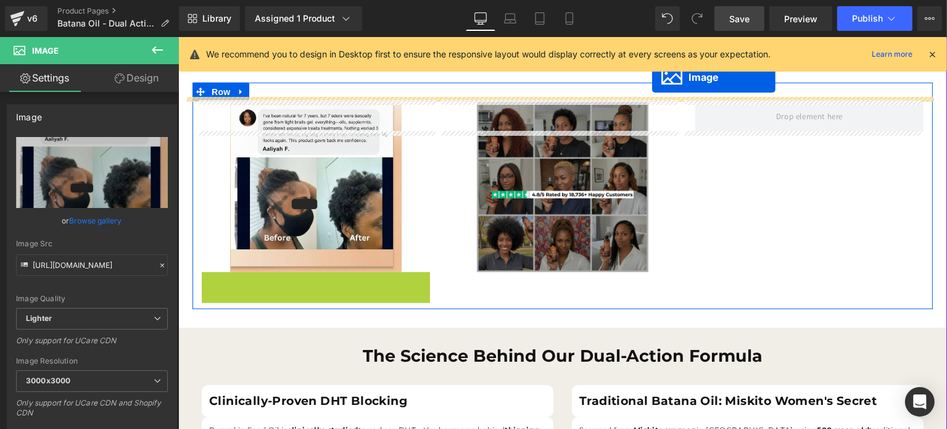
scroll to position [810, 0]
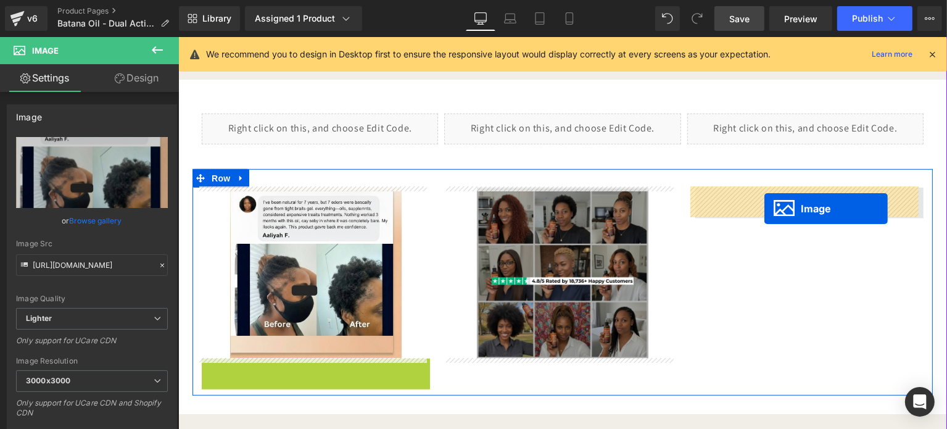
drag, startPoint x: 291, startPoint y: 170, endPoint x: 768, endPoint y: 210, distance: 478.7
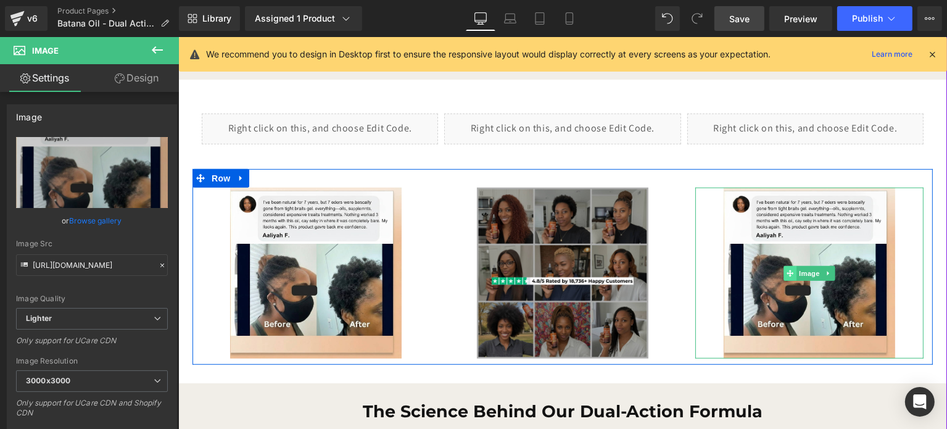
click at [789, 276] on span at bounding box center [789, 273] width 13 height 15
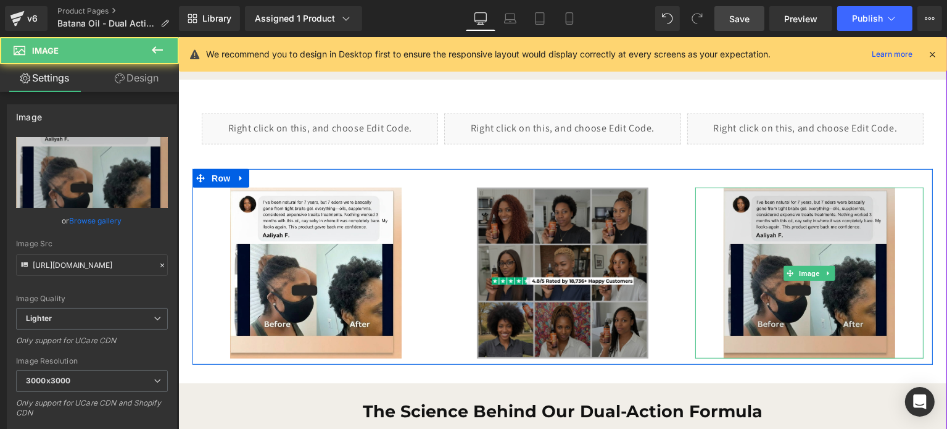
click at [823, 319] on img at bounding box center [808, 273] width 171 height 171
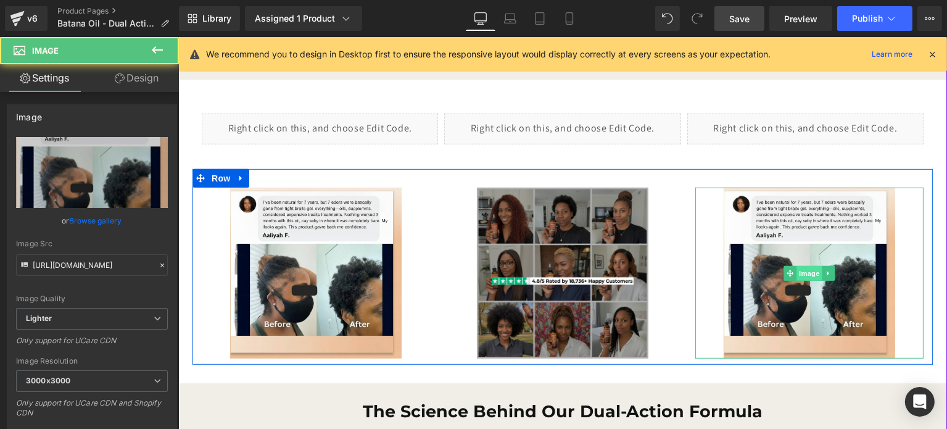
click at [808, 268] on span "Image" at bounding box center [809, 273] width 26 height 15
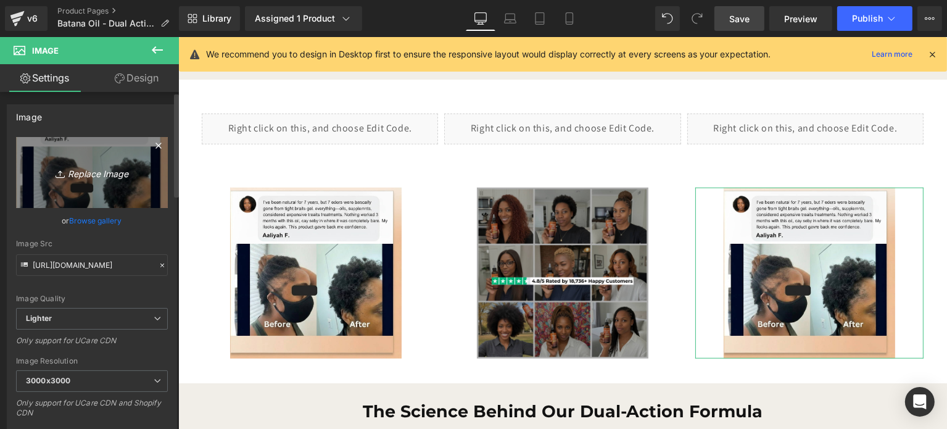
click at [91, 172] on icon "Replace Image" at bounding box center [92, 172] width 99 height 15
type input "C:\fakepath\postr2.png"
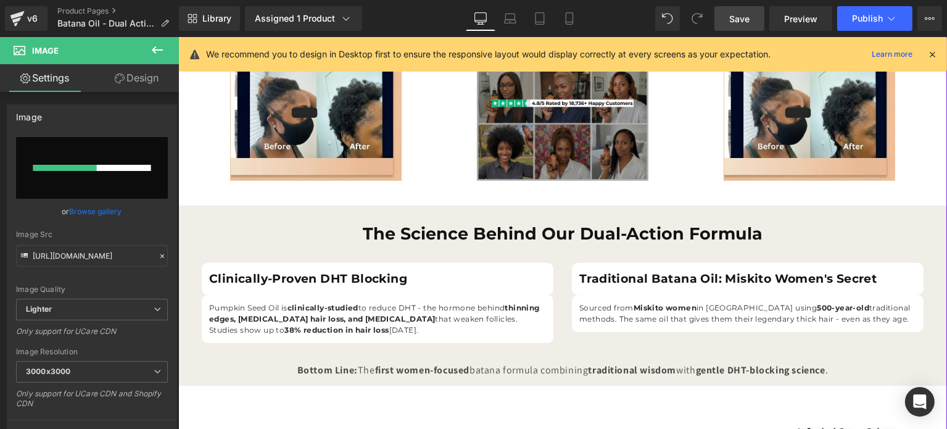
scroll to position [740, 0]
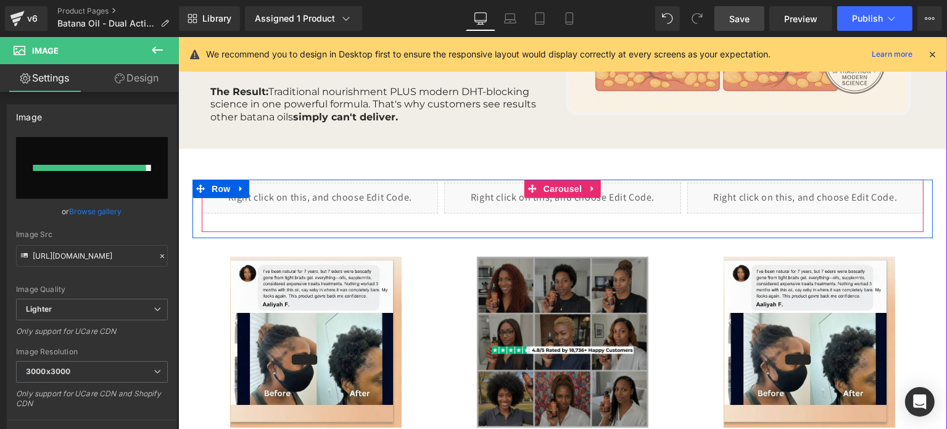
type input "https://ucarecdn.com/2db0336f-3d2d-4f91-9b50-6987e1ff633f/-/format/auto/-/previ…"
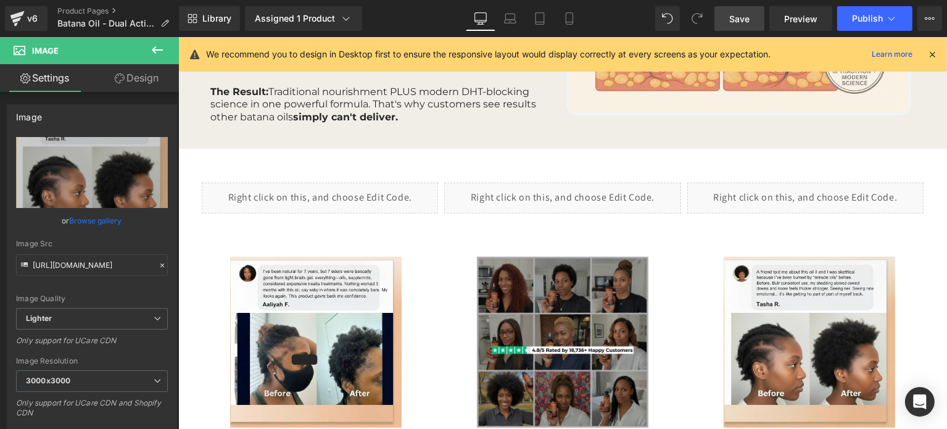
click at [737, 23] on span "Save" at bounding box center [739, 18] width 20 height 13
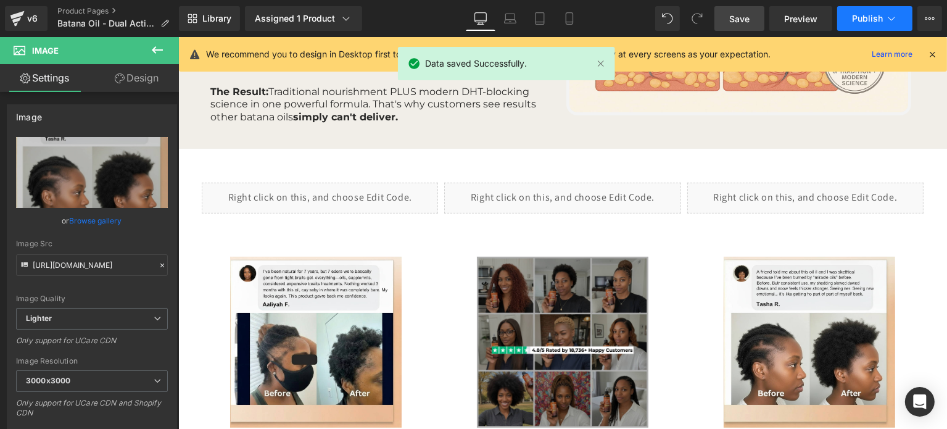
click at [860, 18] on span "Publish" at bounding box center [867, 19] width 31 height 10
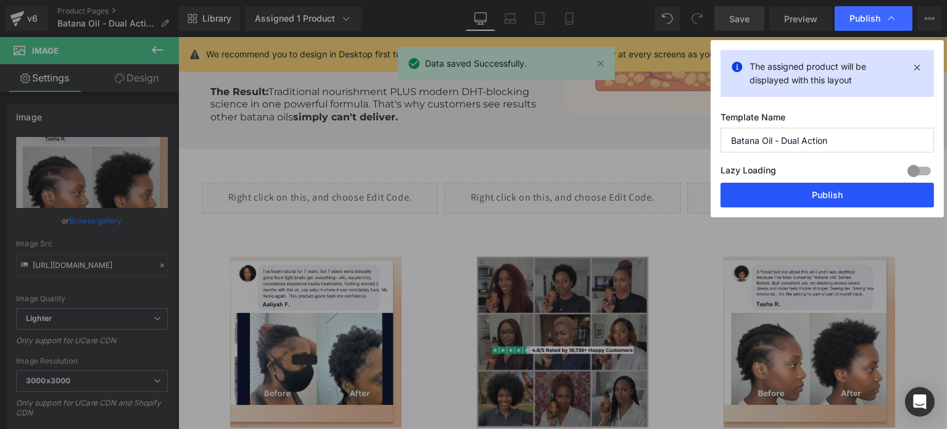
click at [817, 189] on button "Publish" at bounding box center [827, 195] width 213 height 25
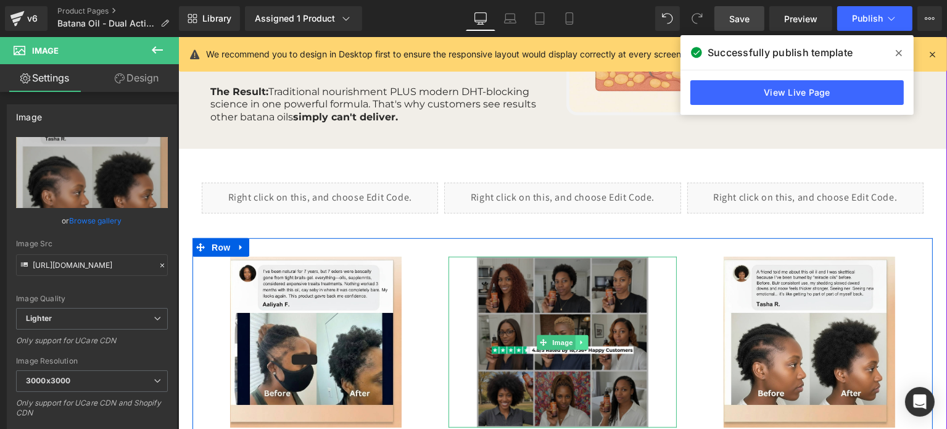
click at [576, 338] on link at bounding box center [581, 342] width 13 height 15
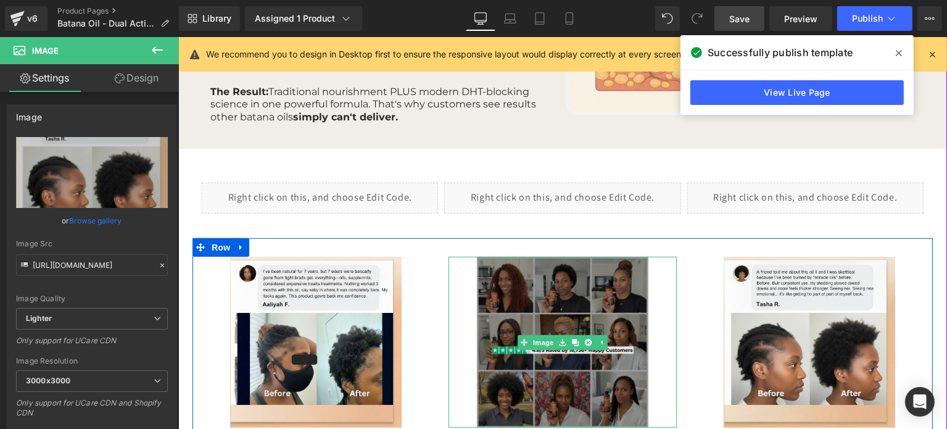
click at [545, 308] on img at bounding box center [561, 342] width 171 height 171
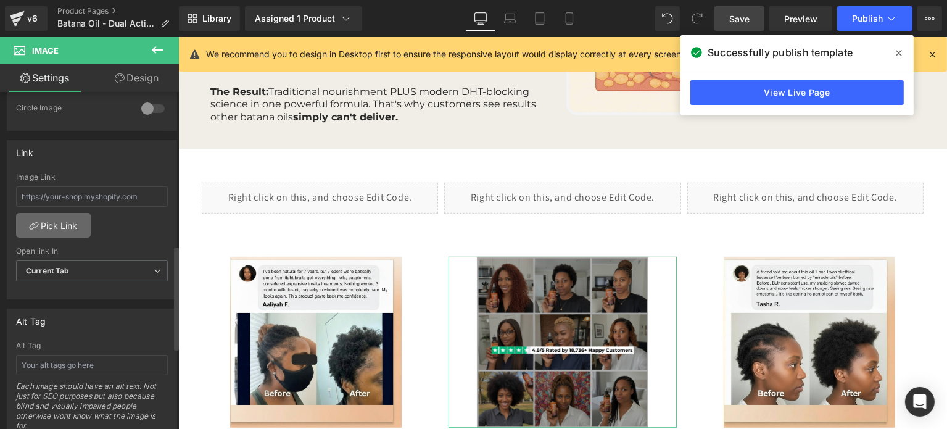
scroll to position [247, 0]
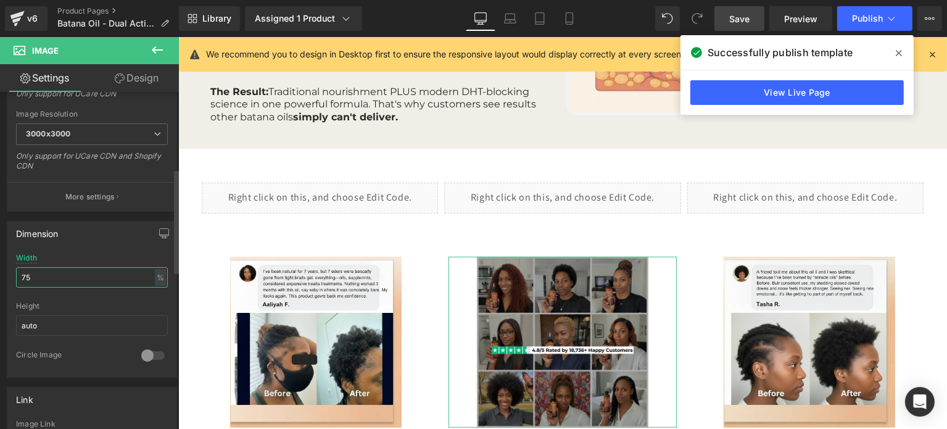
click at [50, 282] on input "75" at bounding box center [92, 277] width 152 height 20
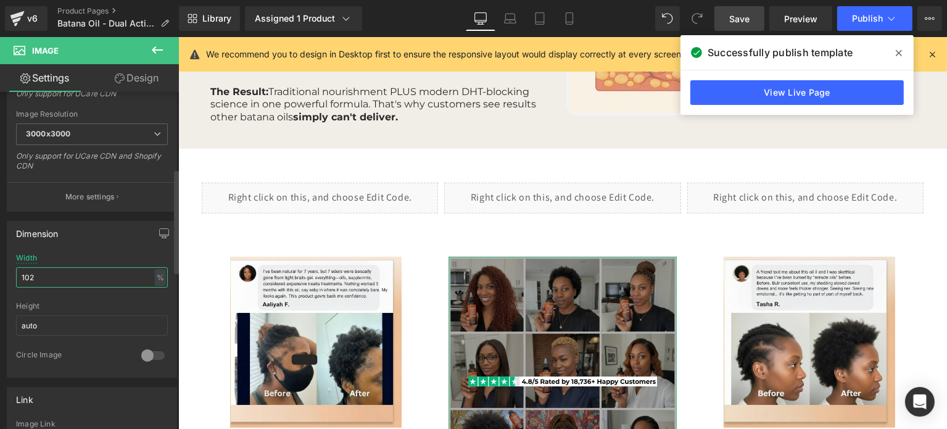
click at [50, 282] on input "102" at bounding box center [92, 277] width 152 height 20
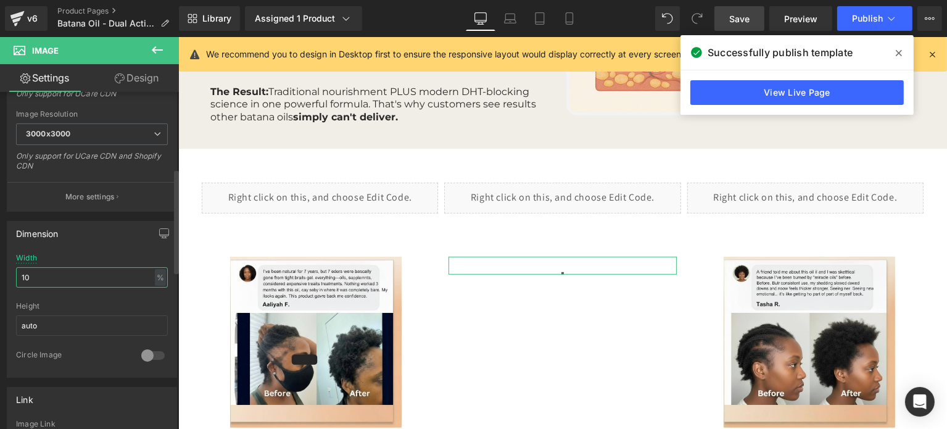
type input "100"
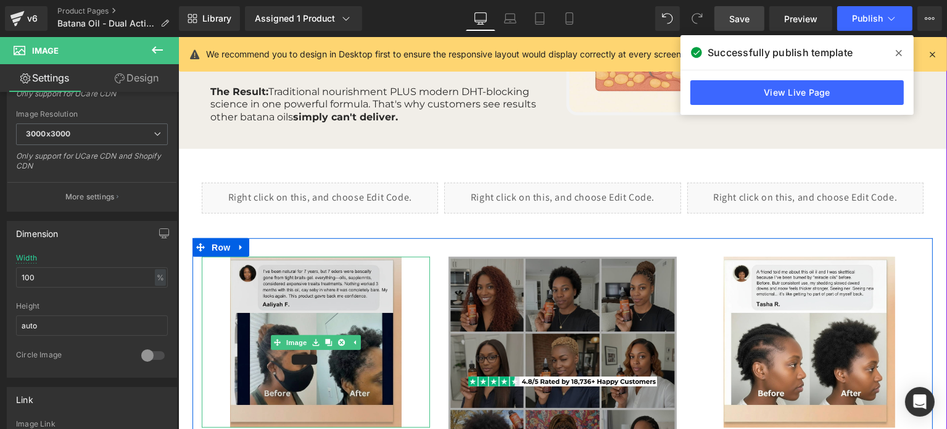
click at [296, 290] on img at bounding box center [315, 342] width 171 height 171
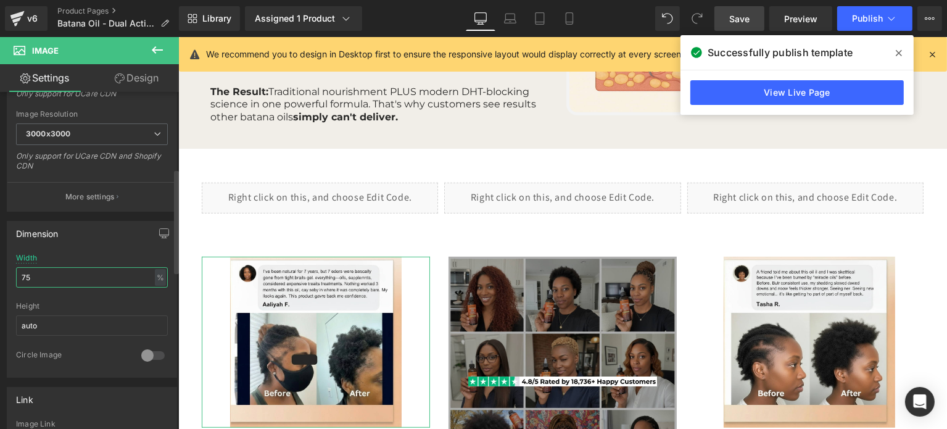
click at [55, 273] on input "75" at bounding box center [92, 277] width 152 height 20
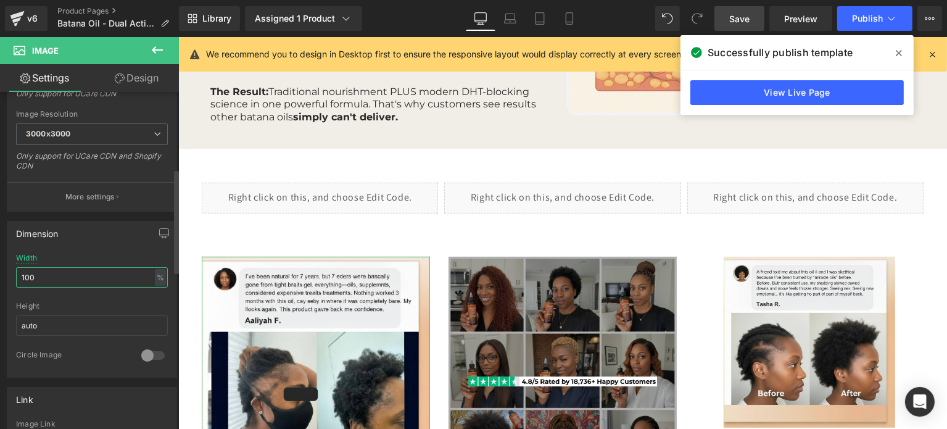
type input "100"
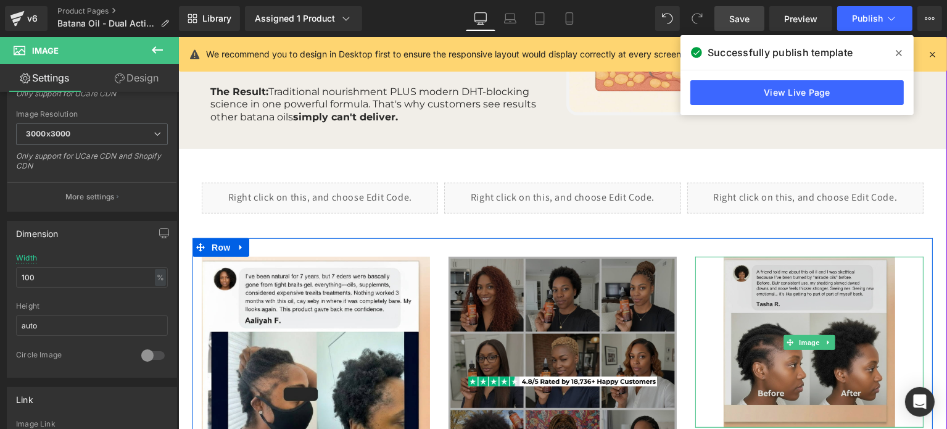
click at [838, 313] on img at bounding box center [808, 342] width 171 height 171
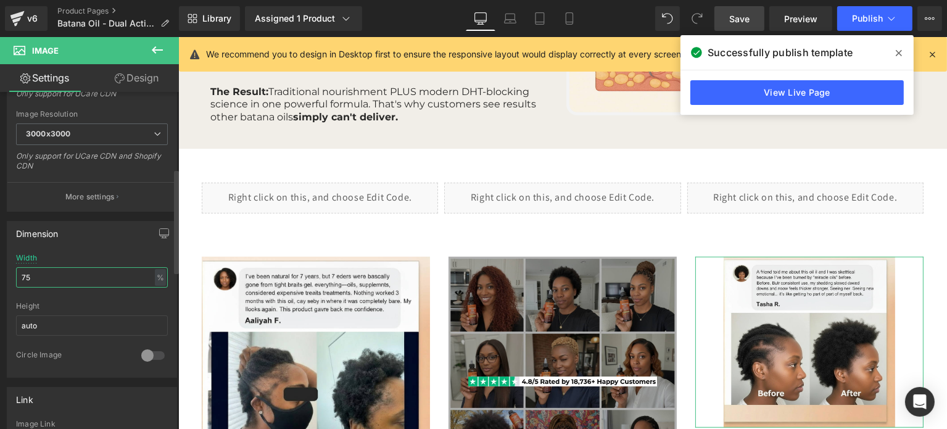
click at [57, 268] on input "75" at bounding box center [92, 277] width 152 height 20
type input "90"
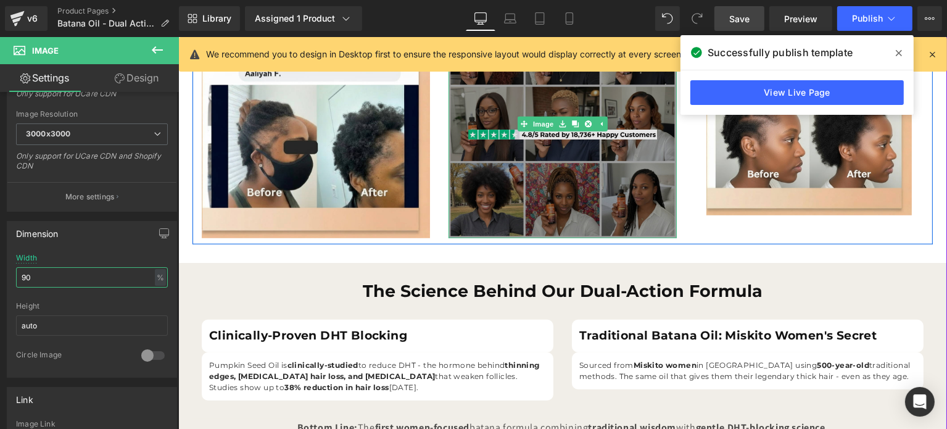
scroll to position [740, 0]
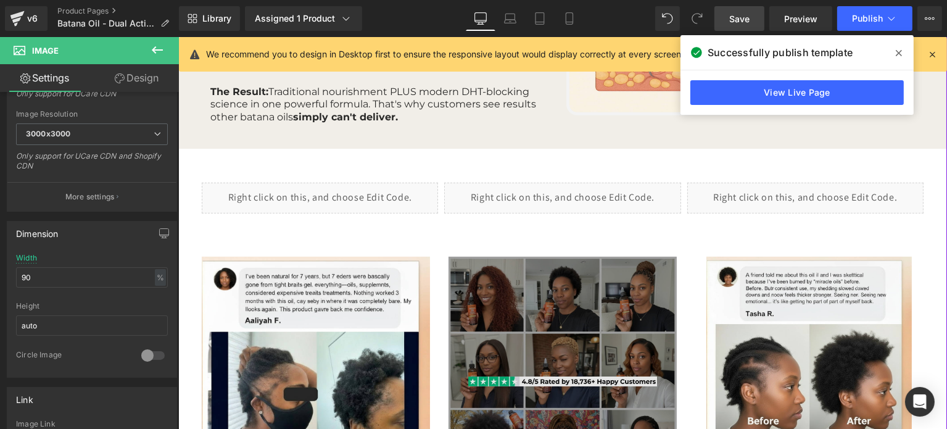
click at [555, 292] on img at bounding box center [562, 371] width 228 height 228
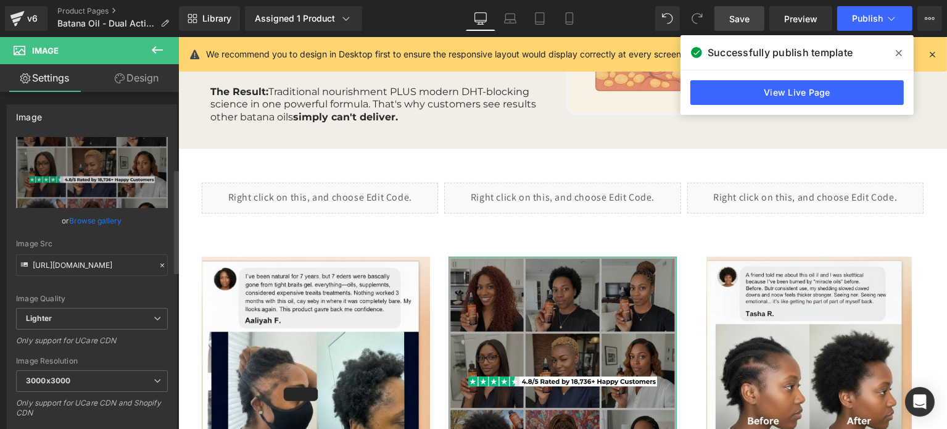
scroll to position [247, 0]
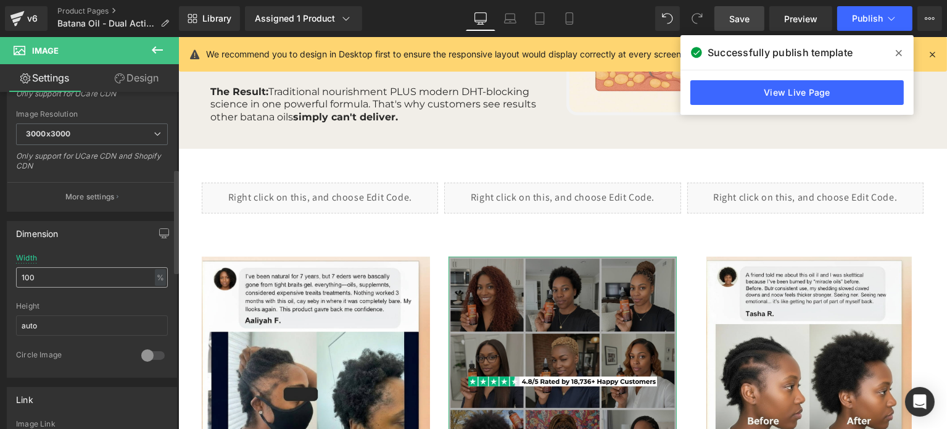
click at [67, 272] on input "100" at bounding box center [92, 277] width 152 height 20
type input "90"
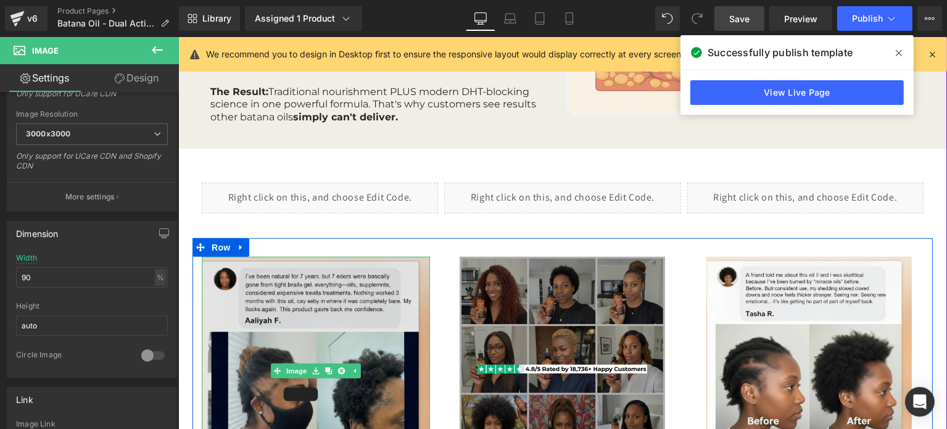
click at [288, 314] on img at bounding box center [315, 371] width 228 height 228
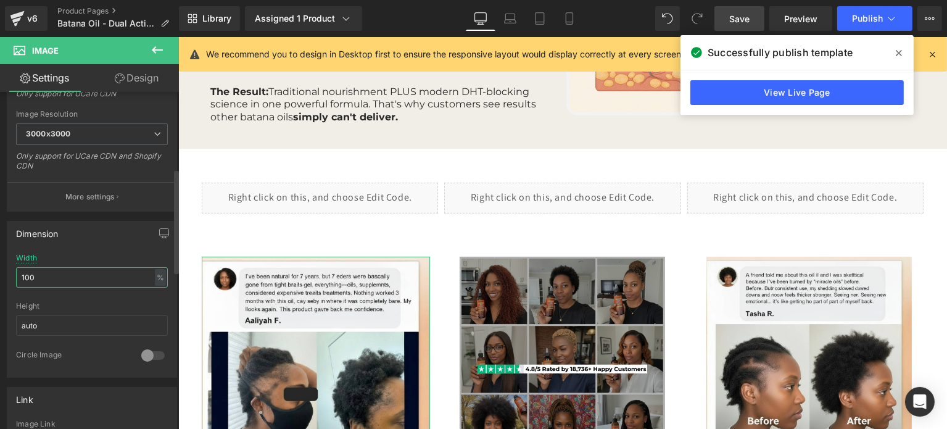
click at [60, 273] on input "100" at bounding box center [92, 277] width 152 height 20
type input "90"
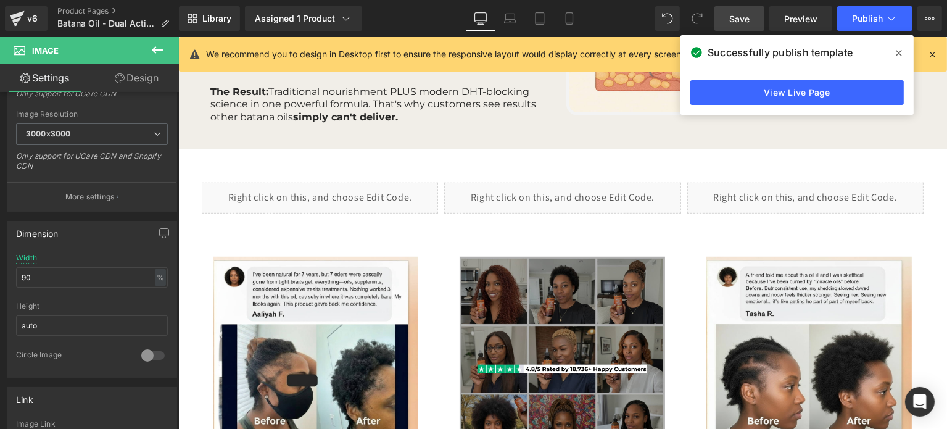
click at [748, 17] on span "Save" at bounding box center [739, 18] width 20 height 13
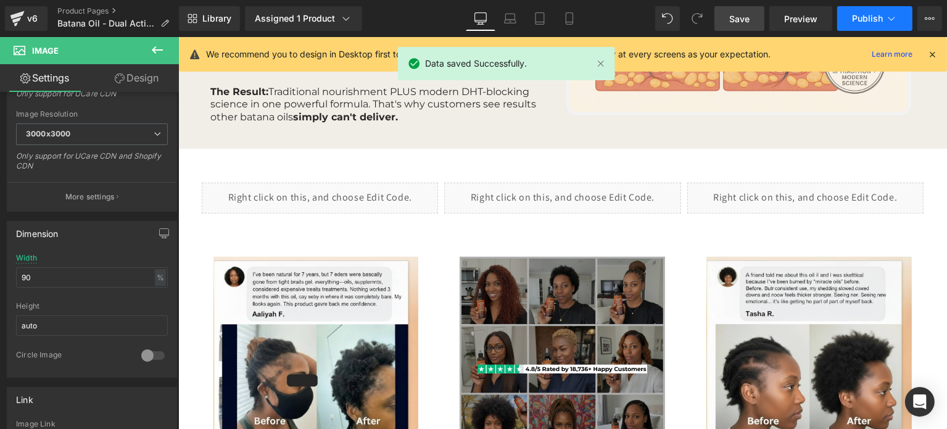
click at [853, 14] on span "Publish" at bounding box center [867, 19] width 31 height 10
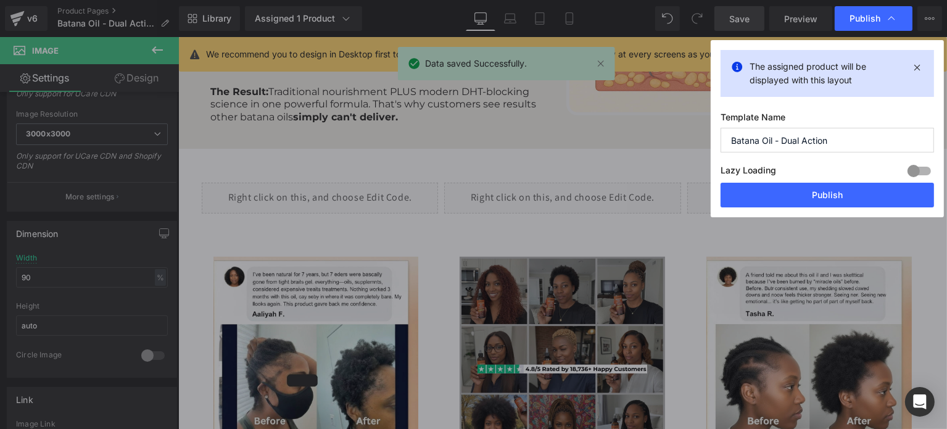
click at [837, 182] on div "Lazy Loading Build Upgrade plan to unlock" at bounding box center [827, 172] width 213 height 20
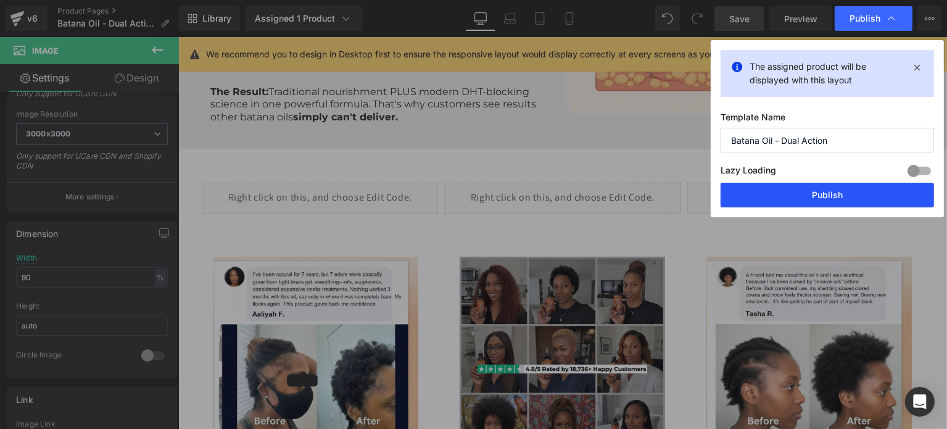
click at [839, 188] on button "Publish" at bounding box center [827, 195] width 213 height 25
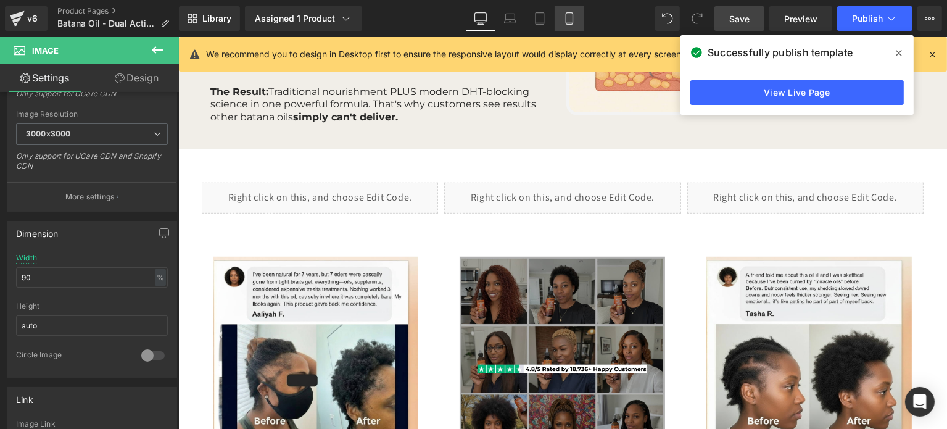
click at [572, 21] on icon at bounding box center [569, 18] width 12 height 12
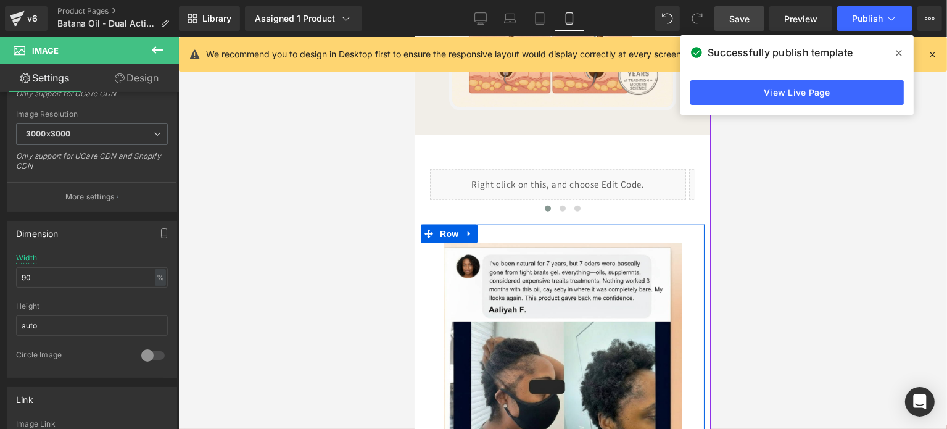
scroll to position [1686, 0]
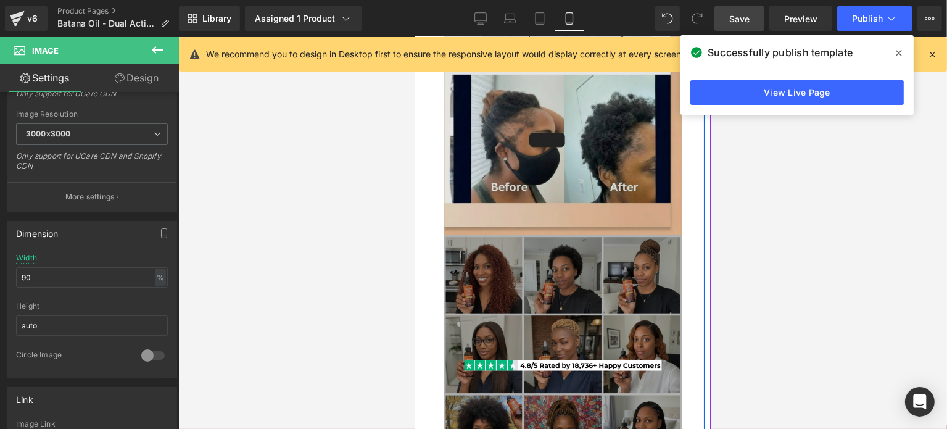
click at [542, 167] on img at bounding box center [562, 115] width 239 height 239
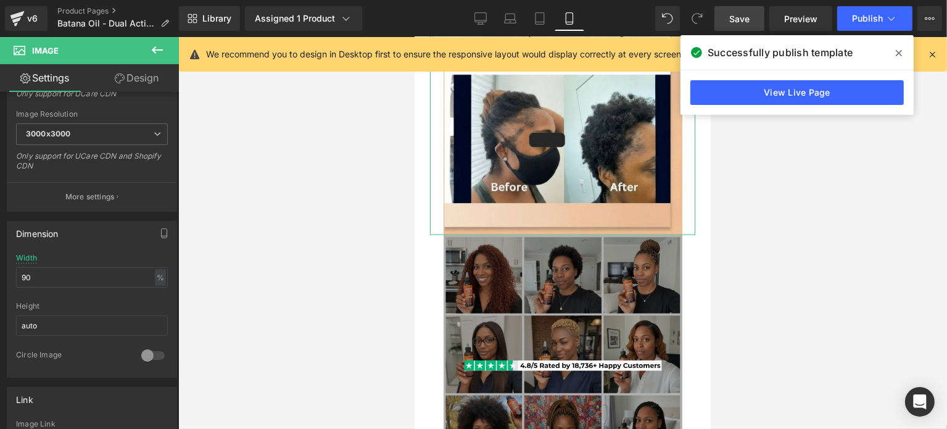
click at [146, 79] on link "Design" at bounding box center [136, 78] width 89 height 28
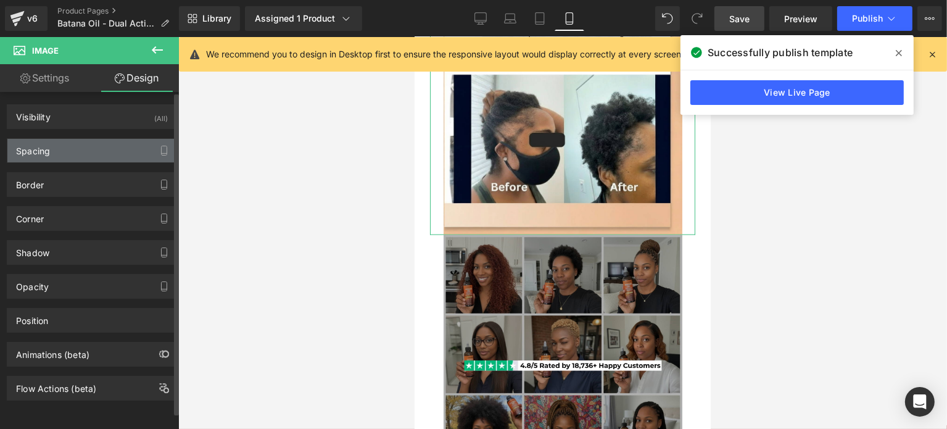
click at [58, 157] on div "Spacing" at bounding box center [91, 150] width 169 height 23
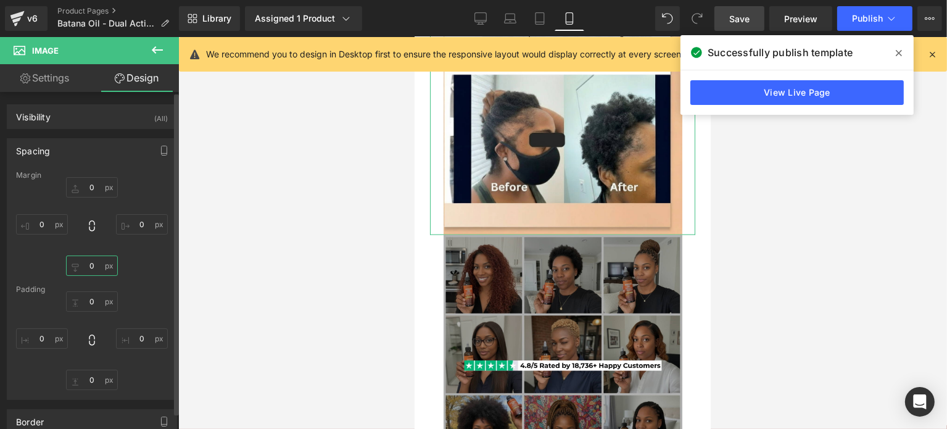
click at [89, 263] on input "0" at bounding box center [92, 265] width 52 height 20
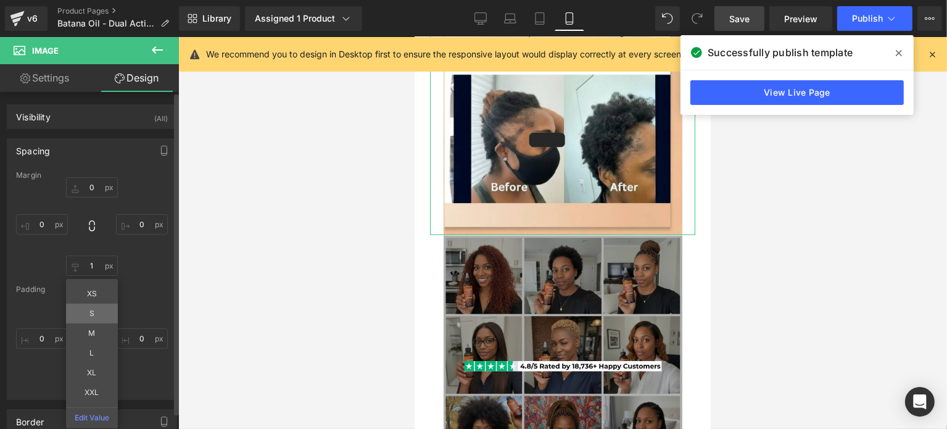
type input "S"
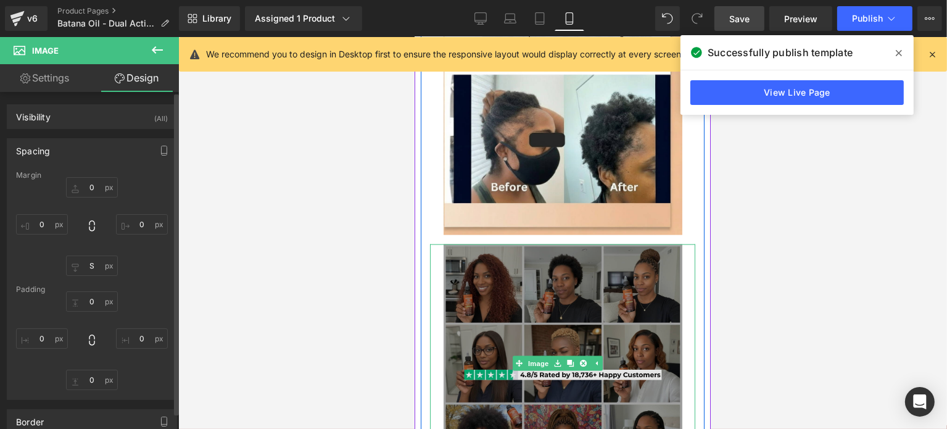
click at [554, 270] on img at bounding box center [562, 363] width 239 height 239
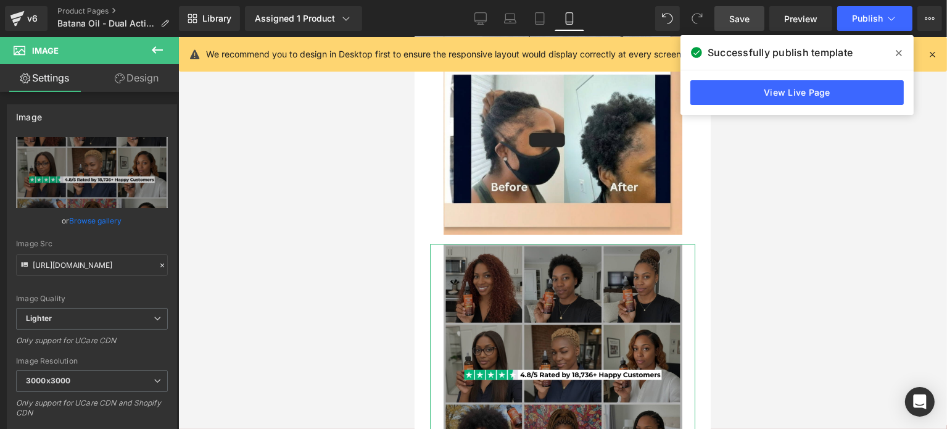
click at [136, 89] on link "Design" at bounding box center [136, 78] width 89 height 28
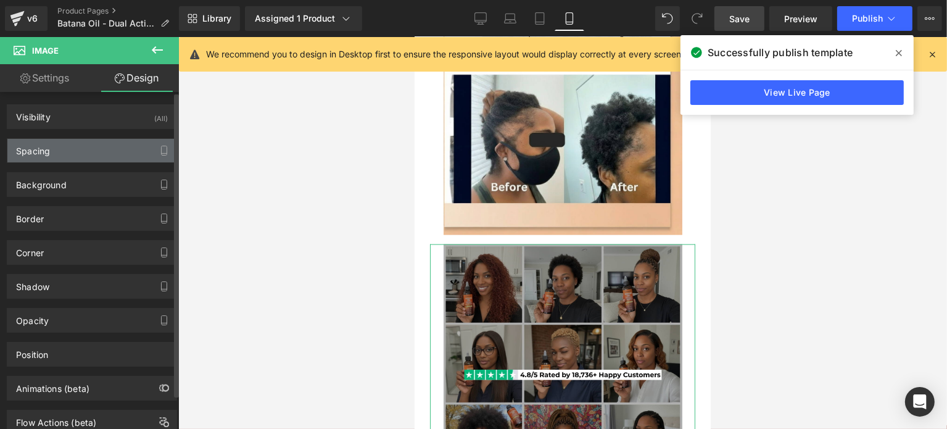
click at [53, 147] on div "Spacing" at bounding box center [91, 150] width 169 height 23
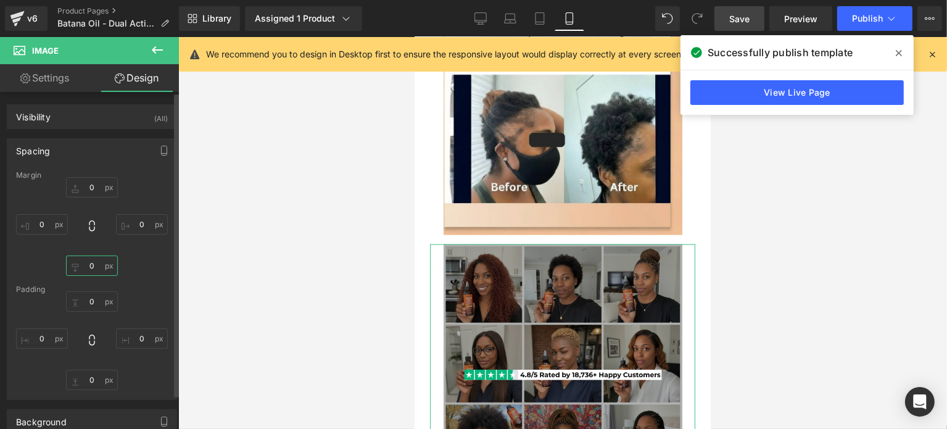
click at [89, 267] on input "0" at bounding box center [92, 265] width 52 height 20
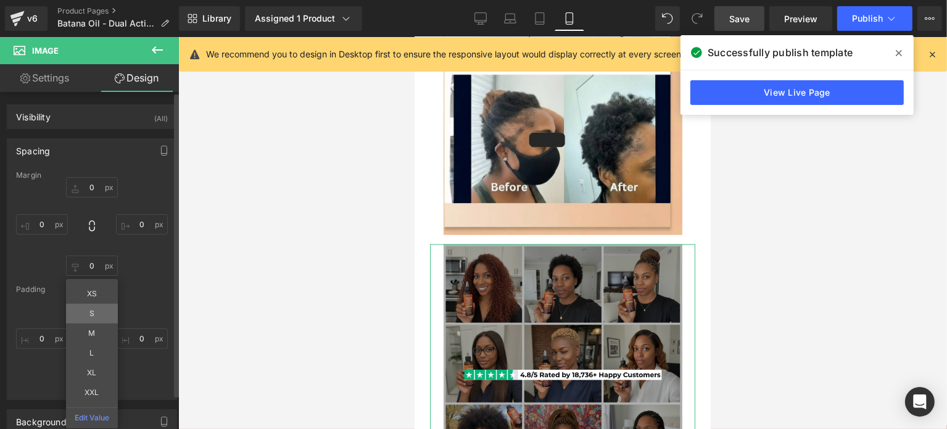
type input "S"
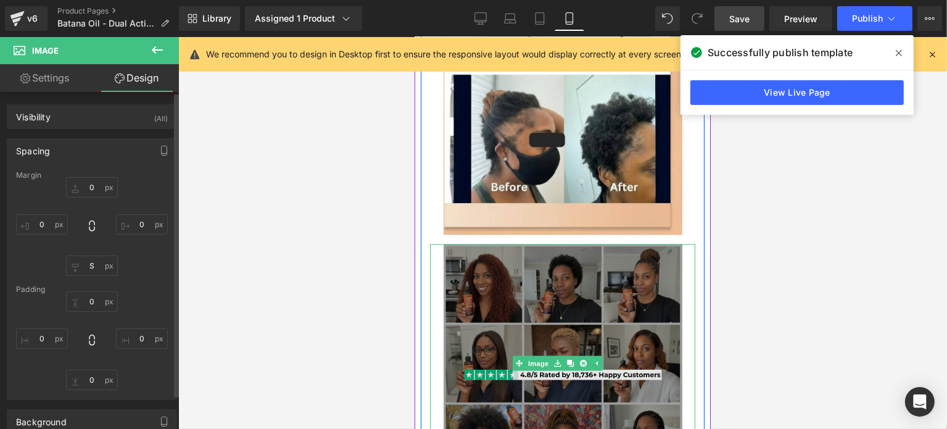
scroll to position [1933, 0]
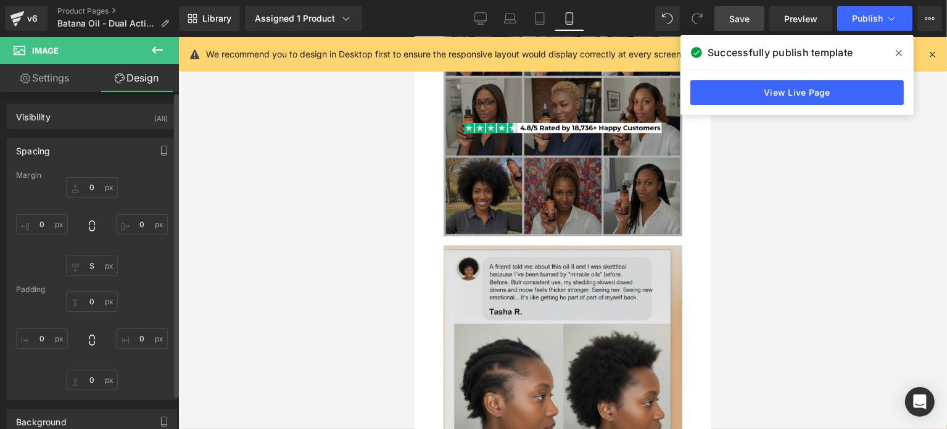
click at [555, 289] on img at bounding box center [562, 365] width 239 height 239
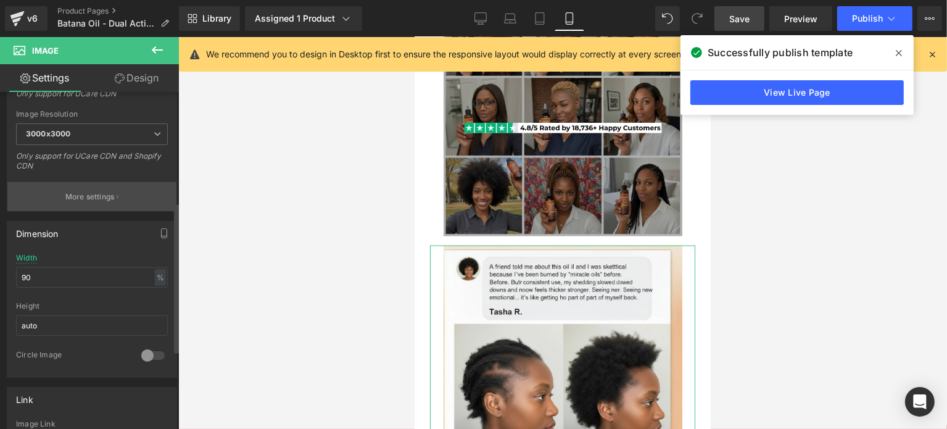
scroll to position [0, 0]
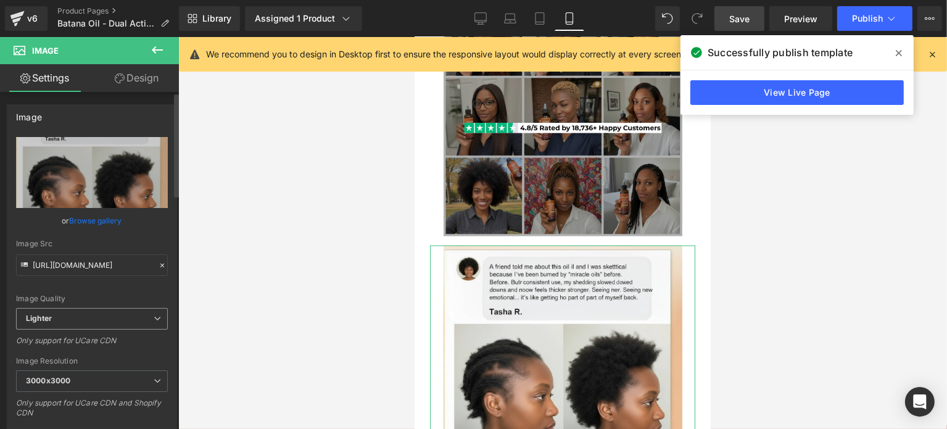
click at [83, 328] on span "Lighter" at bounding box center [92, 319] width 152 height 22
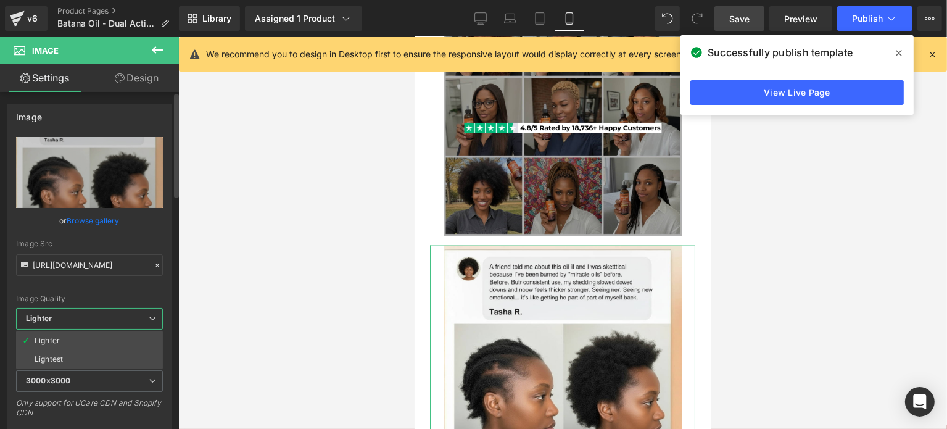
click at [85, 313] on span "Lighter" at bounding box center [89, 319] width 147 height 22
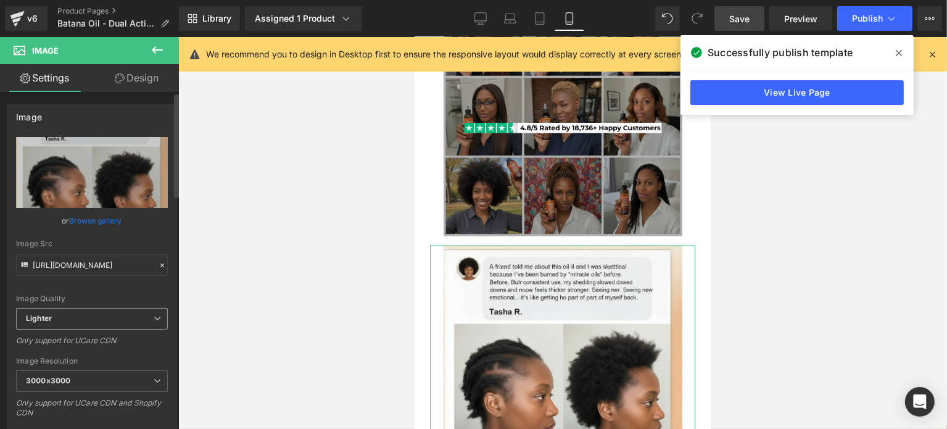
click at [85, 313] on span "Lighter" at bounding box center [92, 319] width 152 height 22
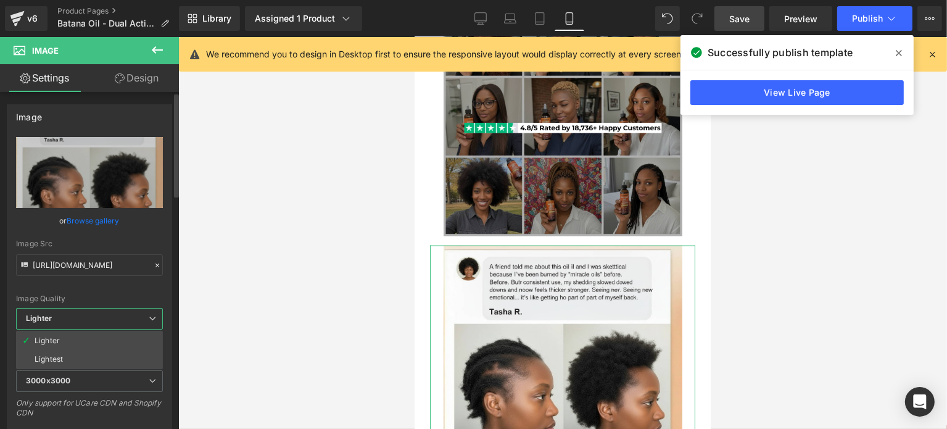
click at [96, 294] on div "Image Quality" at bounding box center [89, 298] width 147 height 9
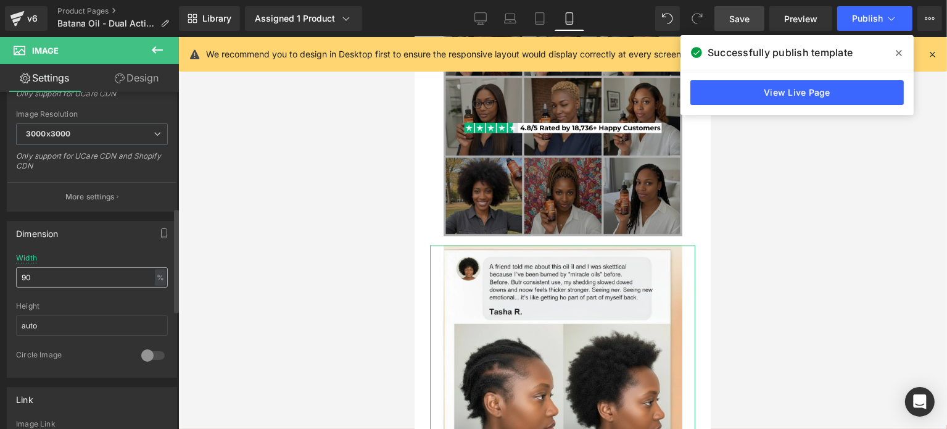
scroll to position [494, 0]
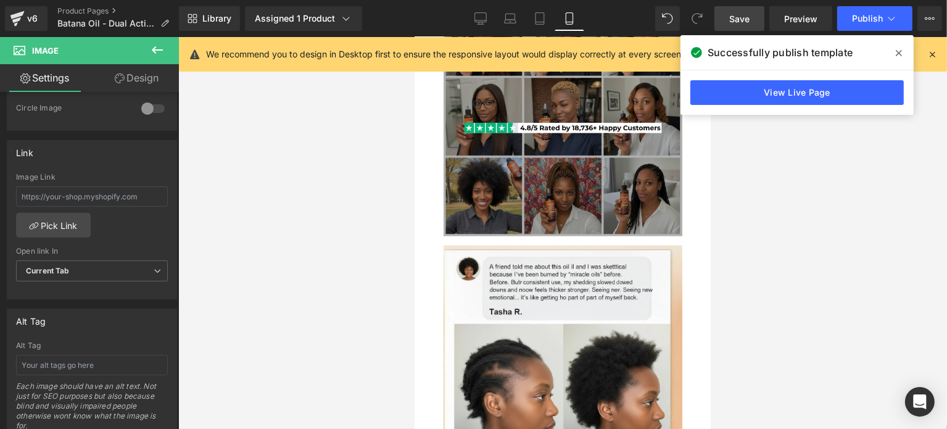
click at [732, 19] on span "Save" at bounding box center [739, 18] width 20 height 13
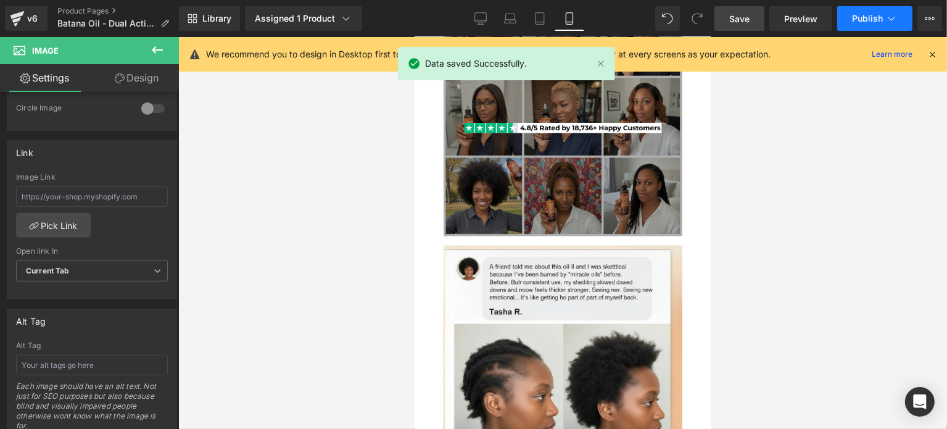
click at [849, 16] on button "Publish" at bounding box center [874, 18] width 75 height 25
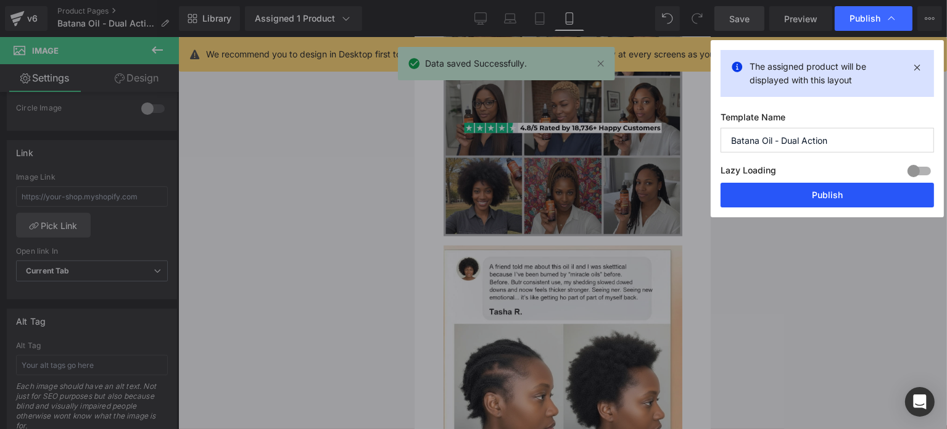
click at [763, 184] on button "Publish" at bounding box center [827, 195] width 213 height 25
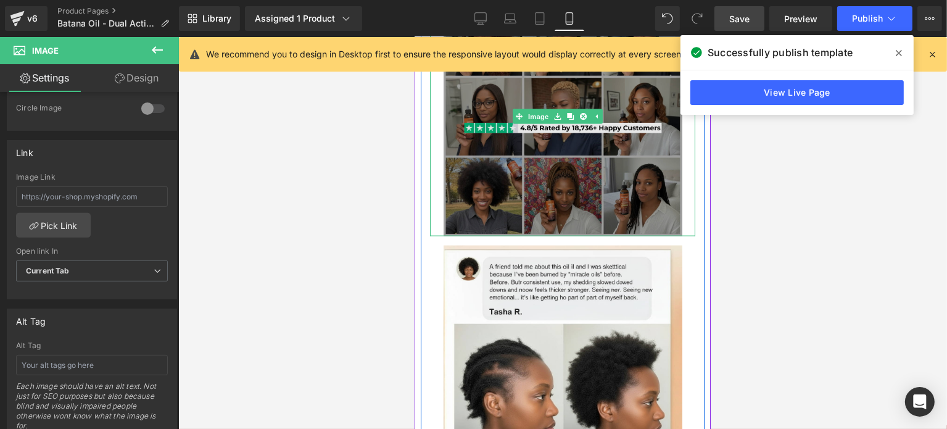
click at [509, 182] on img at bounding box center [562, 117] width 239 height 239
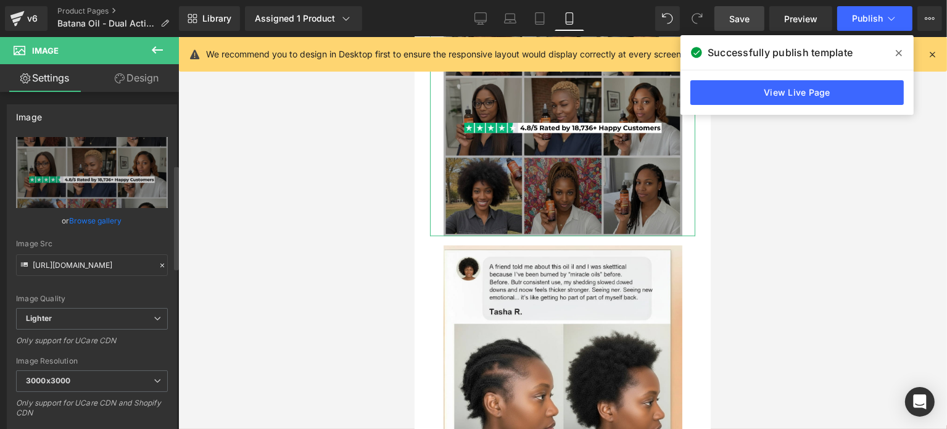
scroll to position [247, 0]
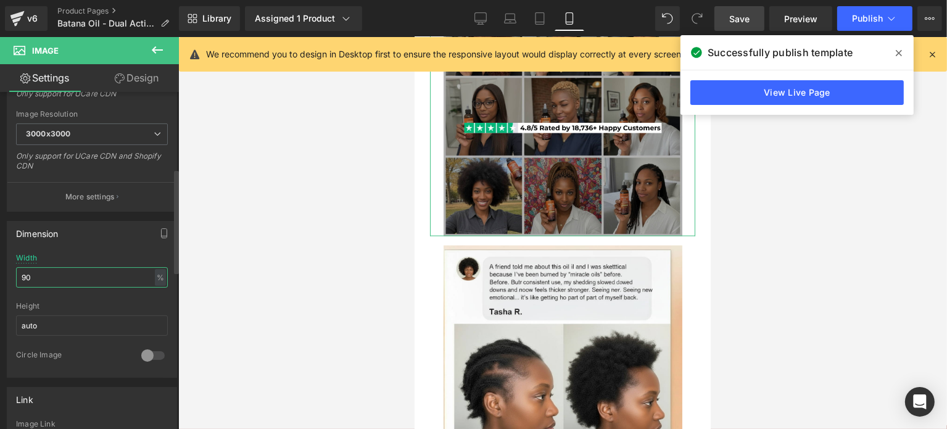
click at [62, 281] on input "90" at bounding box center [92, 277] width 152 height 20
type input "100"
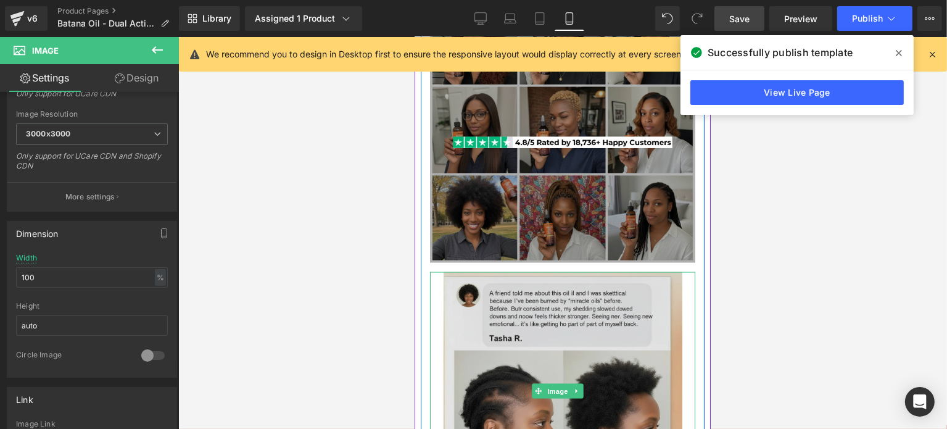
click at [600, 339] on img at bounding box center [562, 391] width 239 height 239
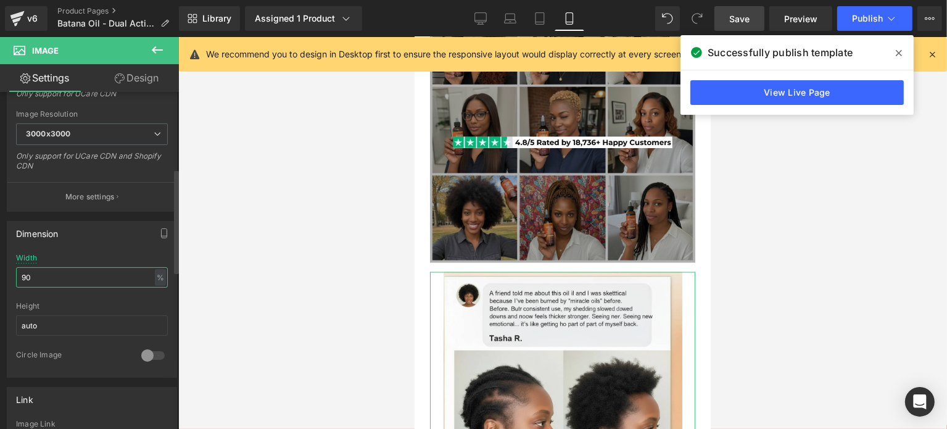
click at [62, 273] on input "90" at bounding box center [92, 277] width 152 height 20
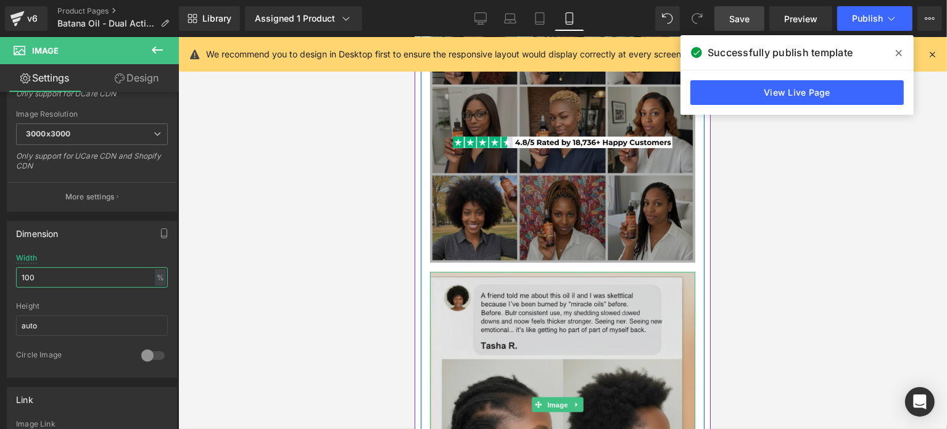
scroll to position [1439, 0]
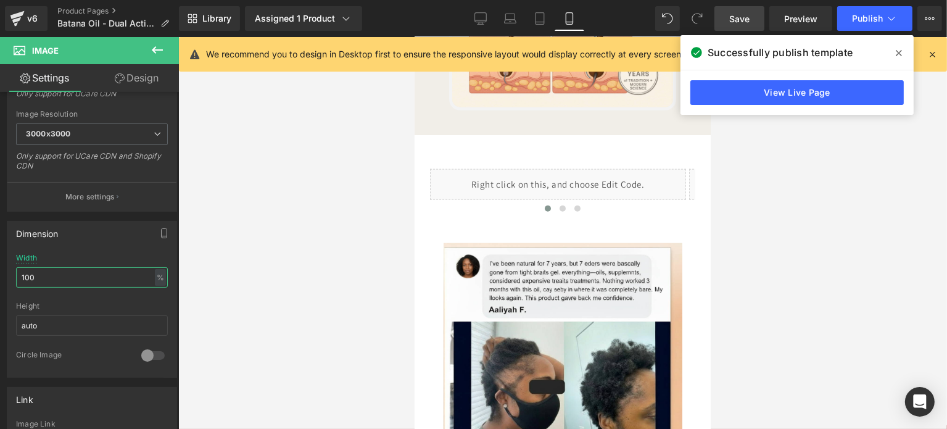
type input "100"
click at [511, 386] on div "Rendering Content" at bounding box center [474, 380] width 76 height 14
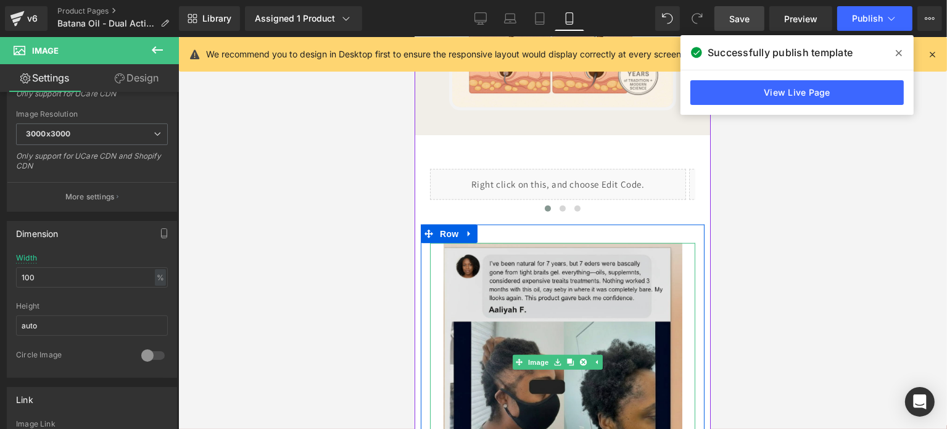
click at [557, 308] on img at bounding box center [562, 362] width 239 height 239
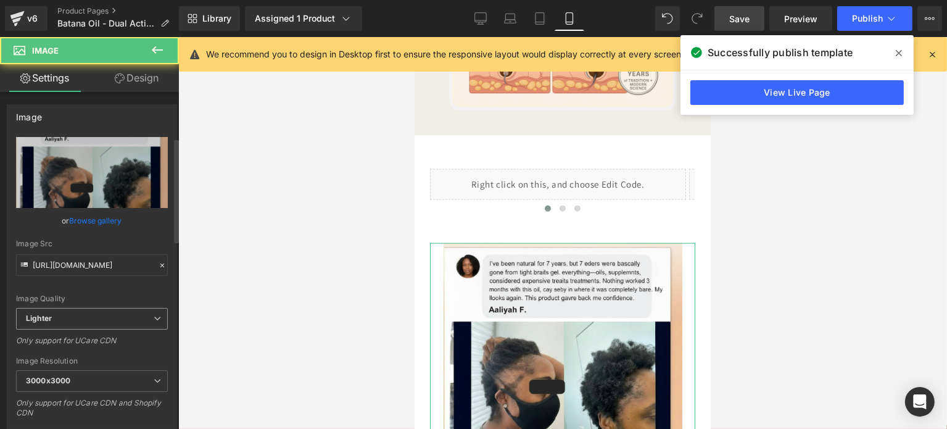
scroll to position [247, 0]
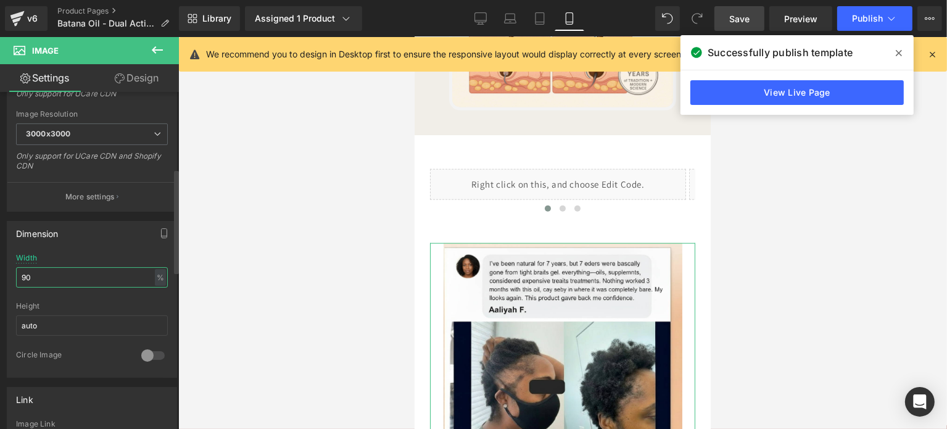
click at [41, 285] on input "90" at bounding box center [92, 277] width 152 height 20
click at [35, 275] on input "90" at bounding box center [92, 277] width 152 height 20
type input "9"
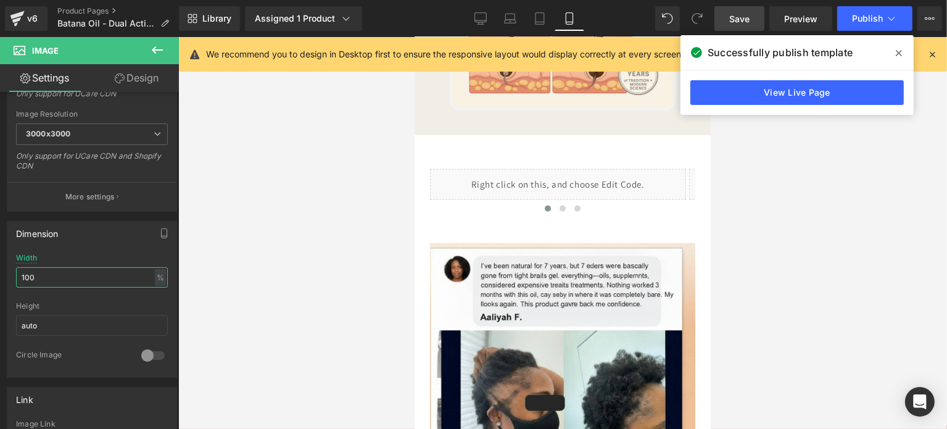
type input "100"
click at [718, 17] on link "Save" at bounding box center [740, 18] width 50 height 25
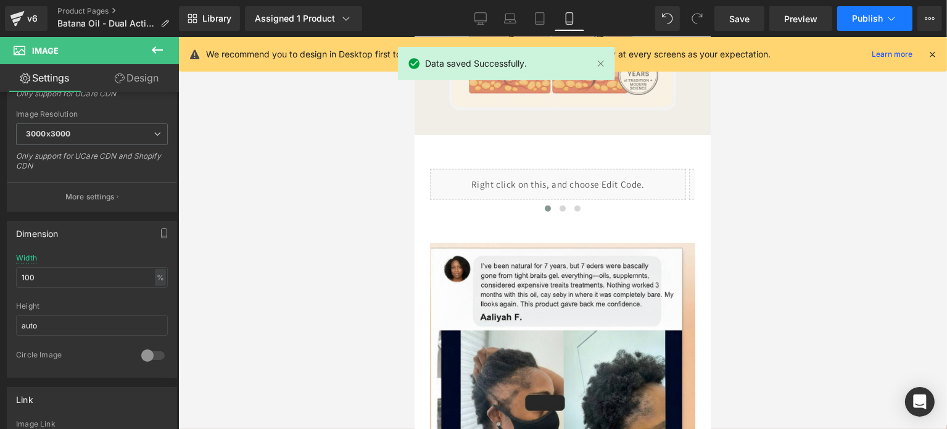
click at [863, 21] on span "Publish" at bounding box center [867, 19] width 31 height 10
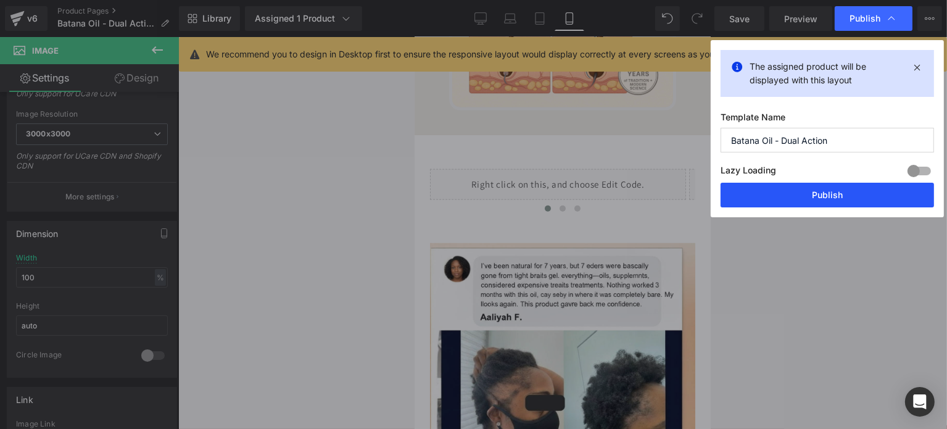
click at [823, 197] on button "Publish" at bounding box center [827, 195] width 213 height 25
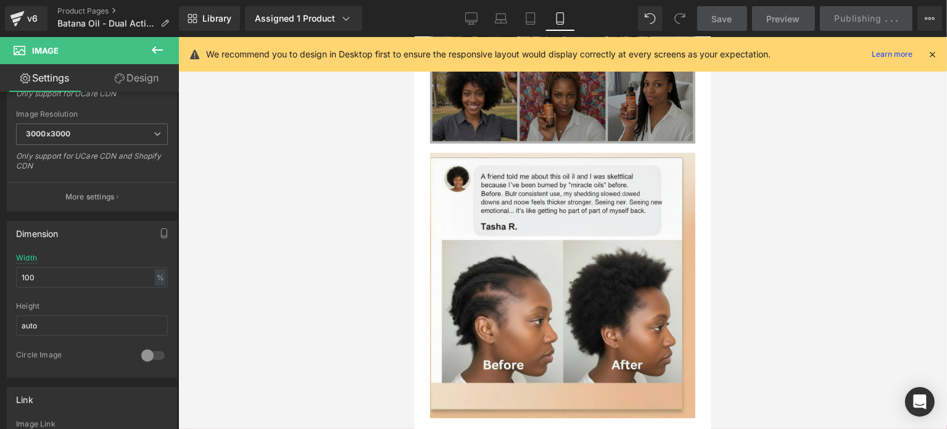
scroll to position [2426, 0]
